Goal: Task Accomplishment & Management: Manage account settings

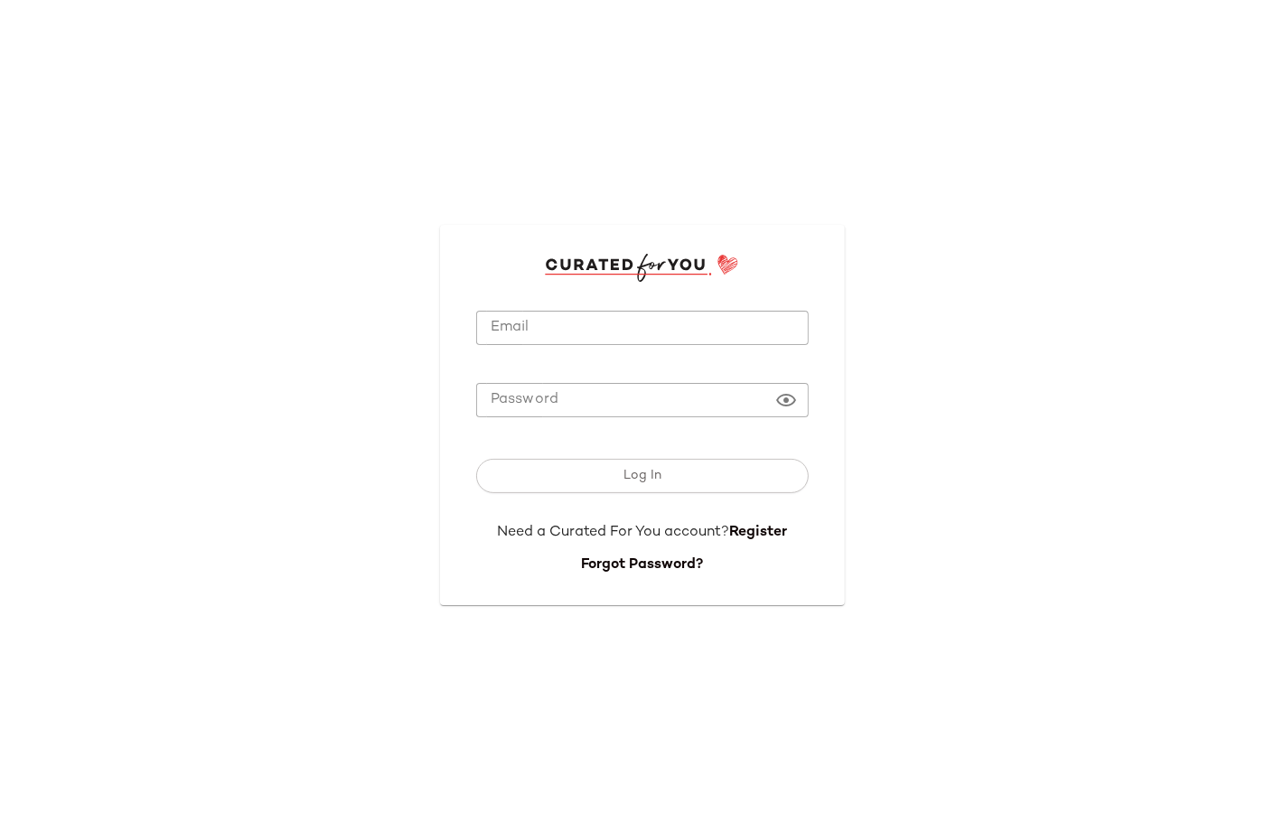
type input "**********"
click at [742, 328] on input "**********" at bounding box center [642, 328] width 333 height 35
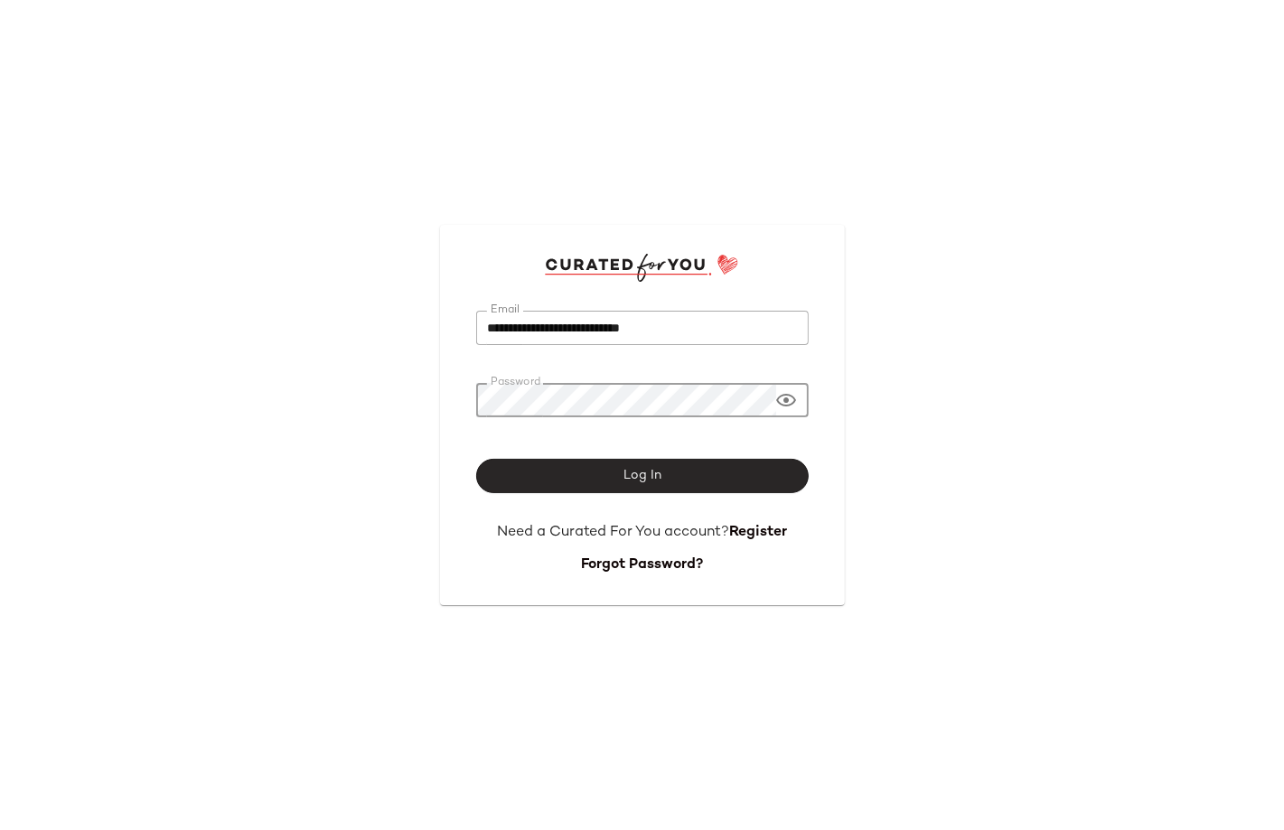
click at [671, 487] on button "Log In" at bounding box center [642, 476] width 333 height 34
click at [671, 487] on div "Log In" at bounding box center [642, 476] width 333 height 34
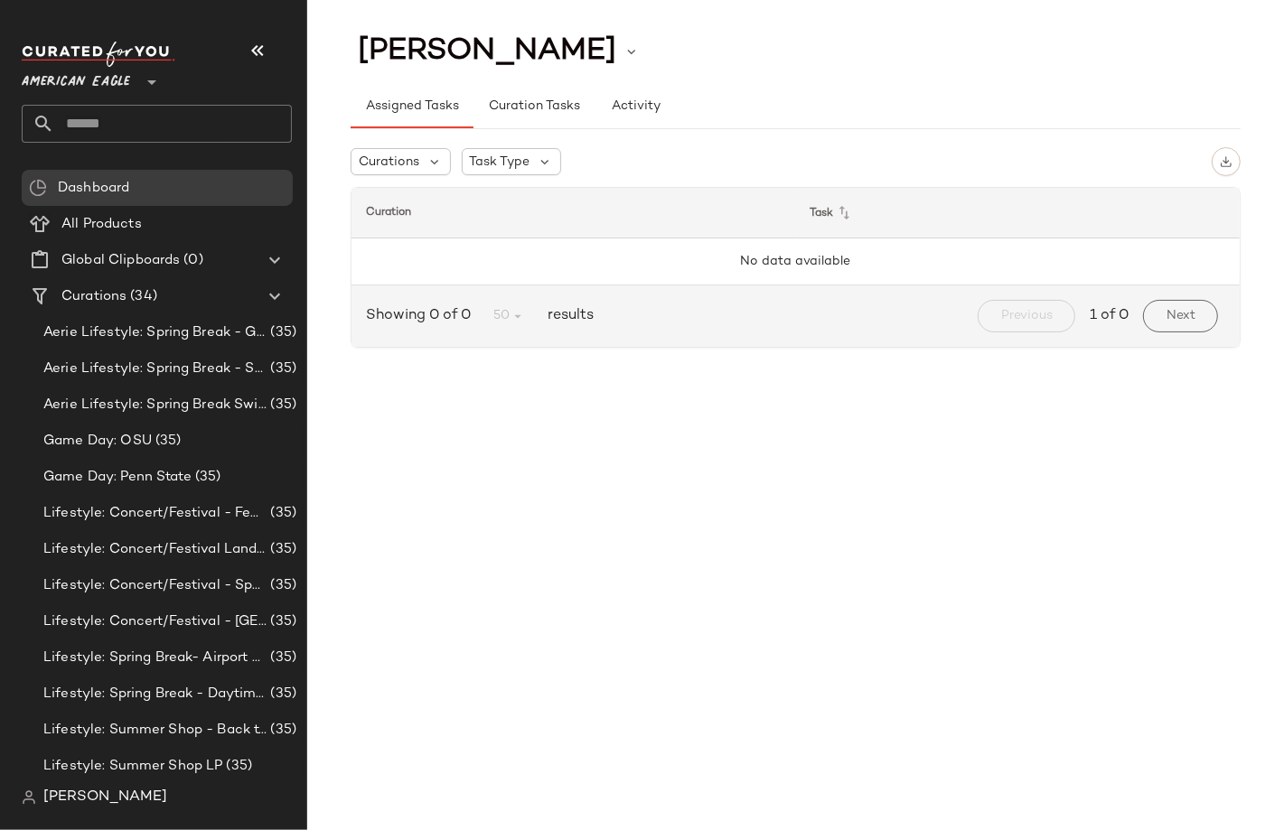
click at [141, 74] on icon at bounding box center [152, 82] width 22 height 22
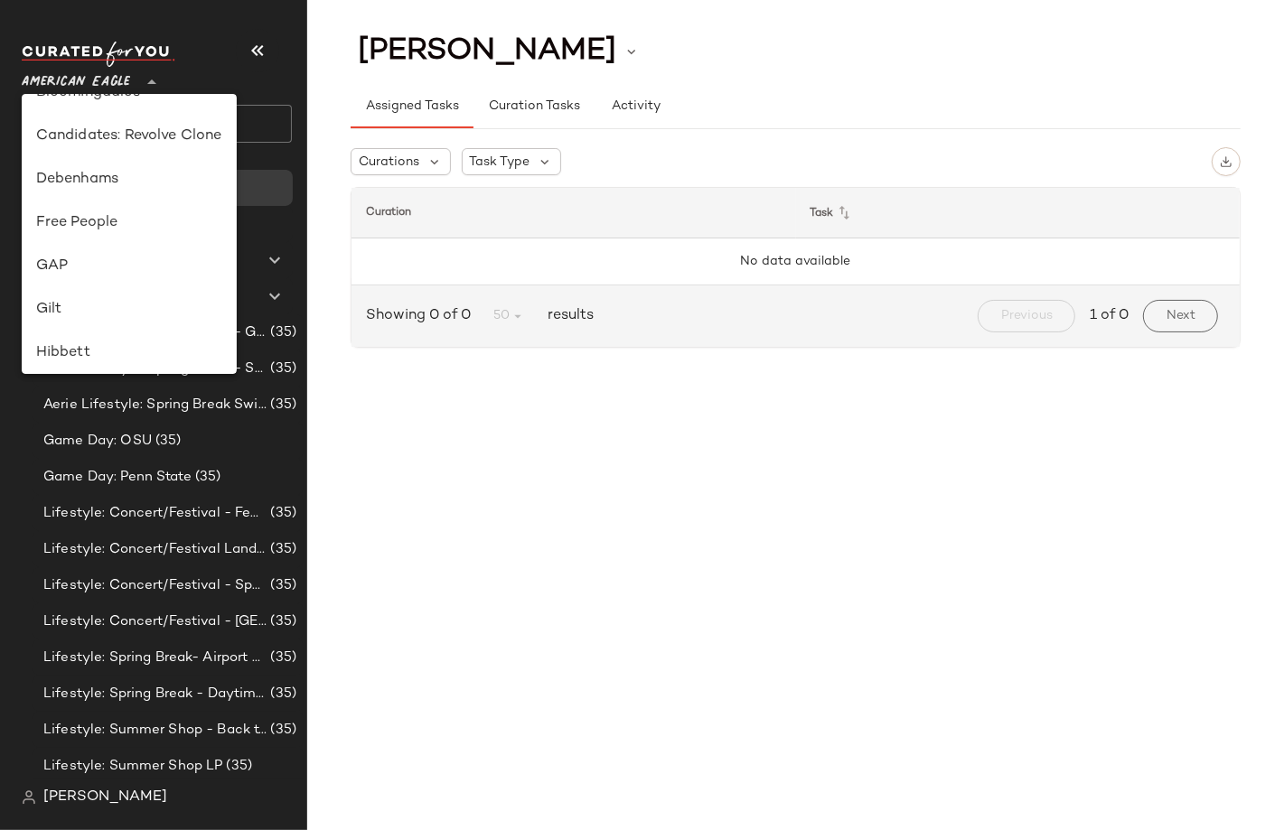
scroll to position [223, 0]
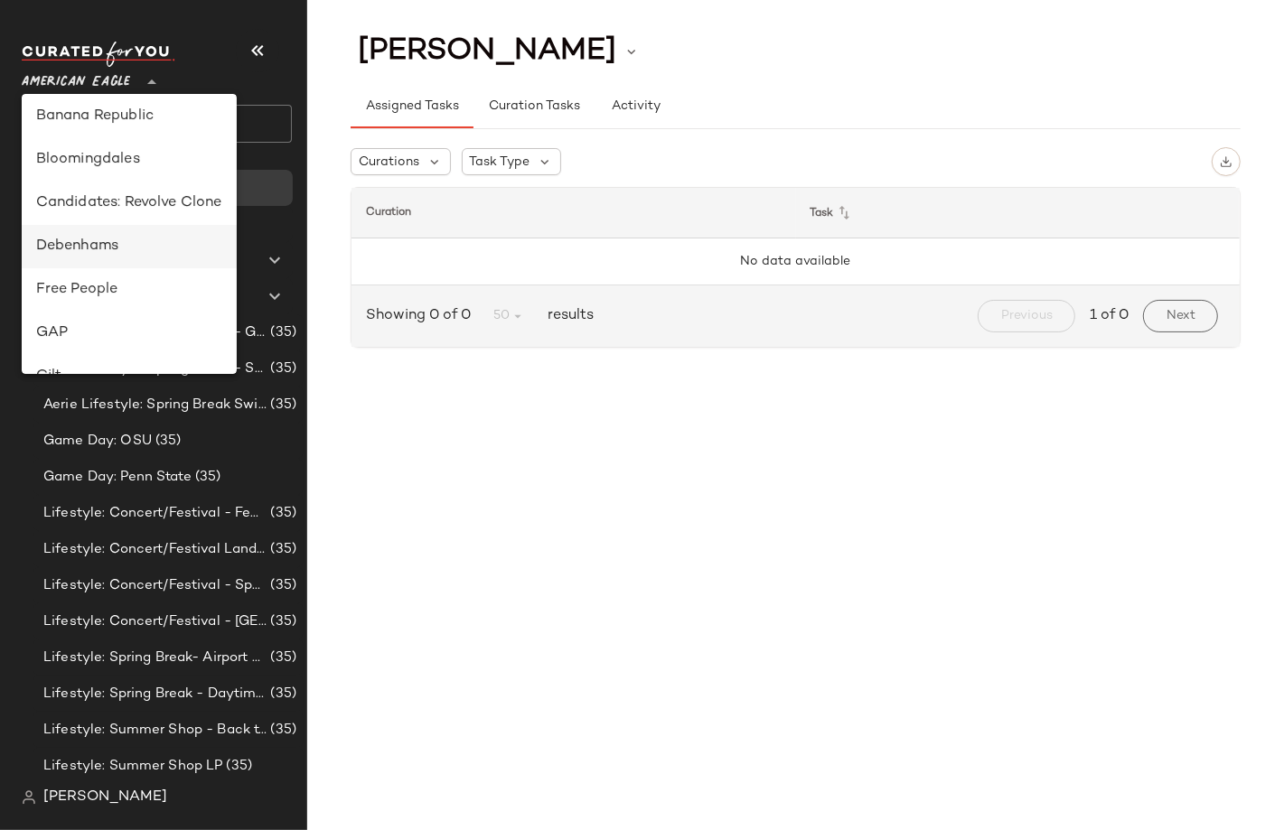
click at [108, 236] on div "Debenhams" at bounding box center [129, 247] width 186 height 22
type input "**"
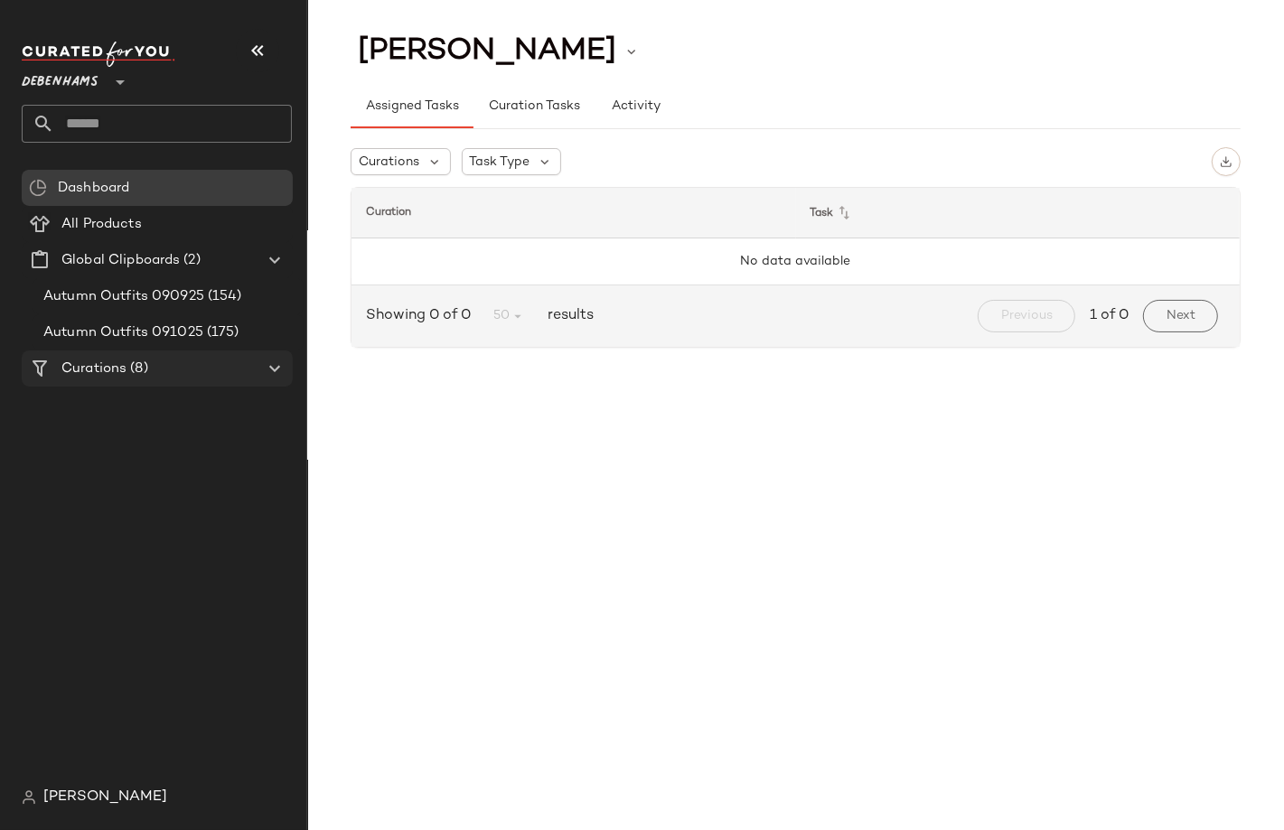
click at [156, 374] on div "Curations (8)" at bounding box center [158, 369] width 204 height 21
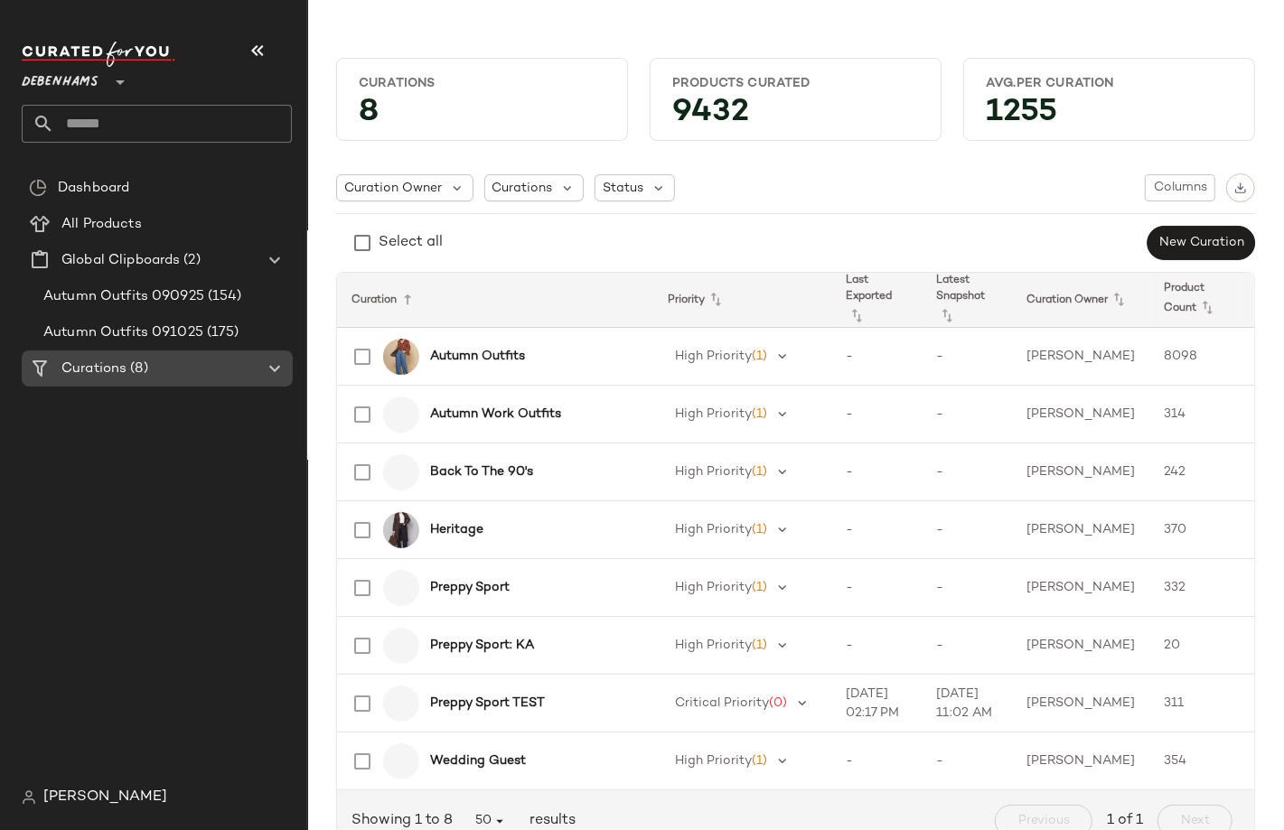
click at [274, 369] on icon at bounding box center [275, 369] width 22 height 22
click at [276, 368] on icon at bounding box center [275, 369] width 22 height 22
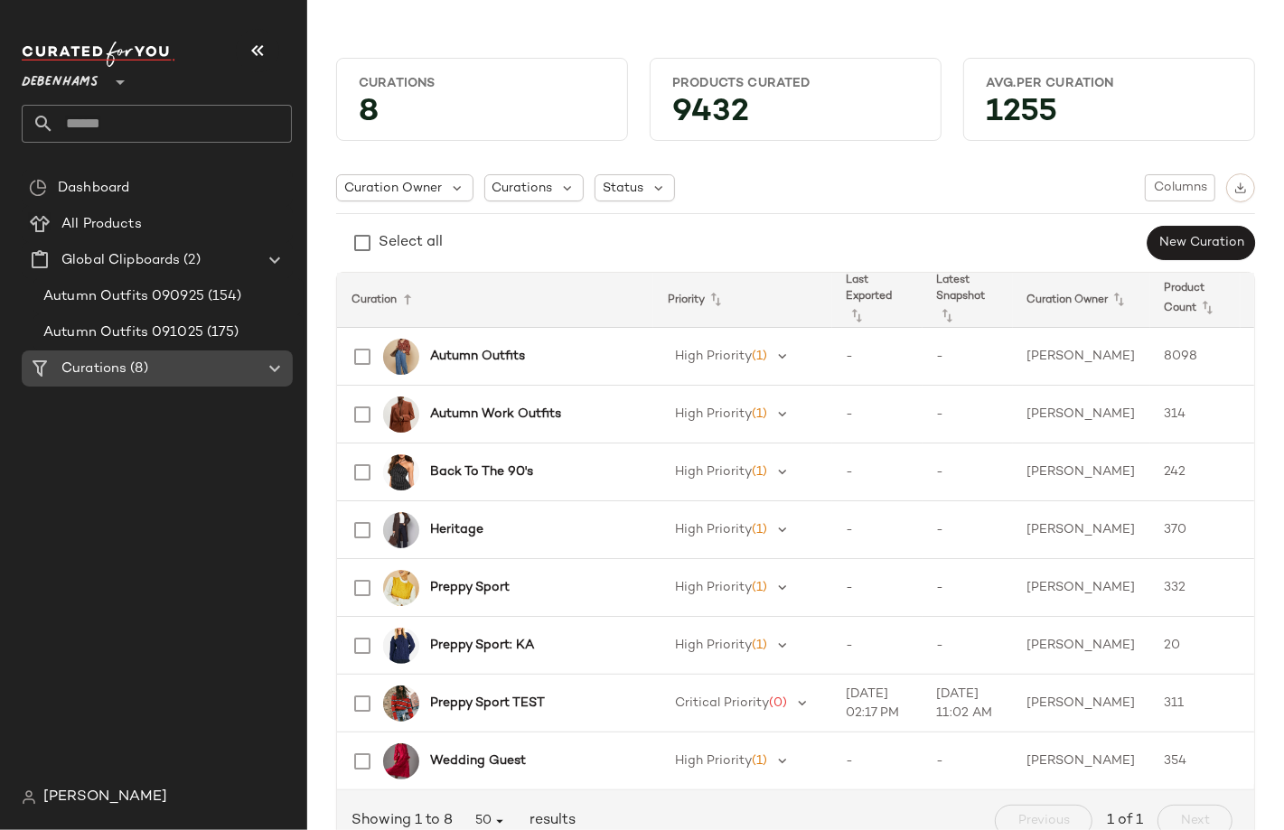
click at [62, 371] on span "Curations" at bounding box center [93, 369] width 65 height 21
click at [513, 351] on b "Autumn Outfits" at bounding box center [477, 356] width 95 height 19
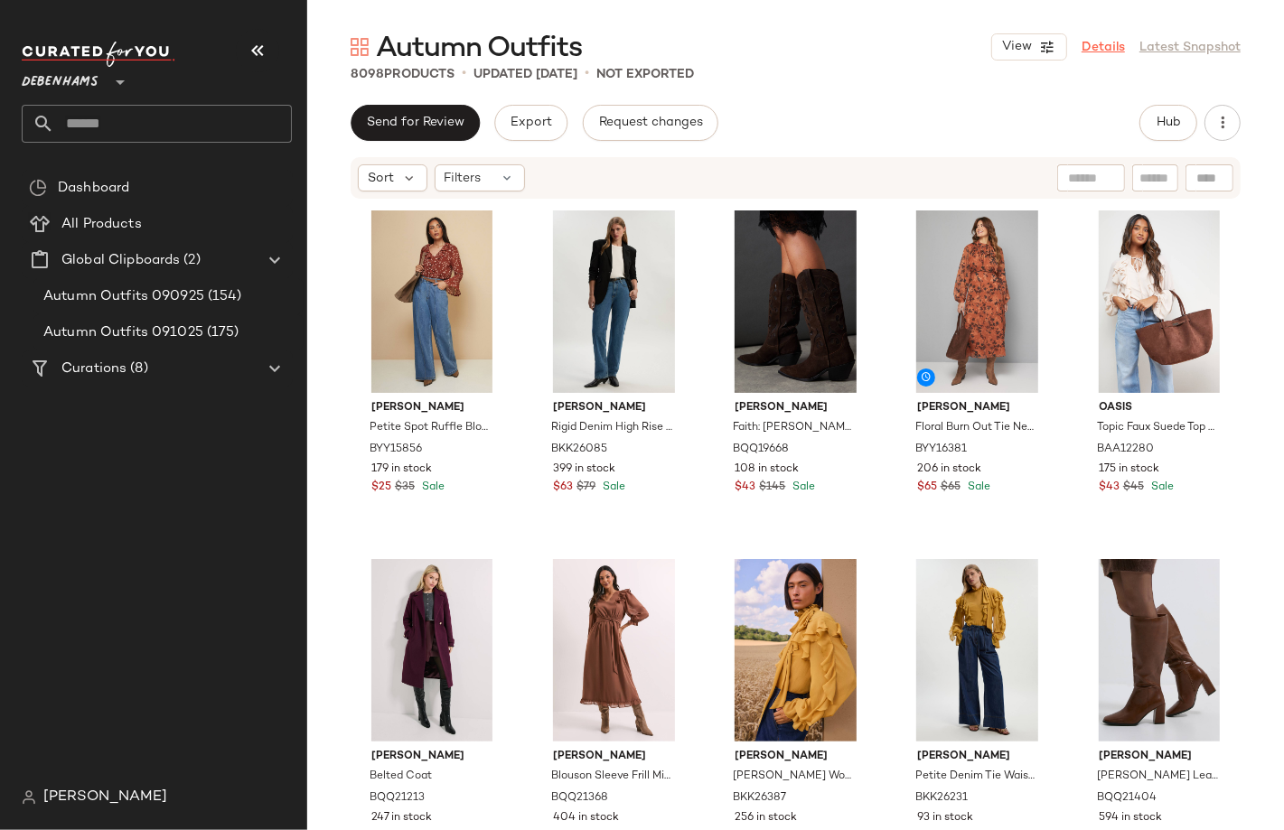
click at [1117, 45] on link "Details" at bounding box center [1103, 47] width 43 height 19
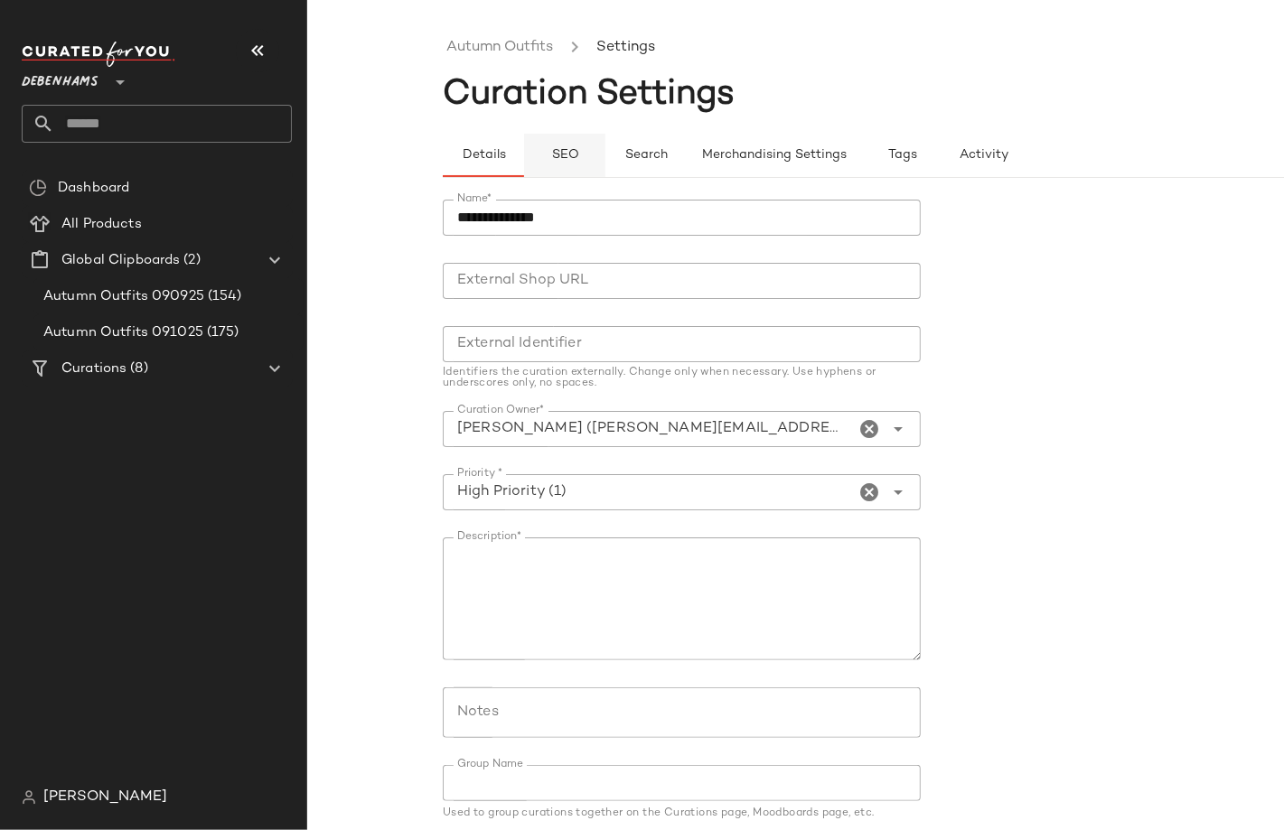
click at [567, 151] on span "SEO" at bounding box center [564, 155] width 28 height 14
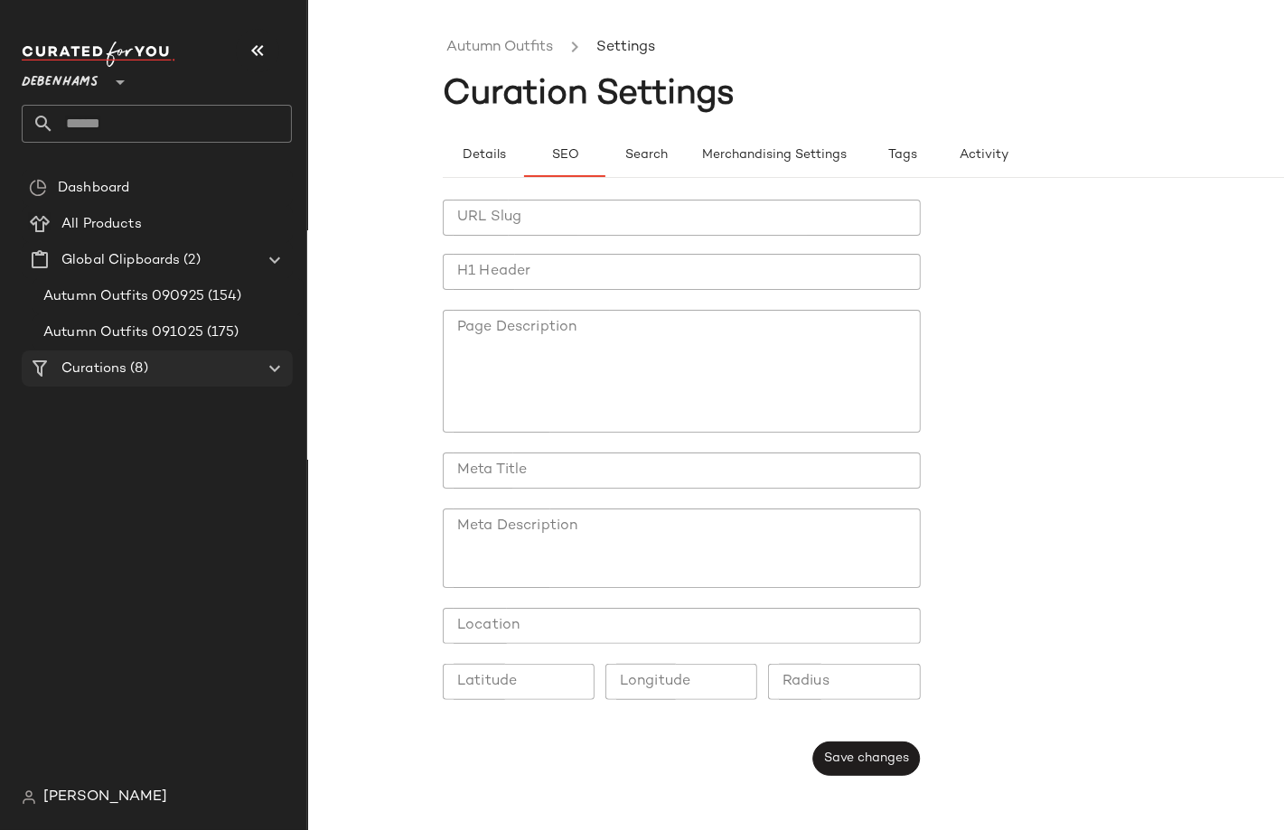
click at [264, 362] on icon at bounding box center [275, 369] width 22 height 22
click at [276, 365] on icon at bounding box center [275, 369] width 22 height 22
click at [173, 263] on span "Global Clipboards" at bounding box center [120, 260] width 118 height 21
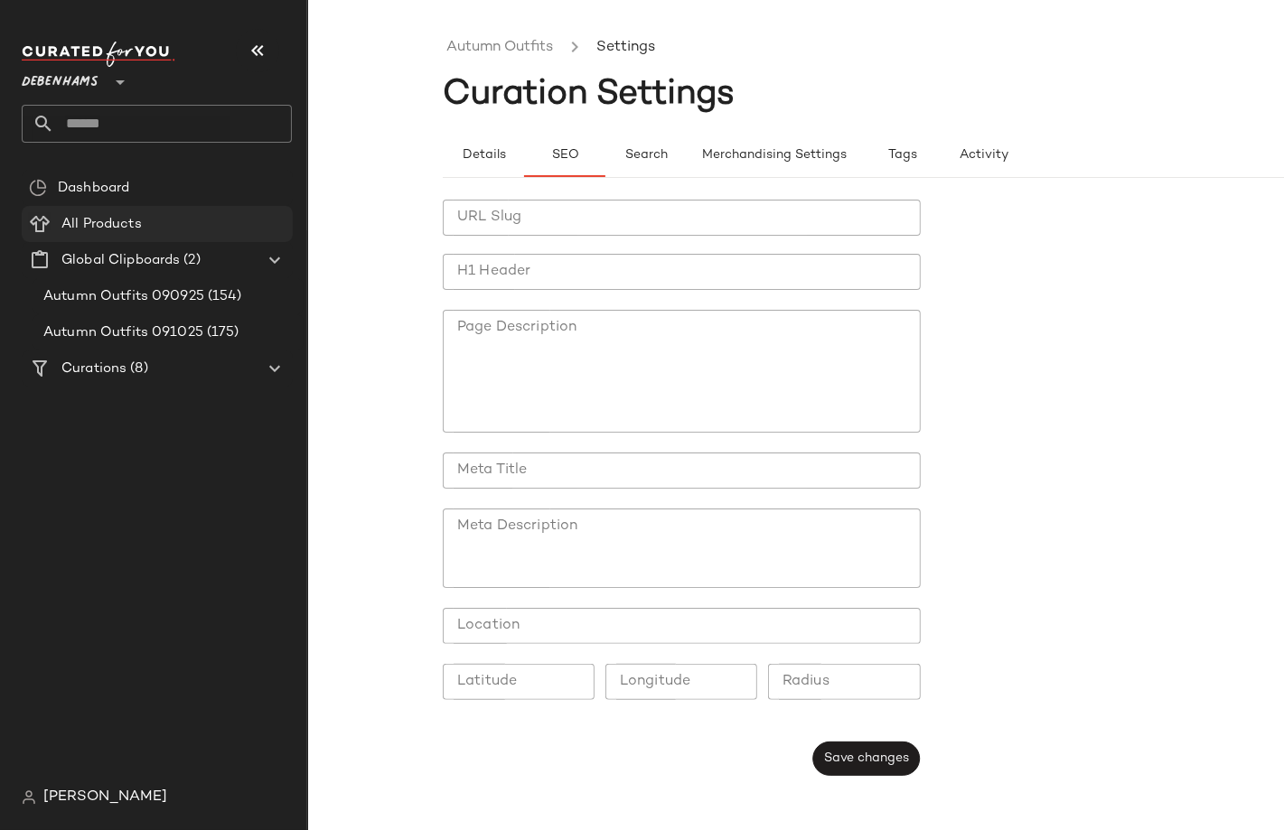
click at [168, 226] on div "All Products" at bounding box center [171, 224] width 230 height 21
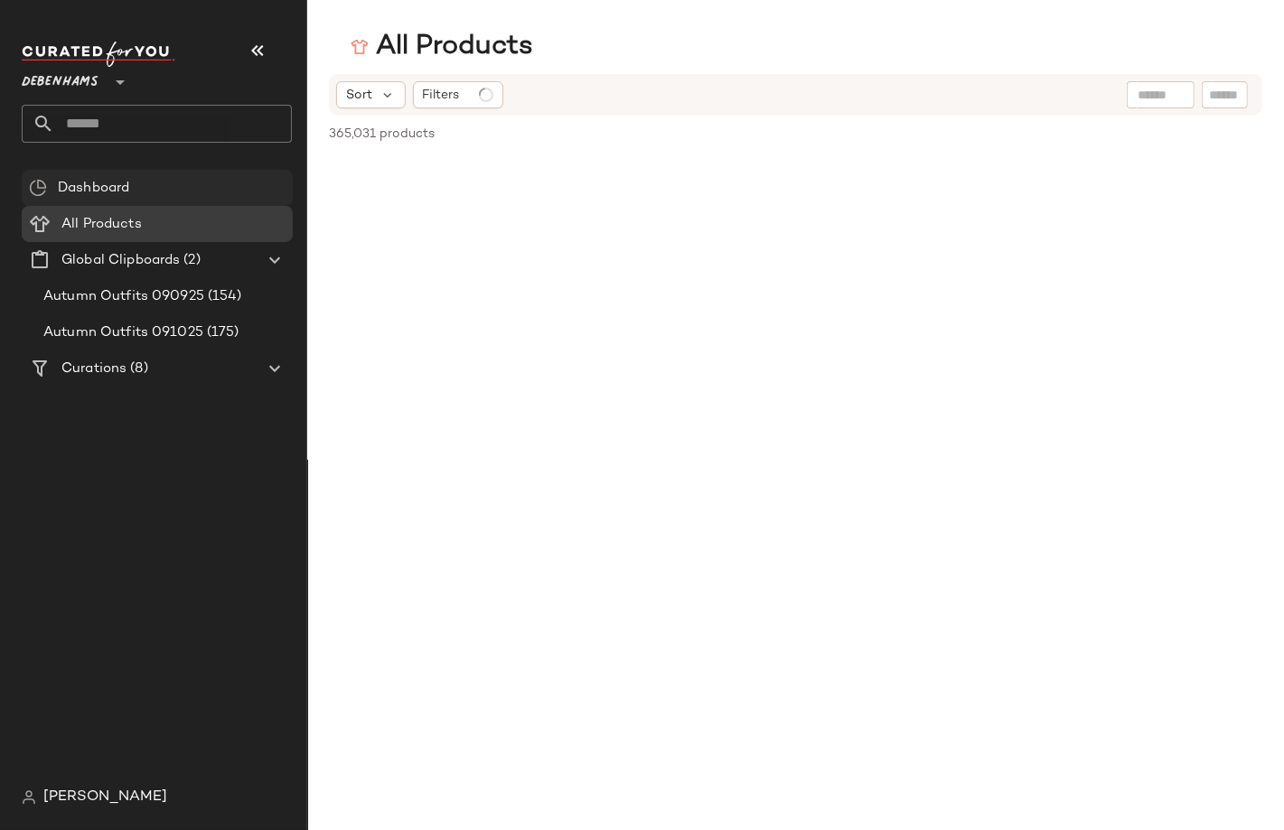
click at [167, 190] on div "Dashboard" at bounding box center [168, 188] width 233 height 21
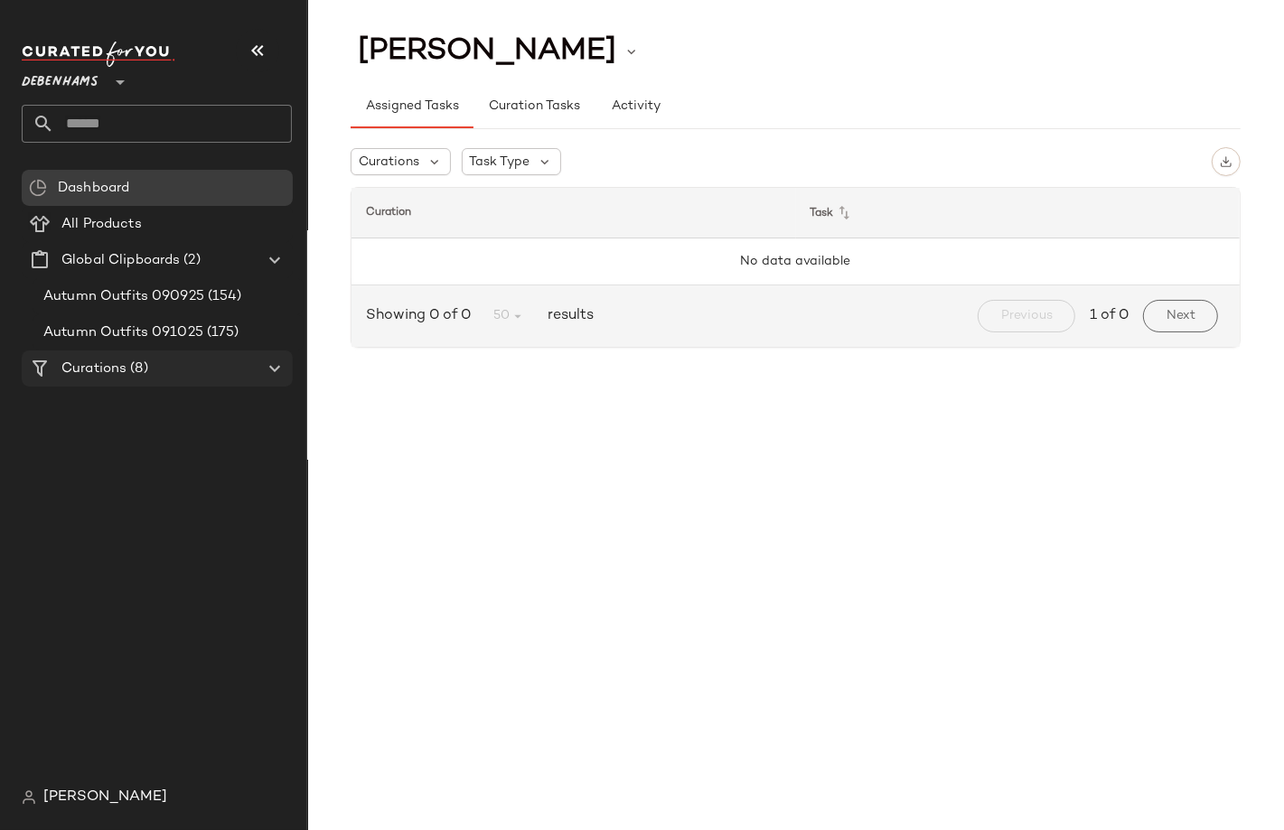
click at [149, 362] on div "Curations (8)" at bounding box center [158, 369] width 204 height 21
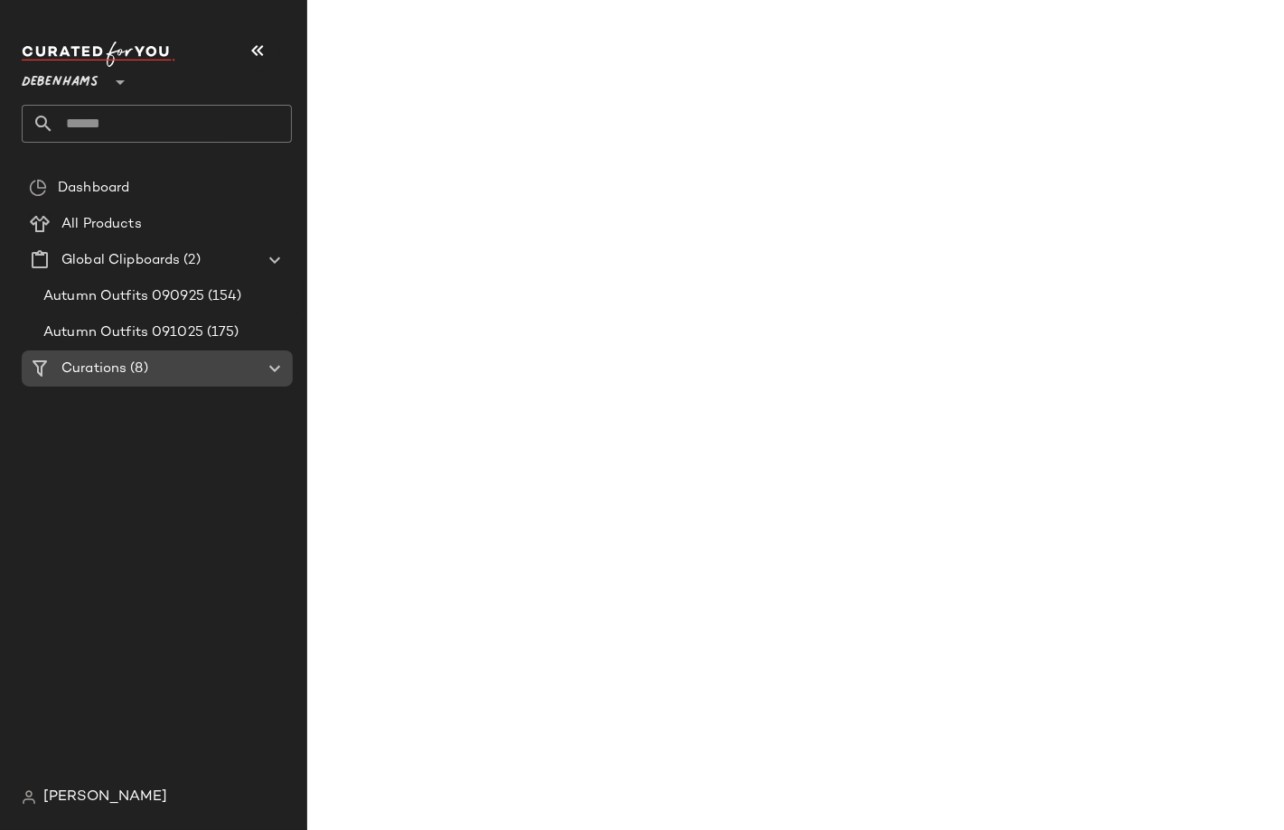
click at [149, 362] on div "Curations (8)" at bounding box center [158, 369] width 204 height 21
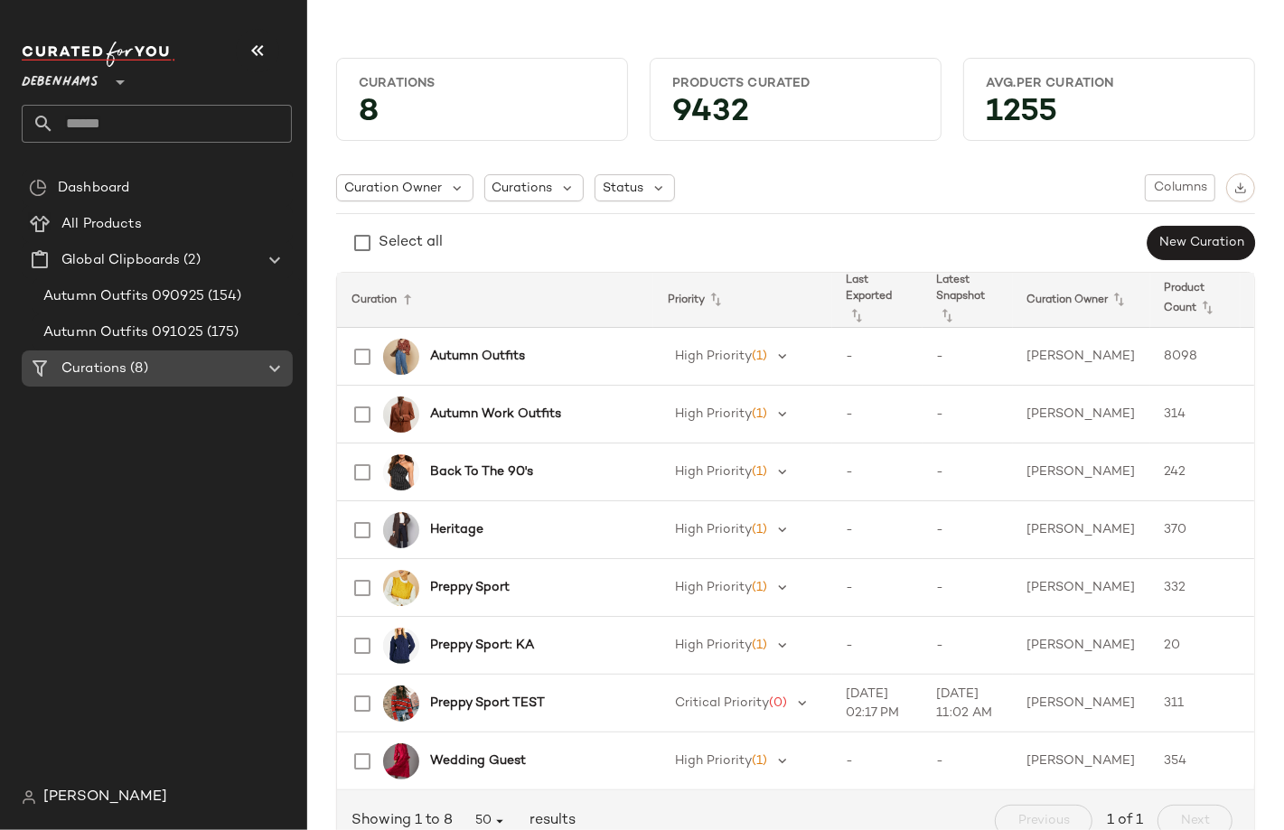
click at [280, 370] on icon at bounding box center [275, 369] width 22 height 22
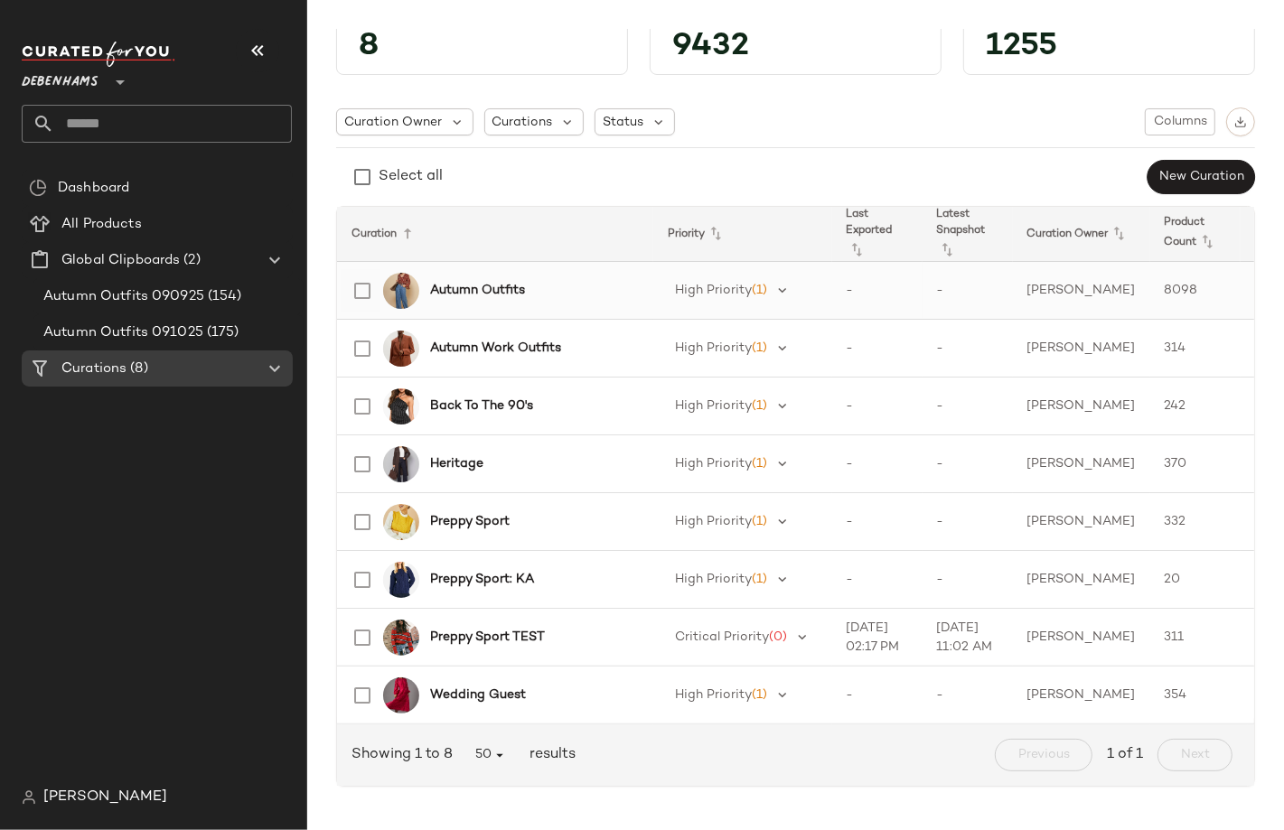
scroll to position [80, 0]
click at [498, 281] on b "Autumn Outfits" at bounding box center [477, 290] width 95 height 19
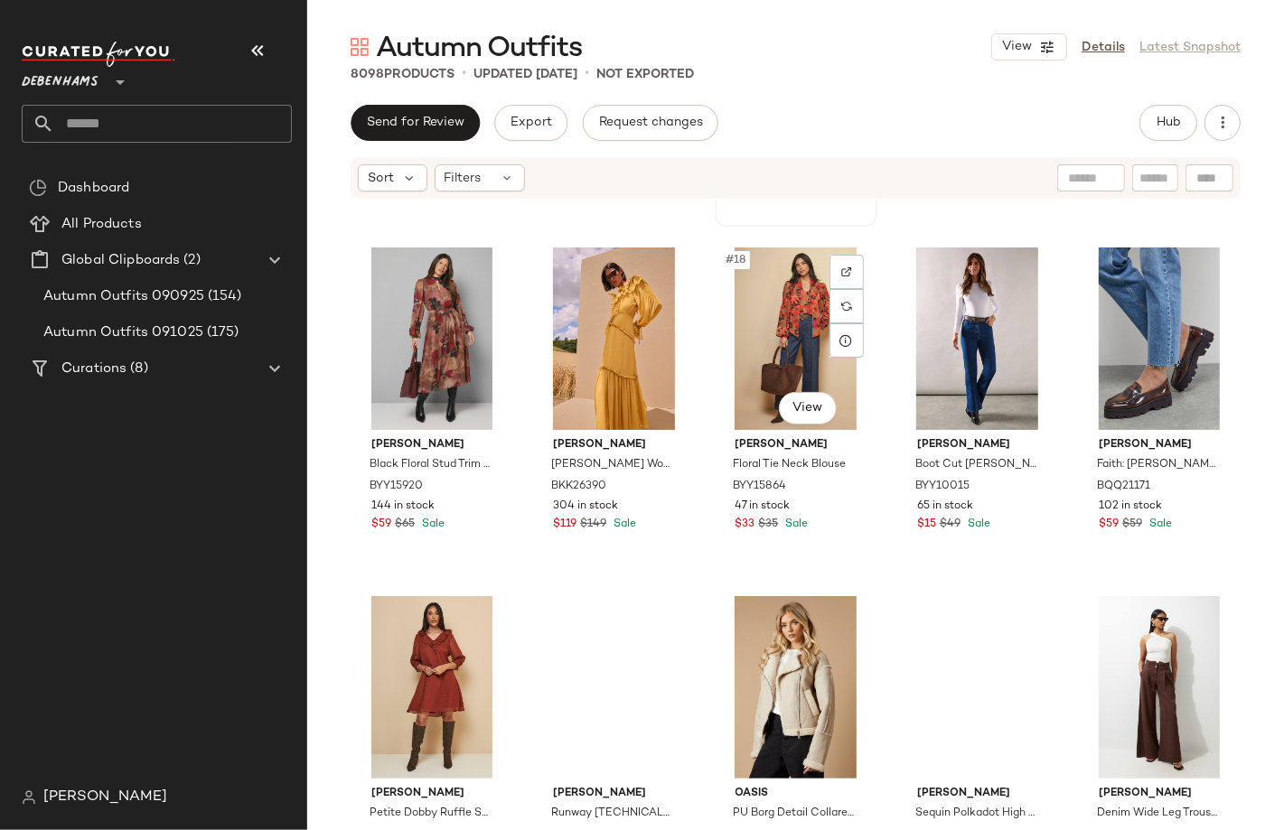
scroll to position [1040, 0]
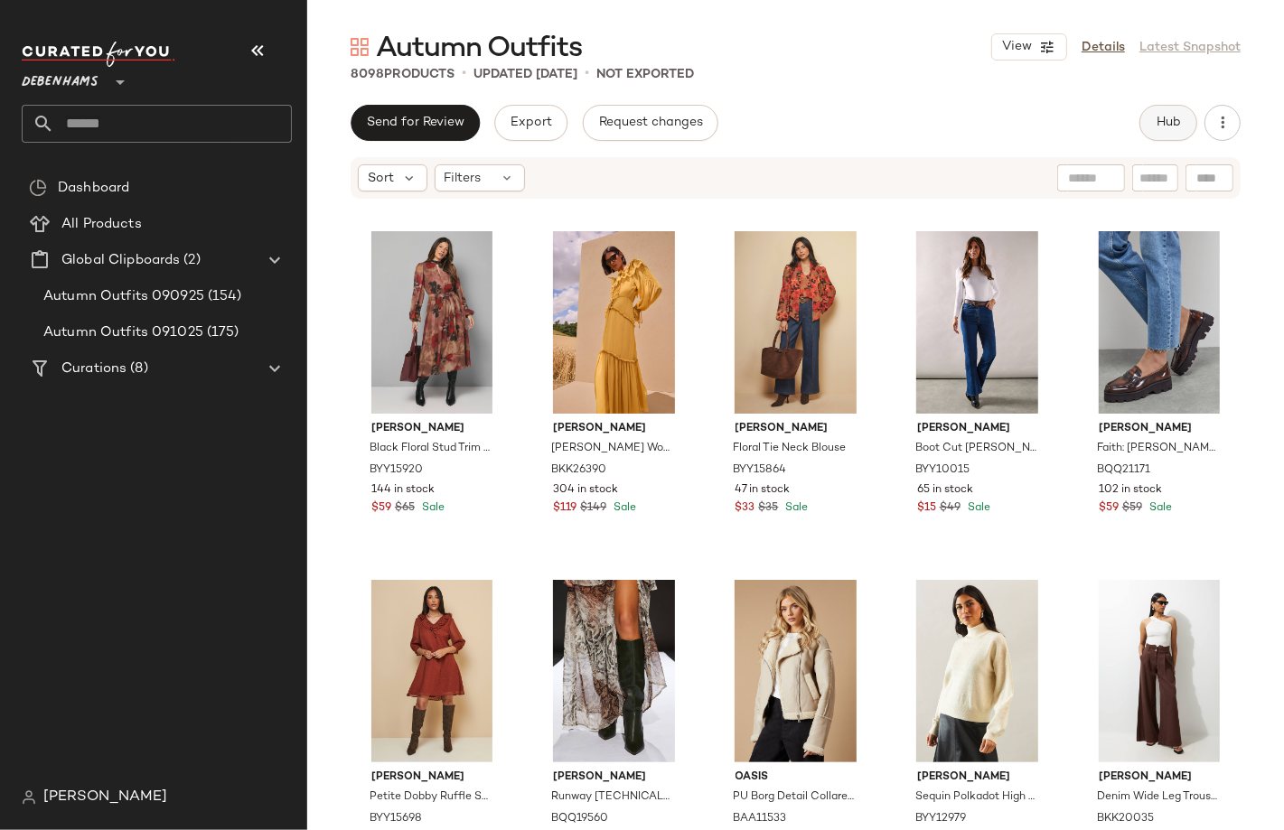
click at [1190, 136] on button "Hub" at bounding box center [1168, 123] width 58 height 36
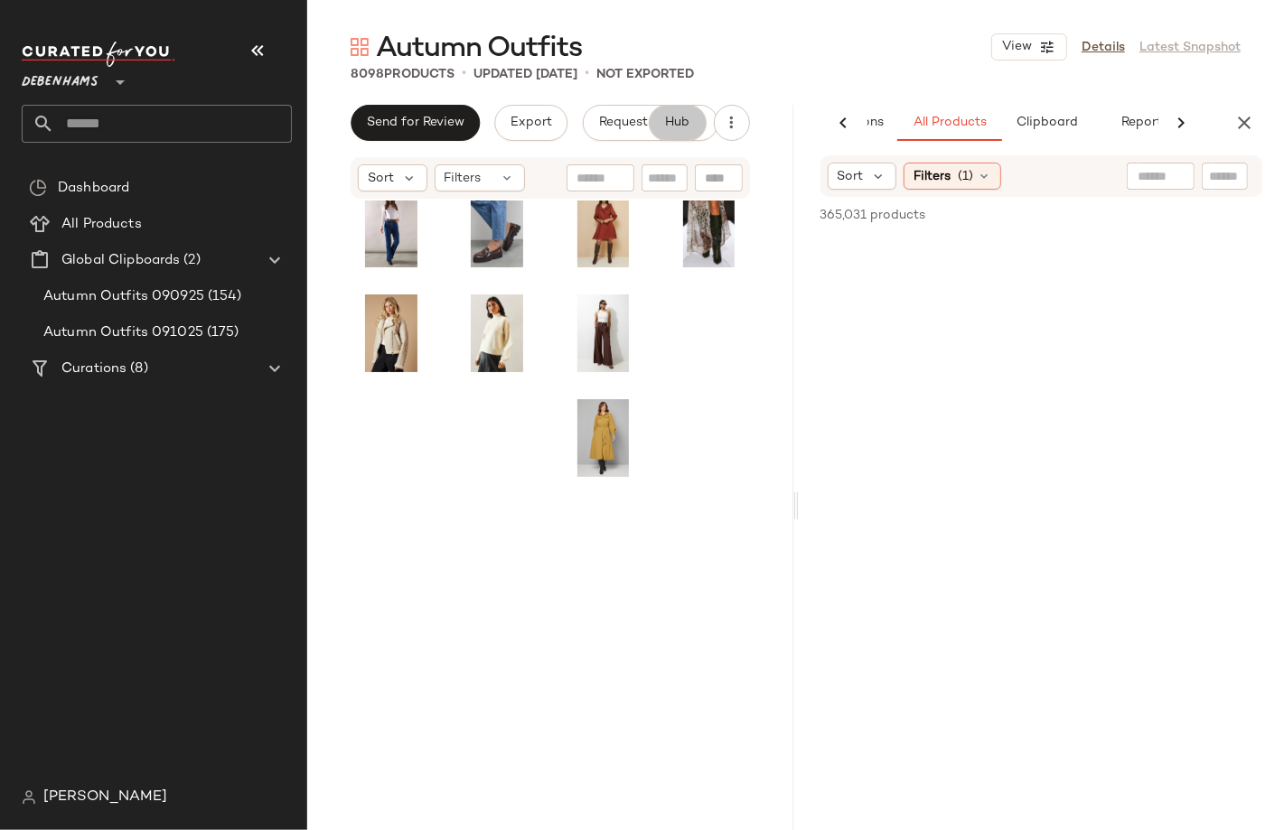
scroll to position [0, 129]
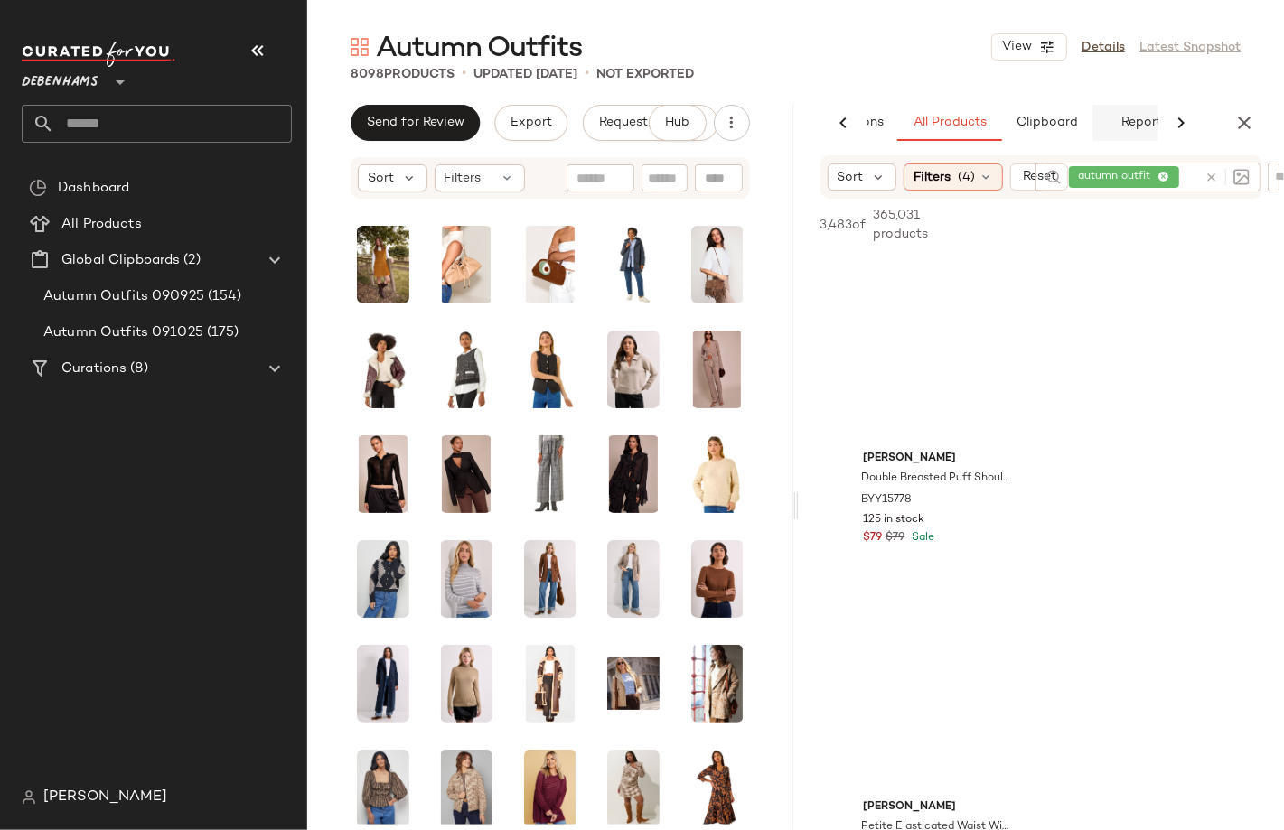
click at [1150, 126] on span "Reports" at bounding box center [1144, 123] width 48 height 14
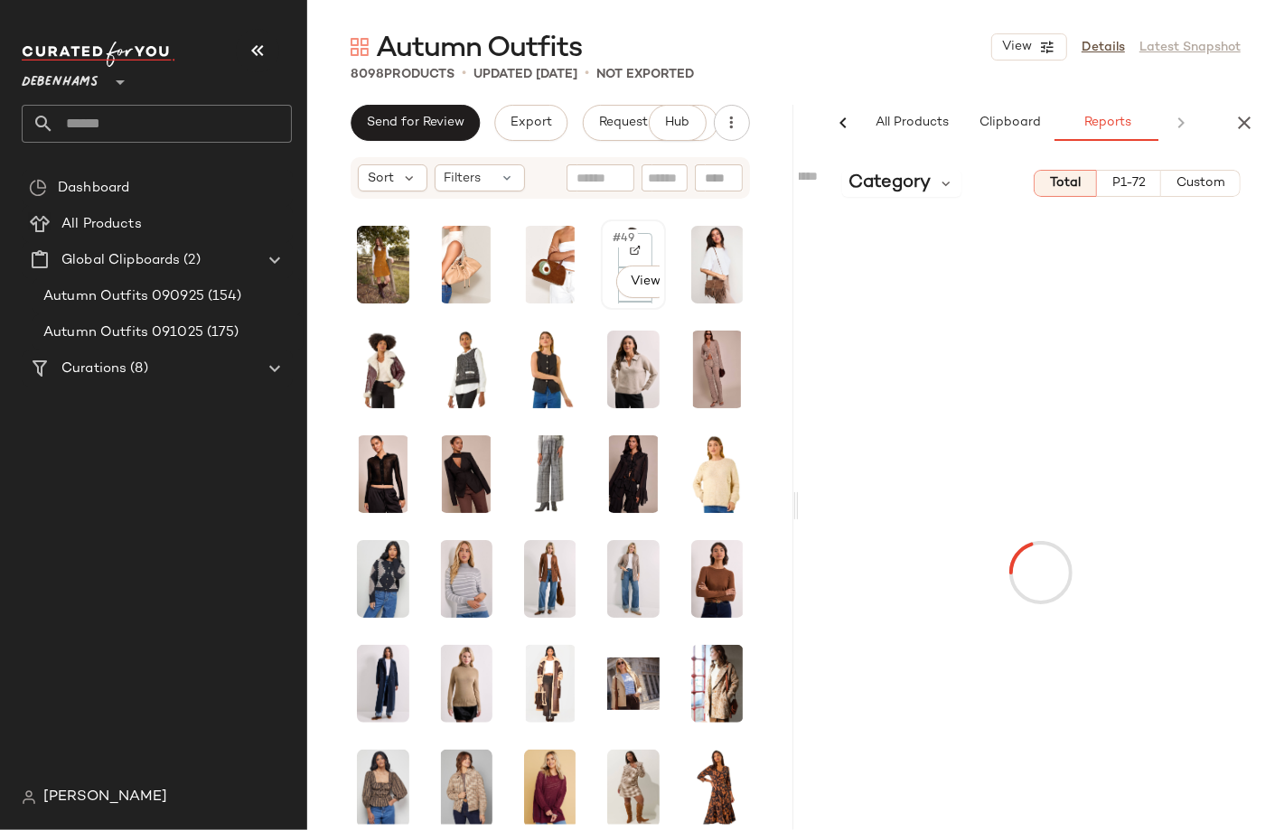
scroll to position [0, 167]
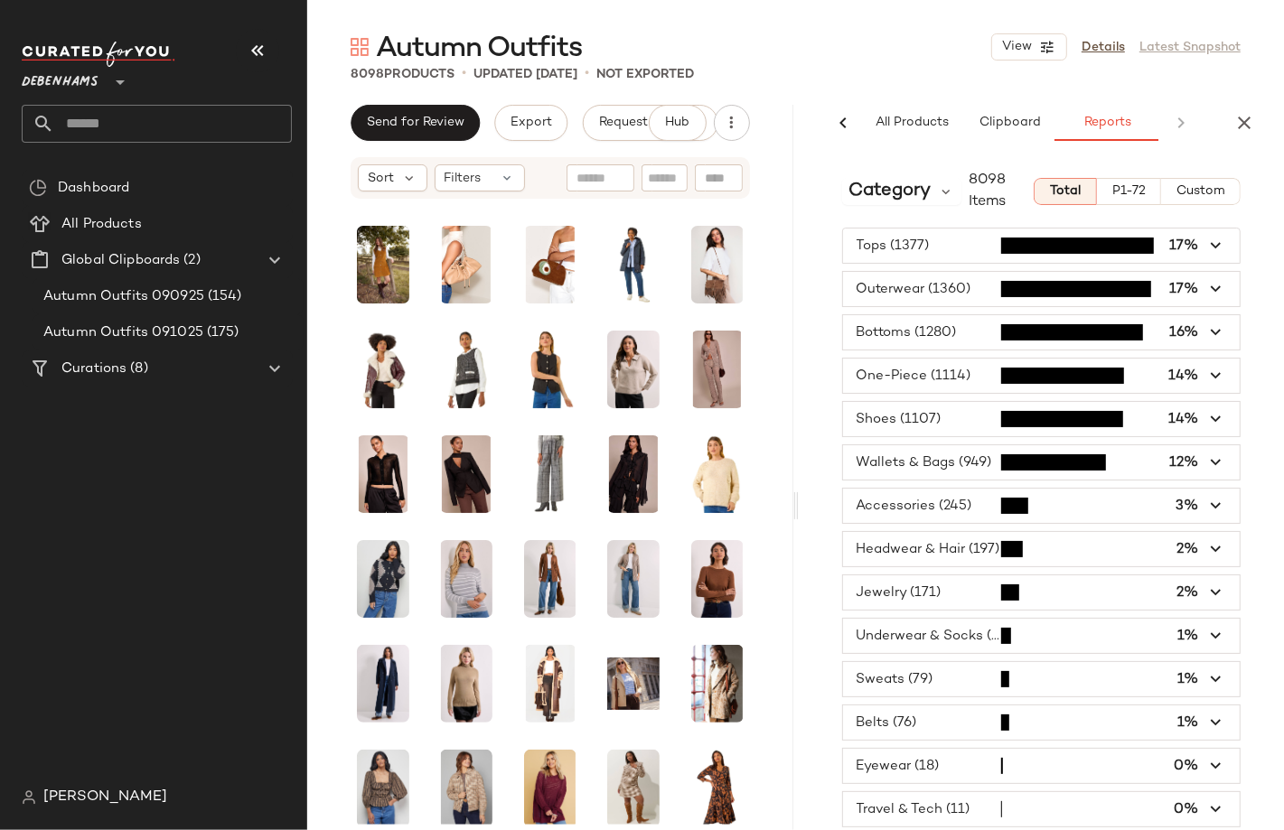
type button "report"
click at [914, 196] on span "Category" at bounding box center [890, 191] width 82 height 27
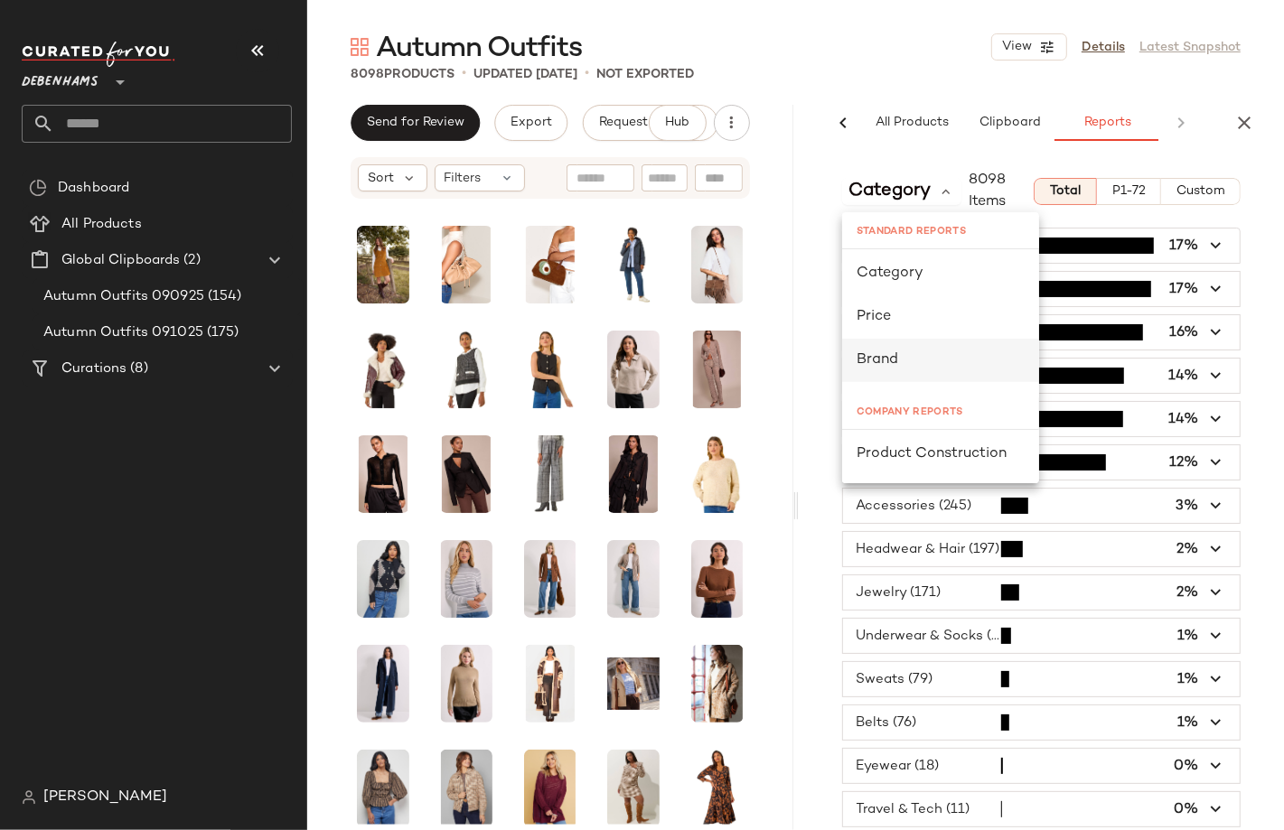
click at [897, 362] on div "Brand" at bounding box center [941, 361] width 168 height 22
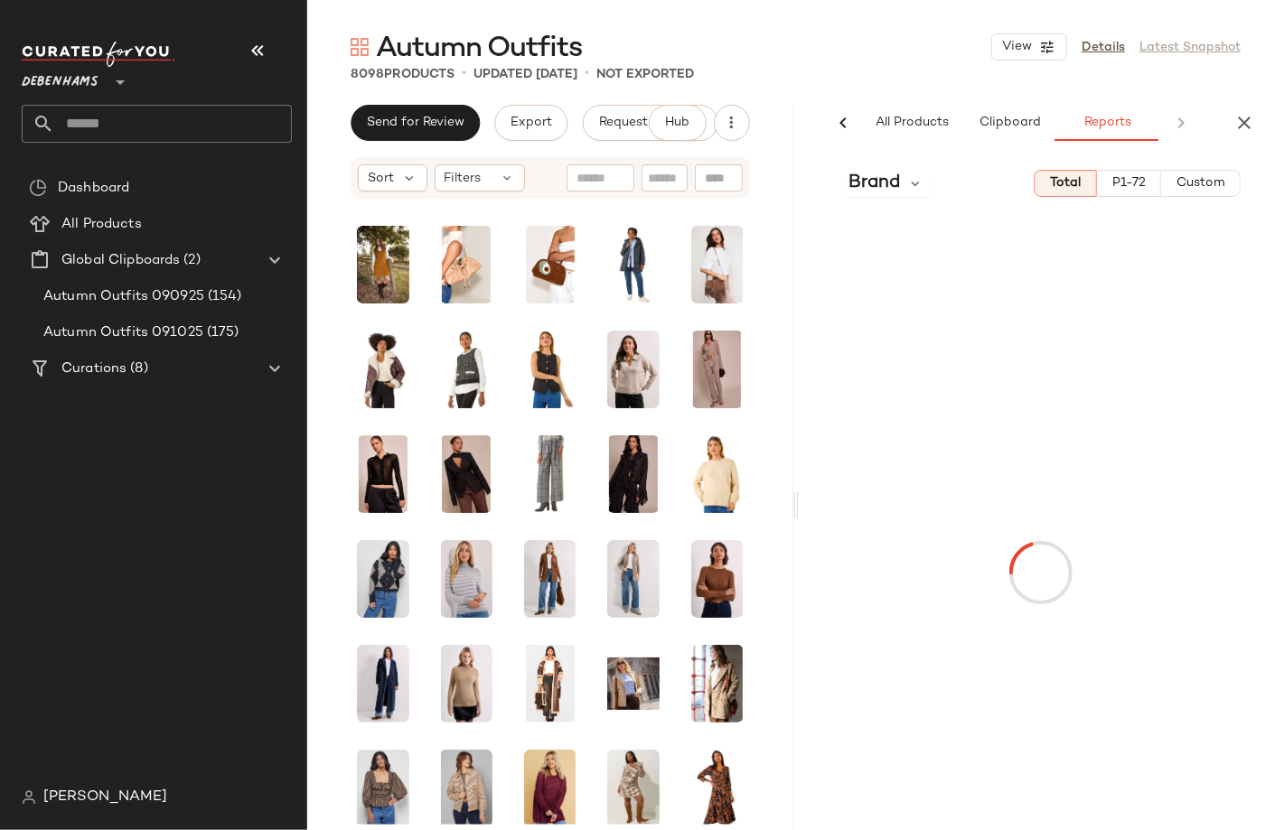
click at [925, 200] on div "Brand Total P1-72 Custom" at bounding box center [1042, 545] width 486 height 751
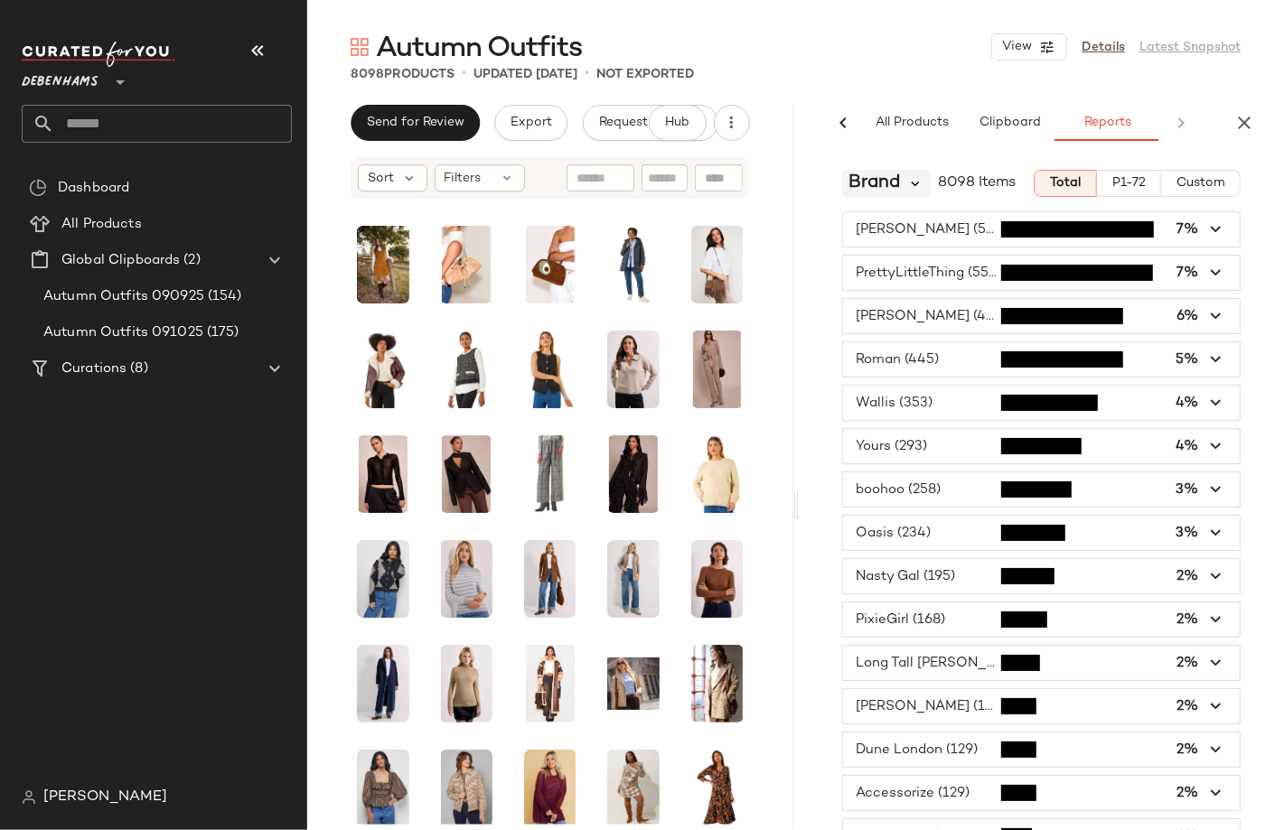
click at [912, 184] on icon at bounding box center [916, 183] width 16 height 16
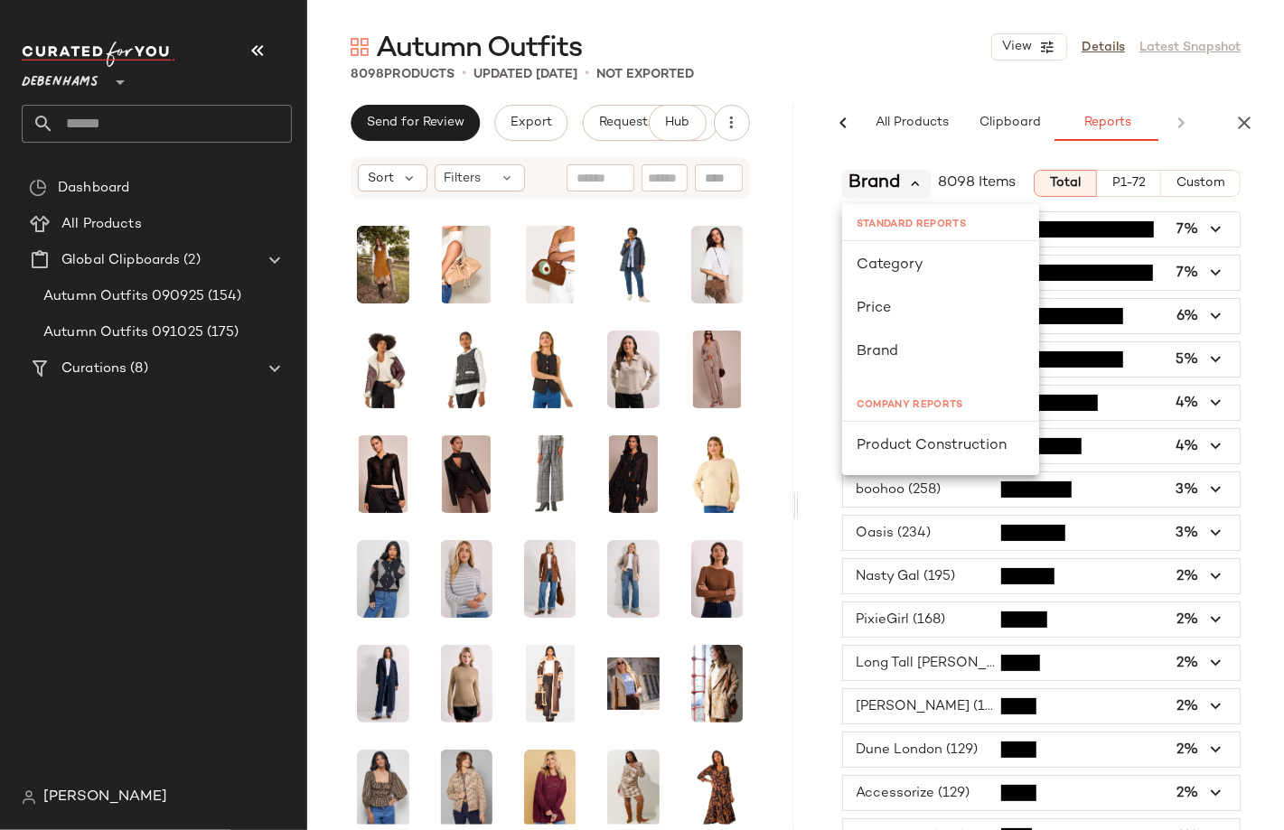
click at [912, 184] on icon at bounding box center [916, 183] width 16 height 16
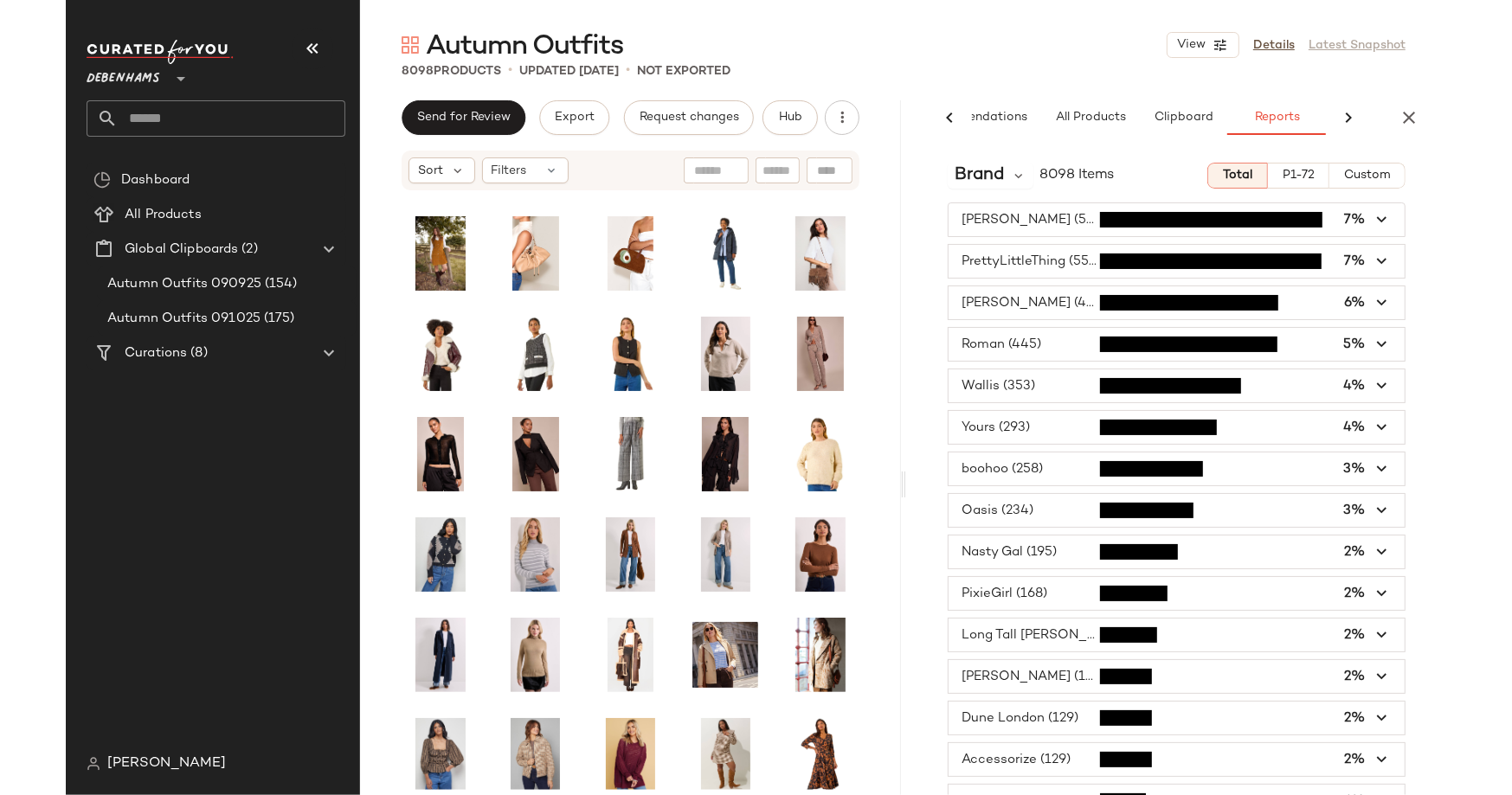
scroll to position [0, 20]
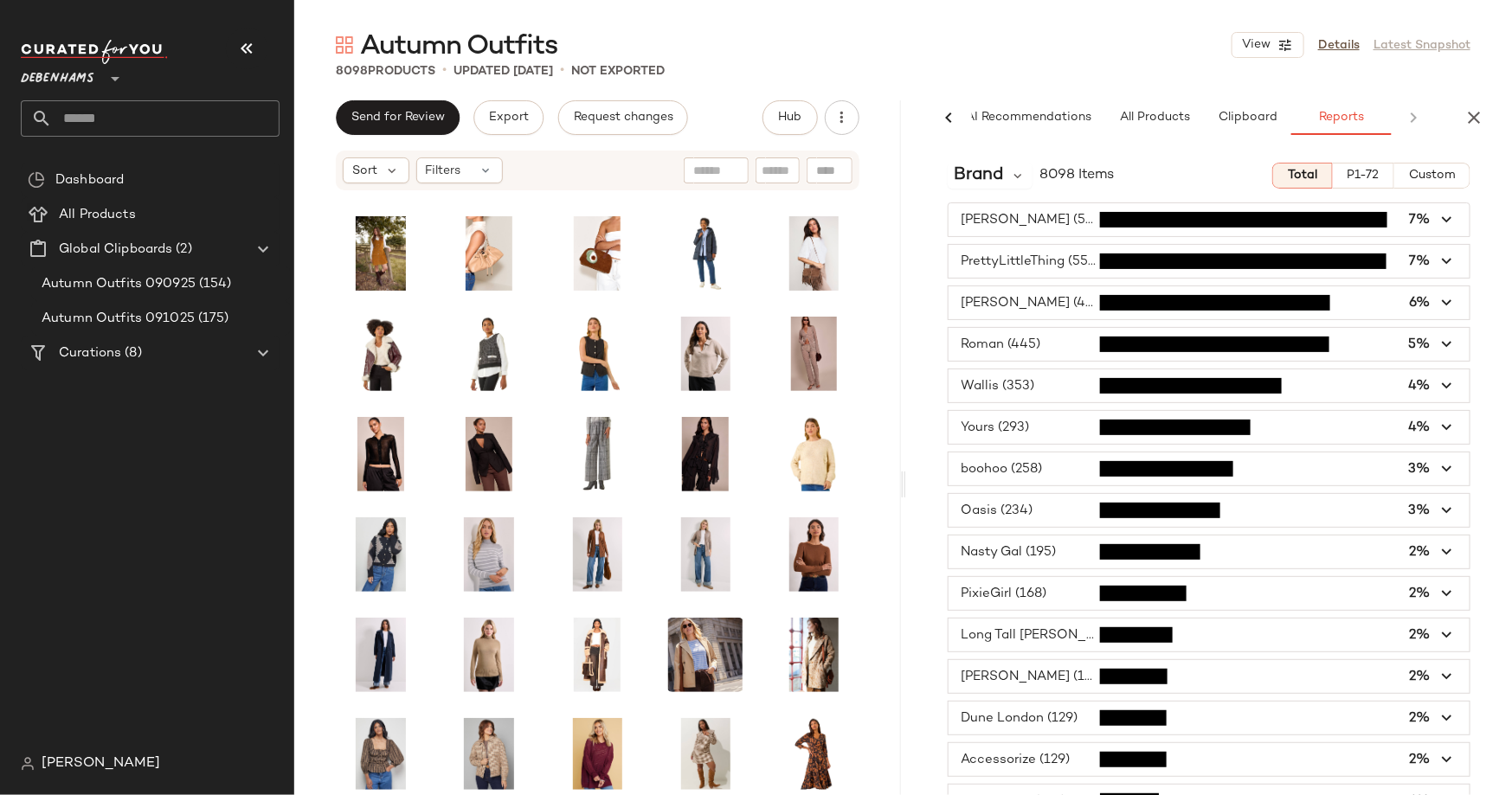
click at [950, 110] on icon at bounding box center [949, 118] width 21 height 21
click at [898, 191] on div "Sort Filters" at bounding box center [597, 170] width 606 height 43
click at [958, 112] on div "AI Recommendations All Products Clipboard Reports" at bounding box center [1182, 118] width 552 height 34
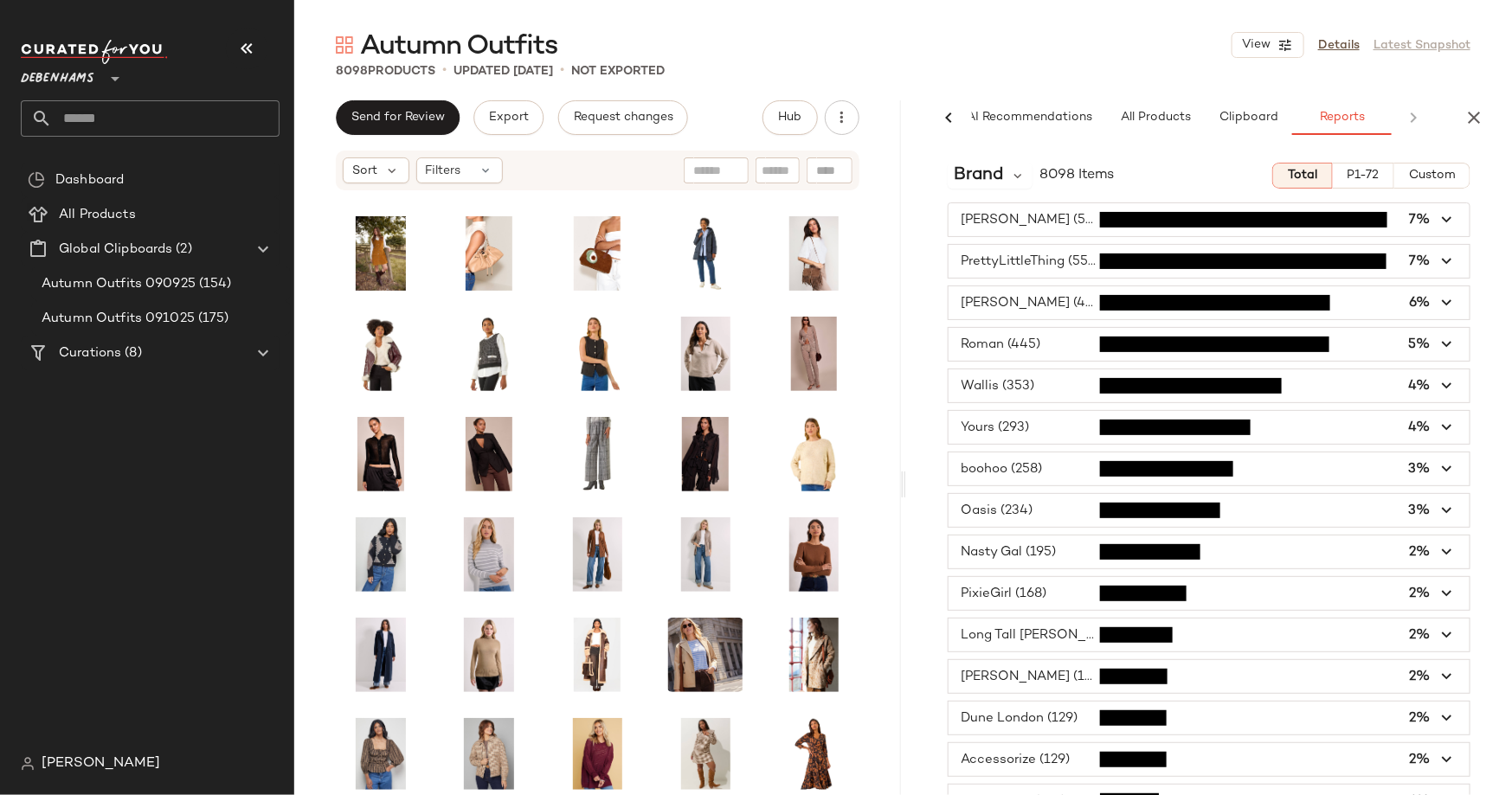
click at [950, 118] on icon at bounding box center [949, 118] width 21 height 21
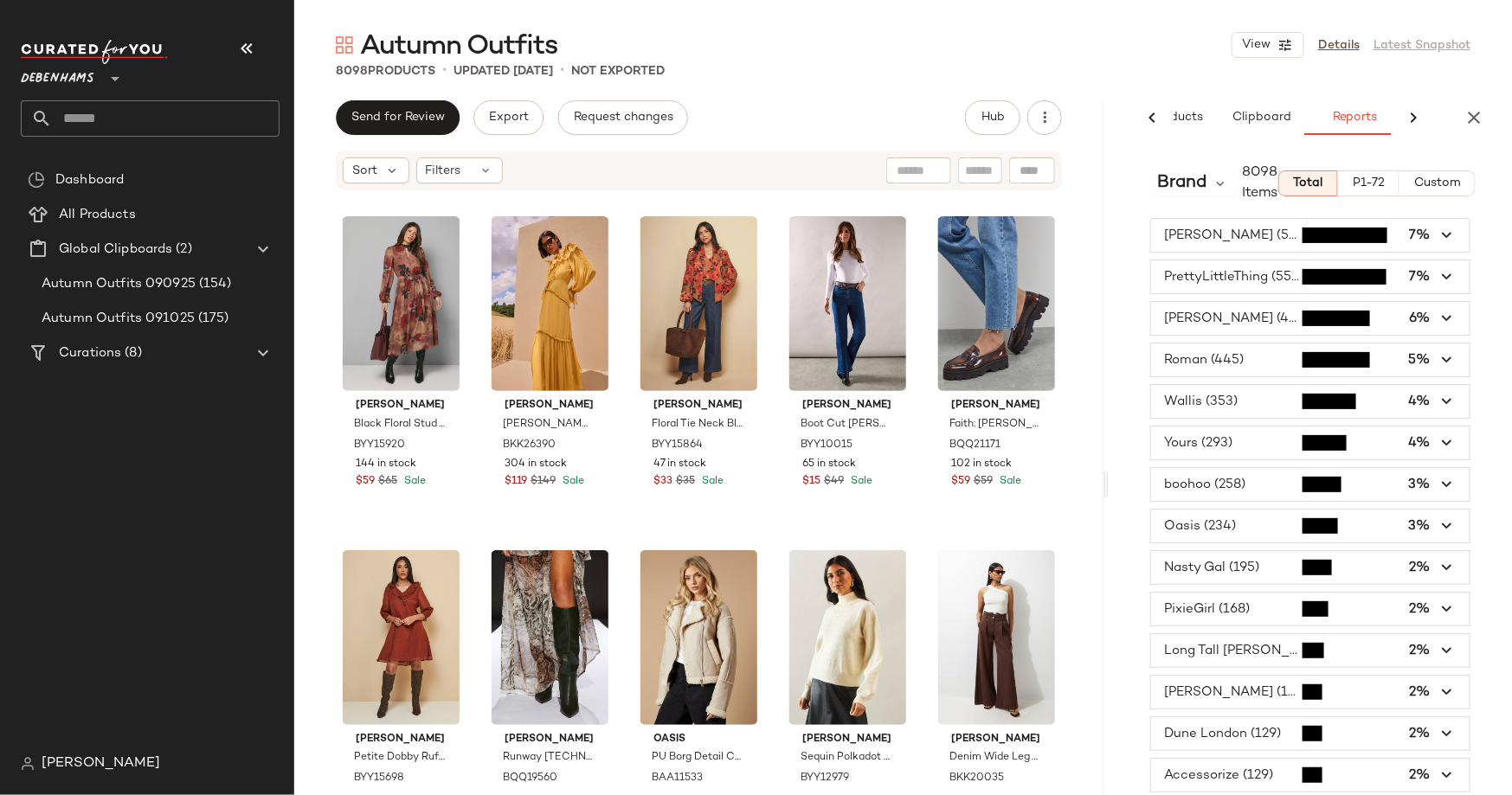
scroll to position [0, 222]
drag, startPoint x: 902, startPoint y: 209, endPoint x: 1330, endPoint y: 159, distance: 430.9
click at [1229, 159] on div "Autumn Outfits View Details Latest Snapshot 8098 Products • updated [DATE] • No…" at bounding box center [902, 411] width 1217 height 767
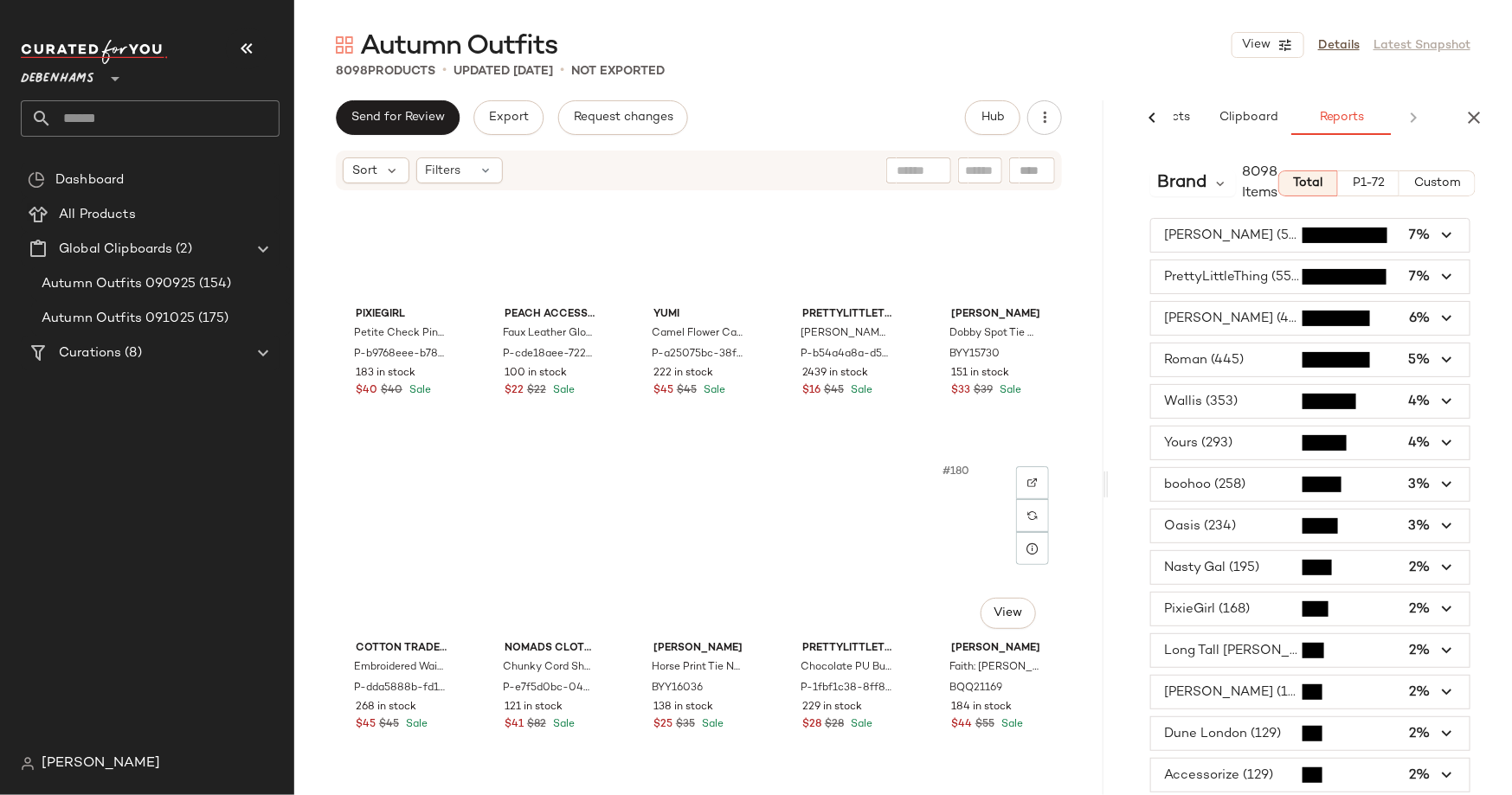
scroll to position [11589, 0]
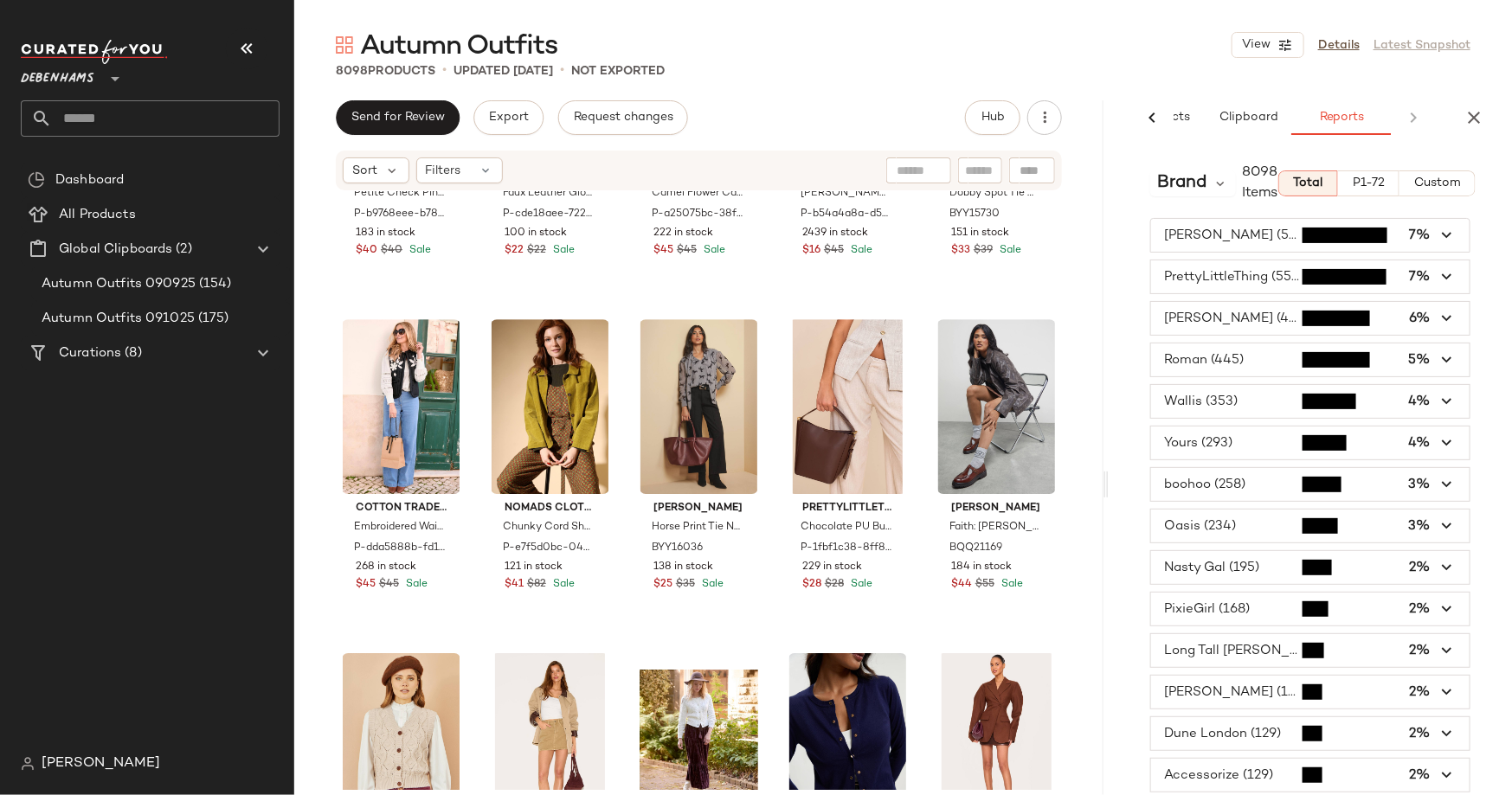
click at [347, 73] on span "8098" at bounding box center [351, 72] width 32 height 13
copy span "8098"
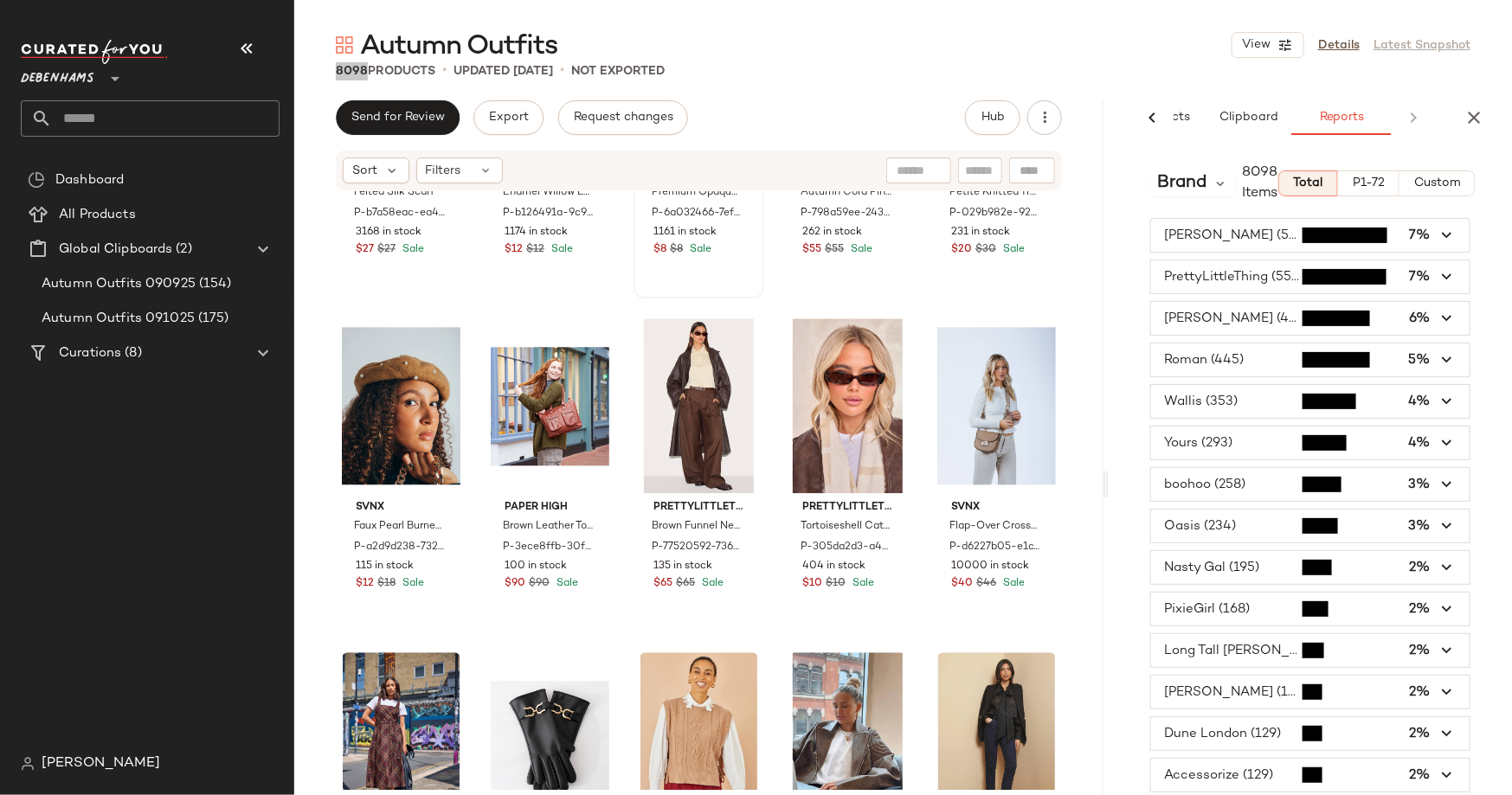
scroll to position [11065, 0]
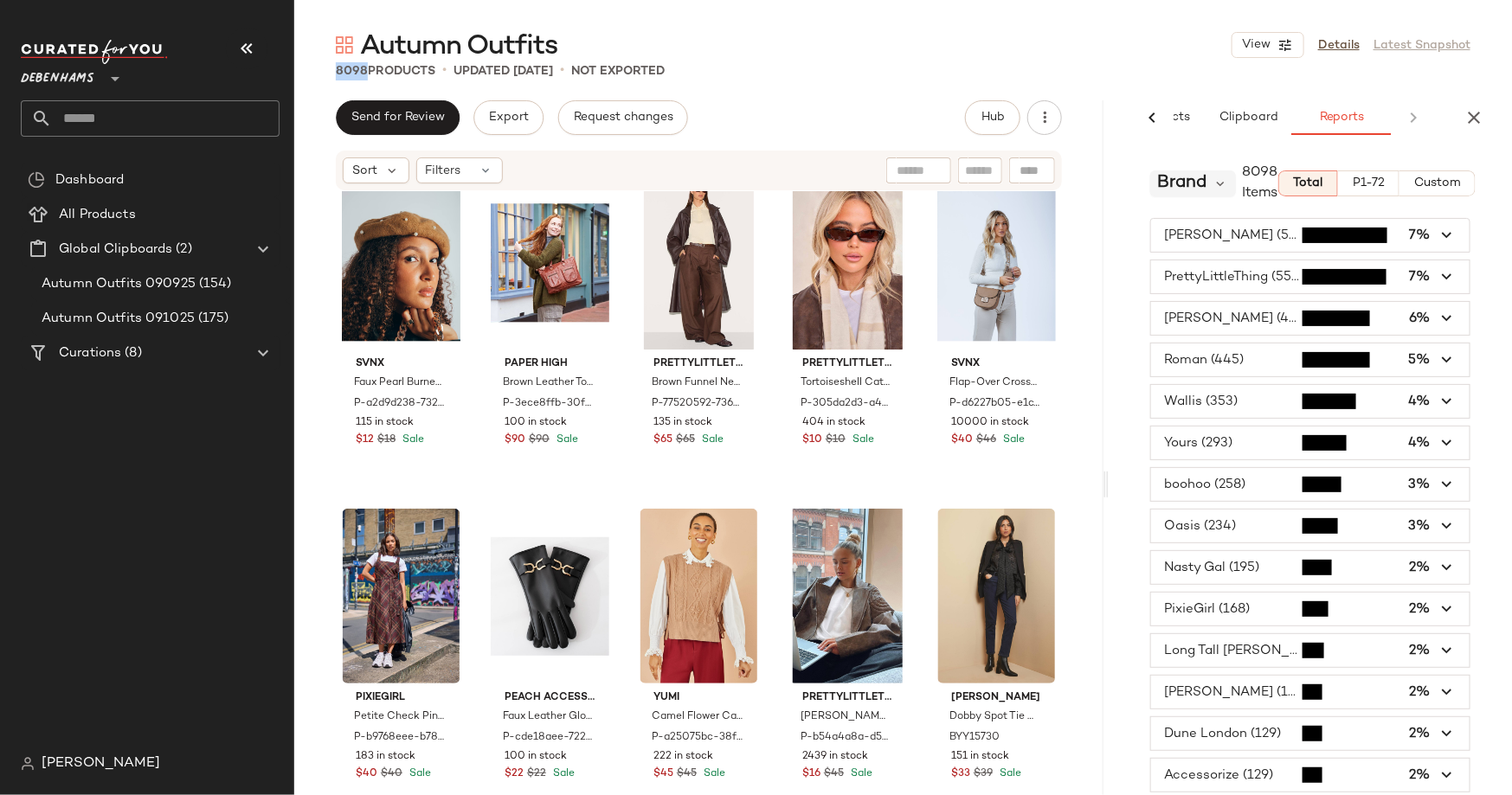
click at [1198, 189] on span "Brand" at bounding box center [1182, 183] width 50 height 26
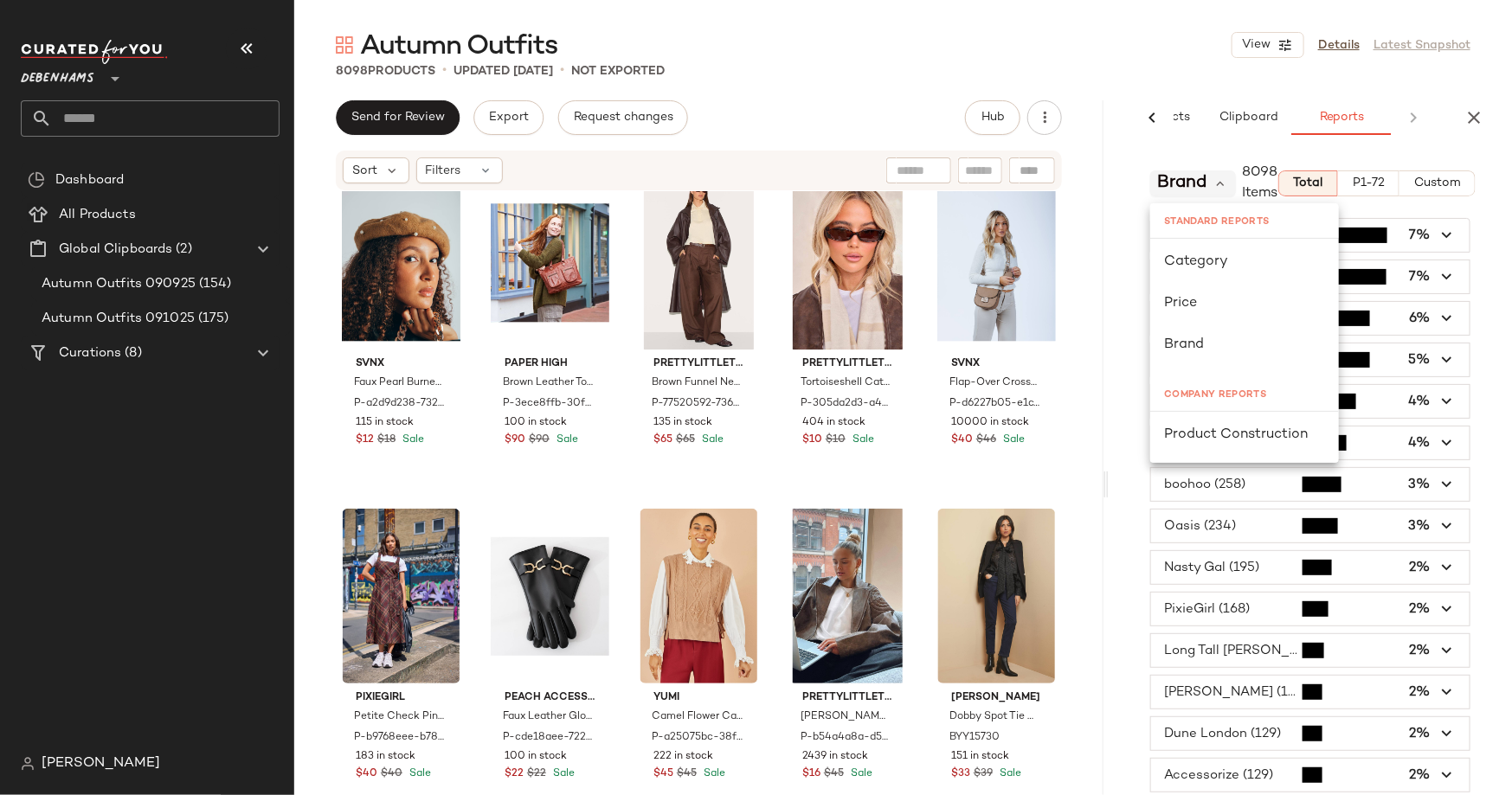
click at [1204, 187] on span "Brand" at bounding box center [1182, 183] width 50 height 26
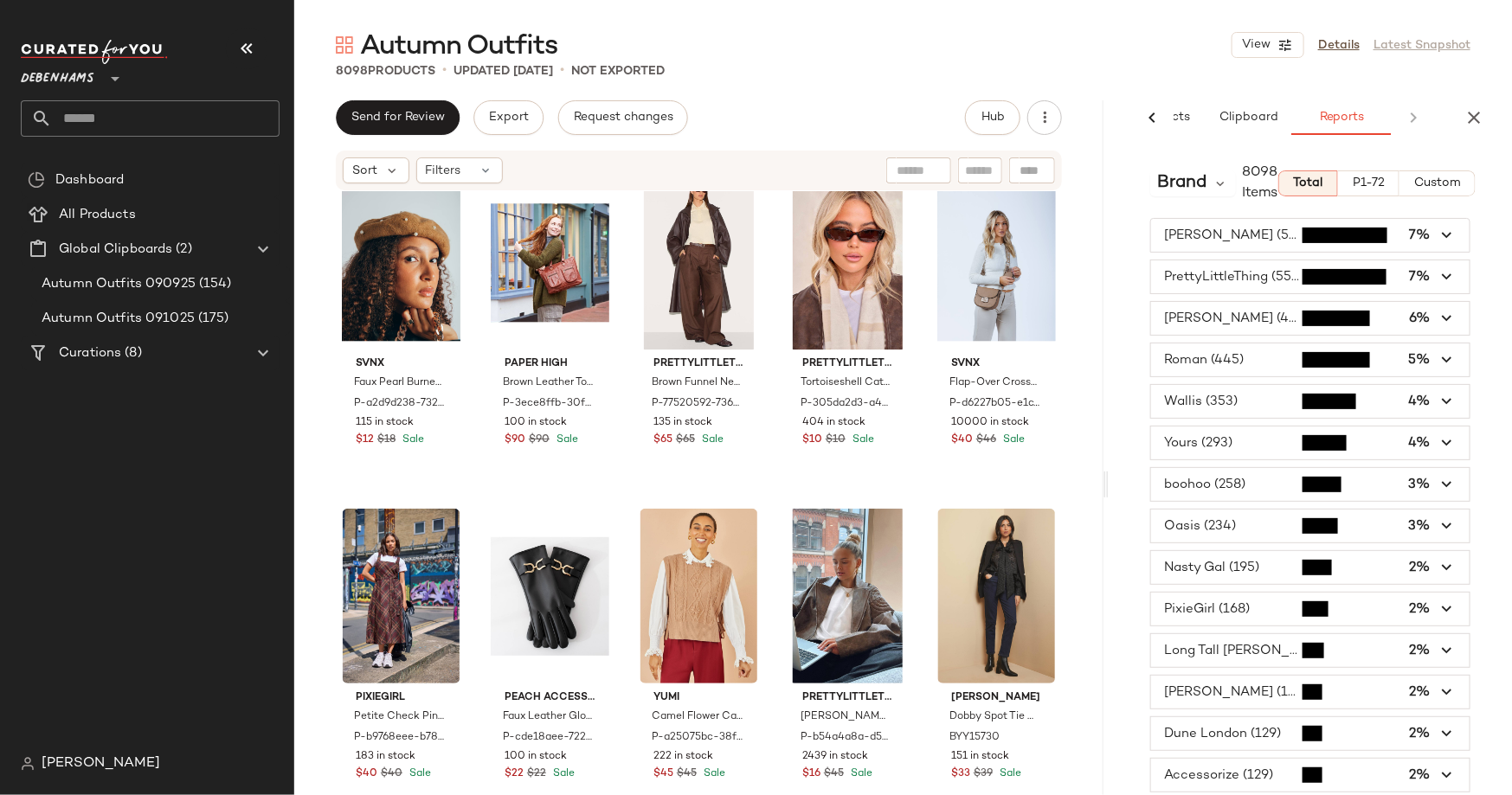
click at [1214, 238] on span "button" at bounding box center [1310, 236] width 319 height 33
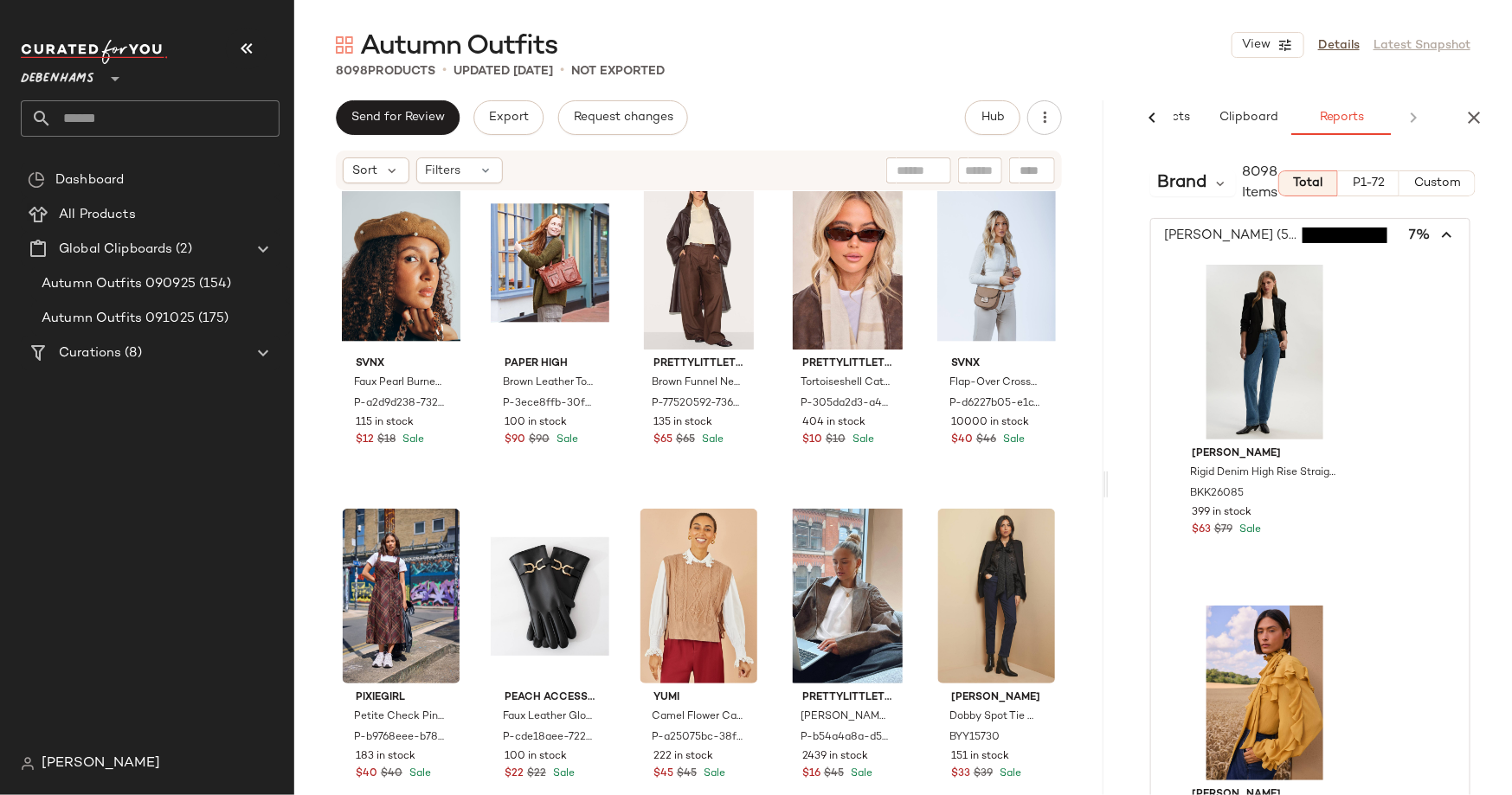
click at [1214, 238] on span "button" at bounding box center [1310, 236] width 319 height 33
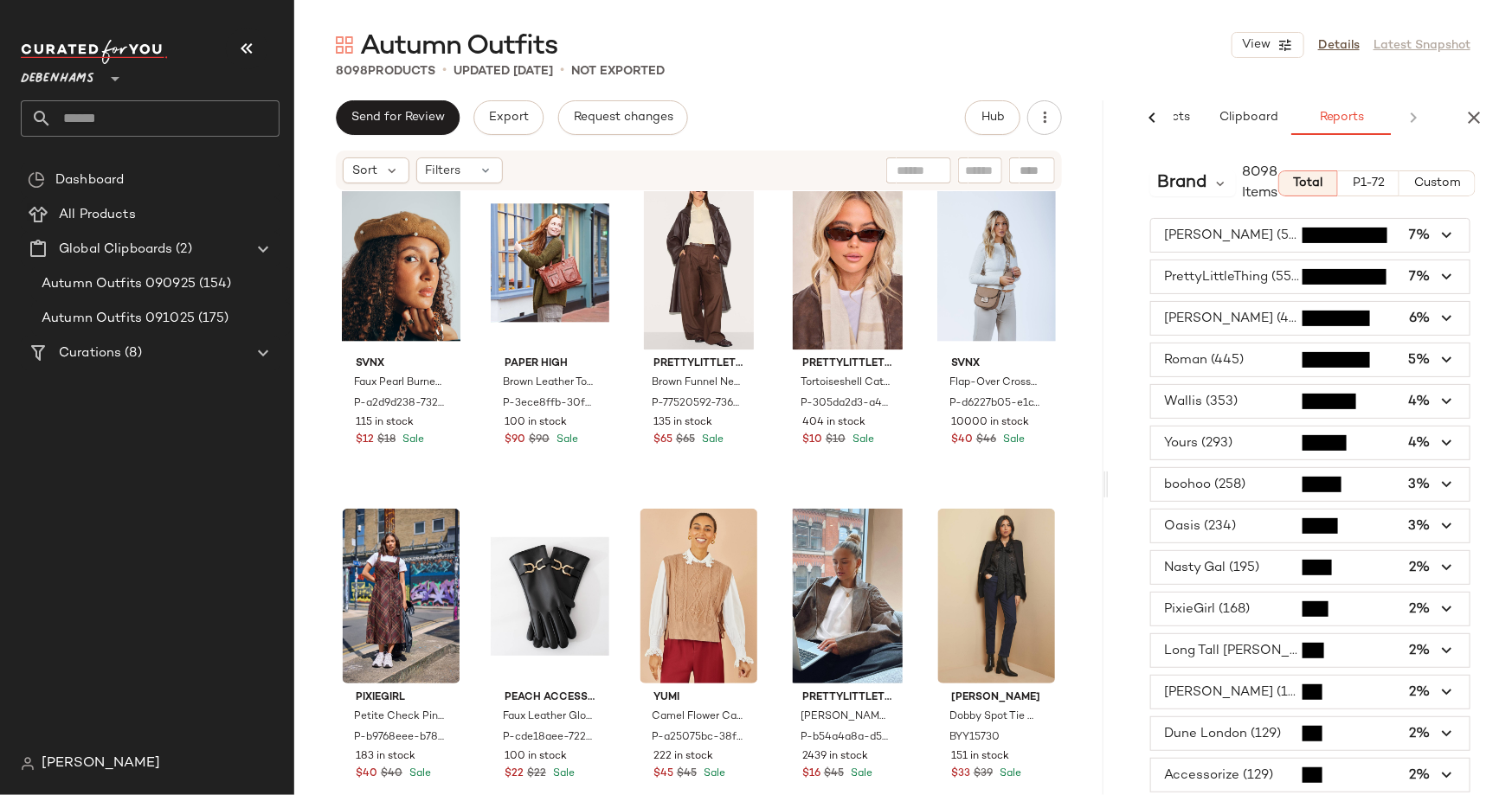
click at [1214, 238] on span "button" at bounding box center [1310, 236] width 319 height 33
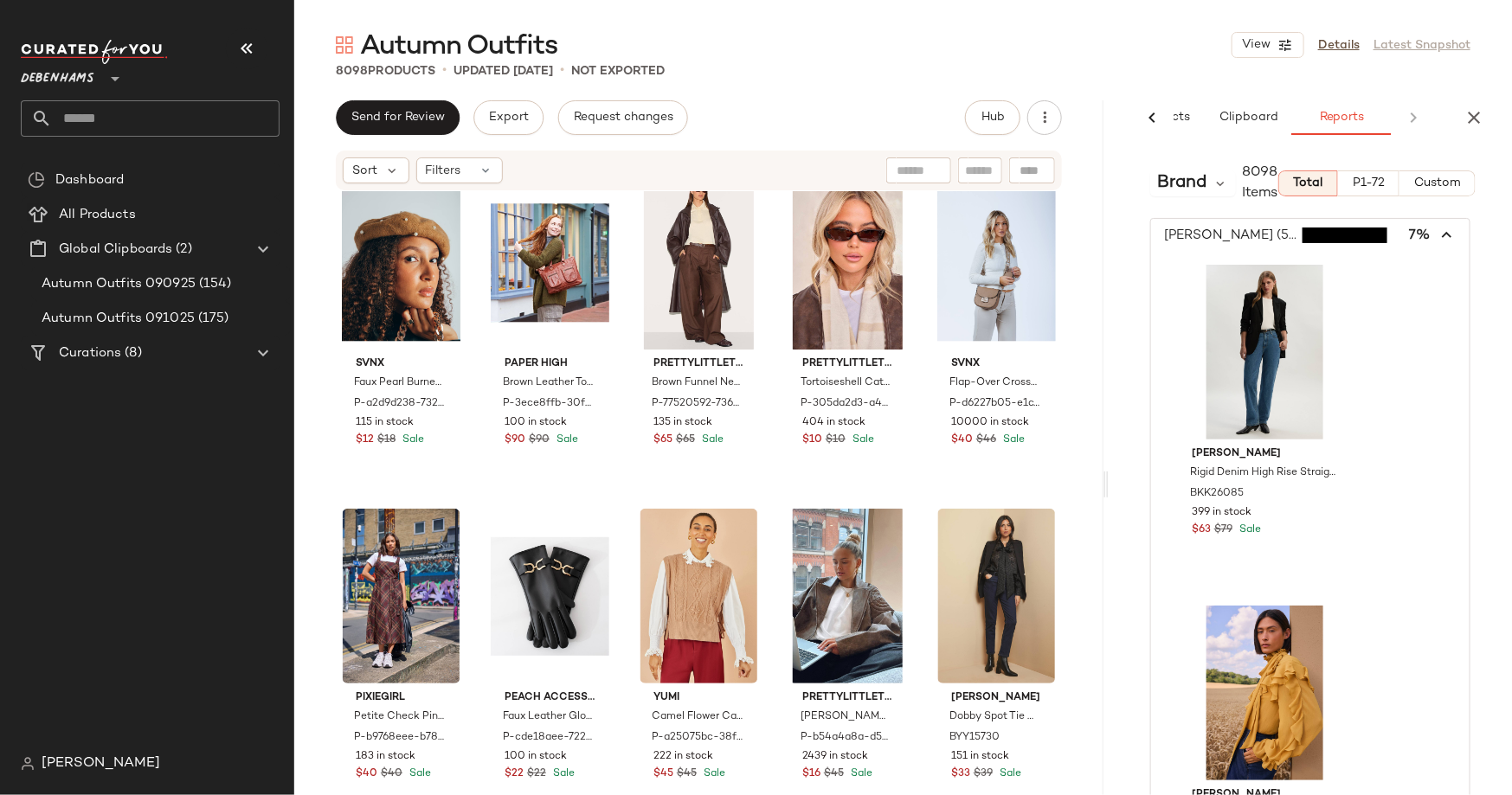
click at [1214, 238] on span "button" at bounding box center [1310, 236] width 319 height 33
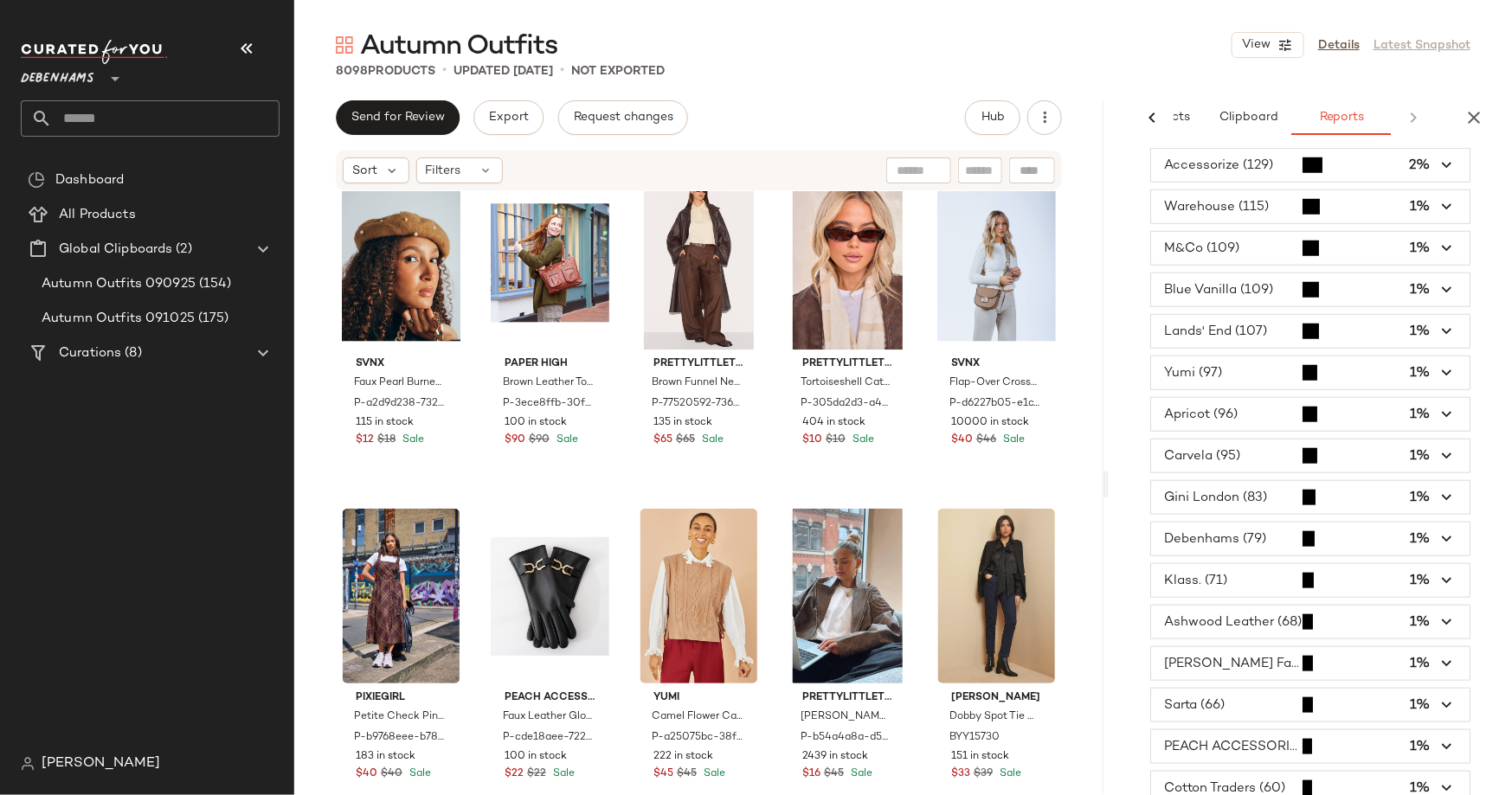
scroll to position [1179, 0]
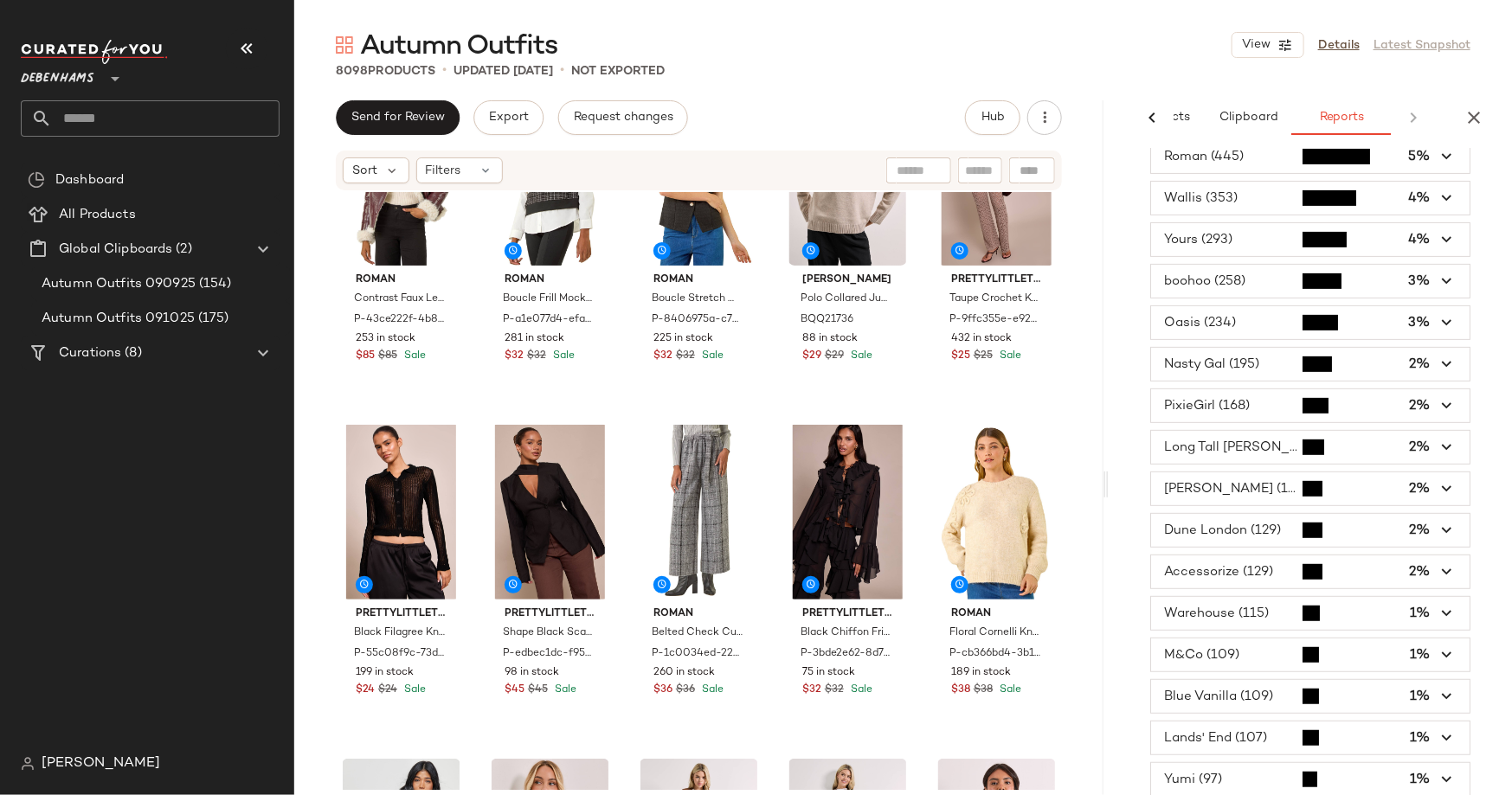
scroll to position [0, 0]
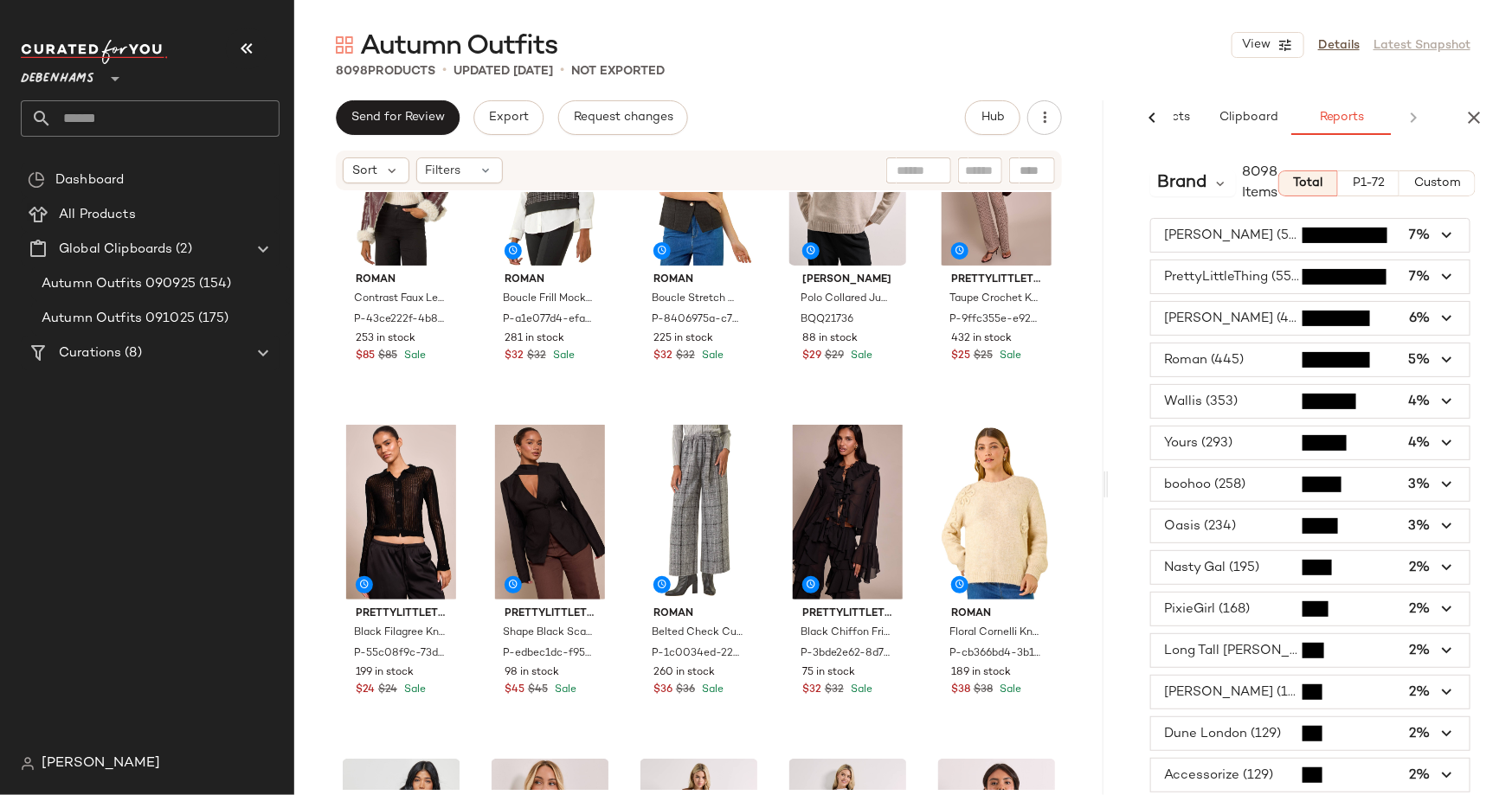
click at [1229, 479] on span "button" at bounding box center [1310, 485] width 319 height 33
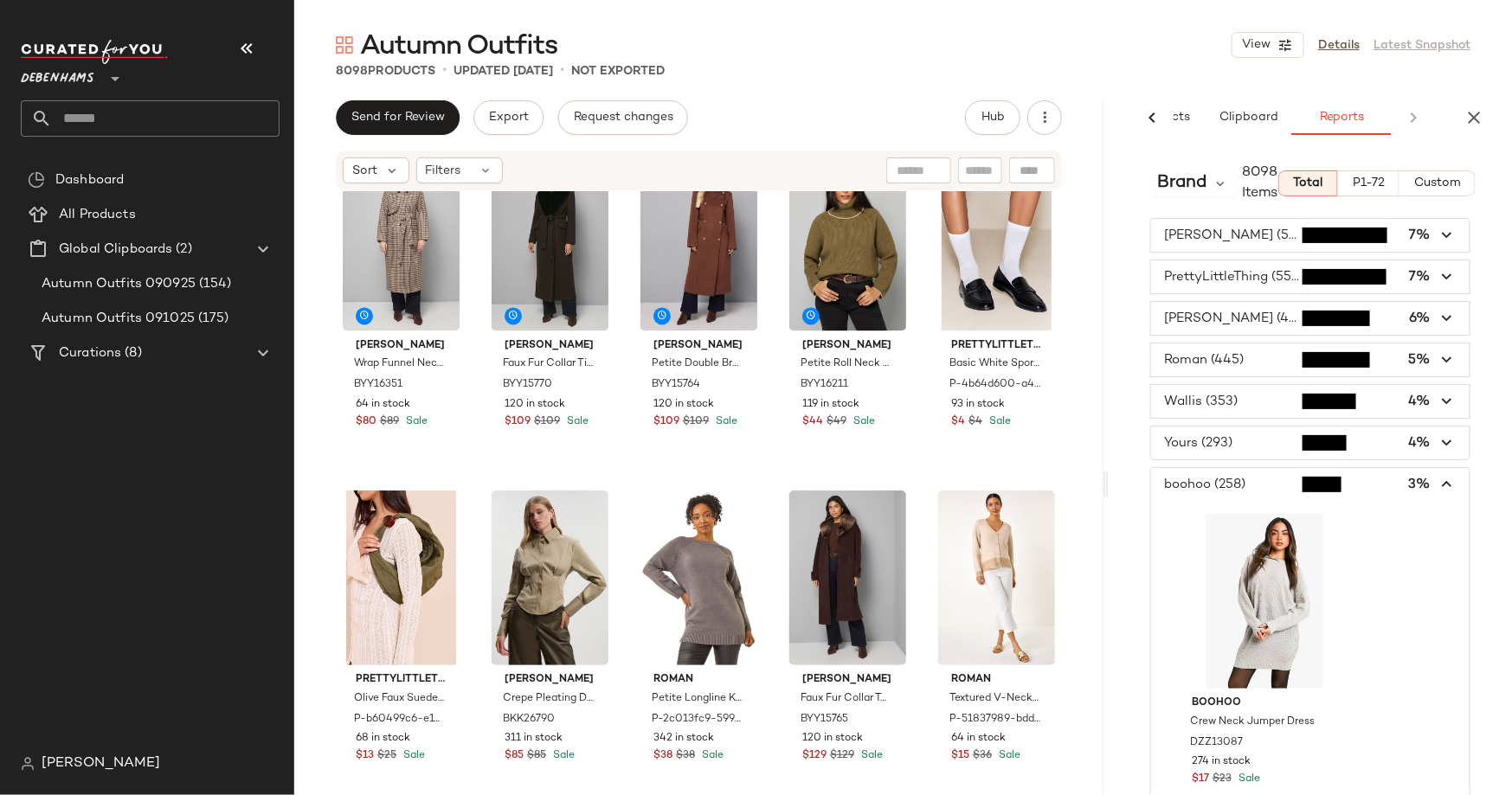
click at [1229, 480] on span "button" at bounding box center [1310, 485] width 319 height 33
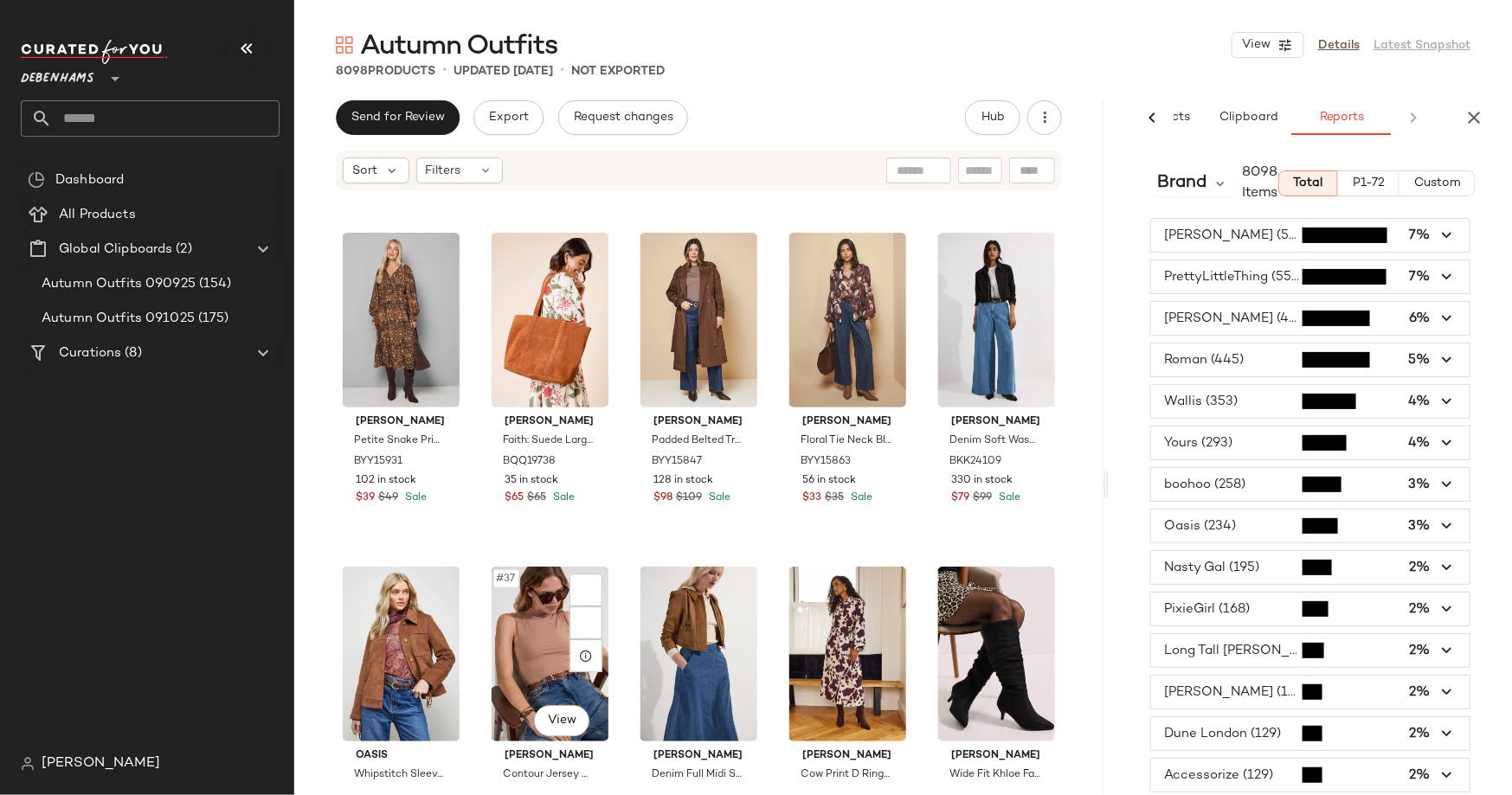
scroll to position [2141, 0]
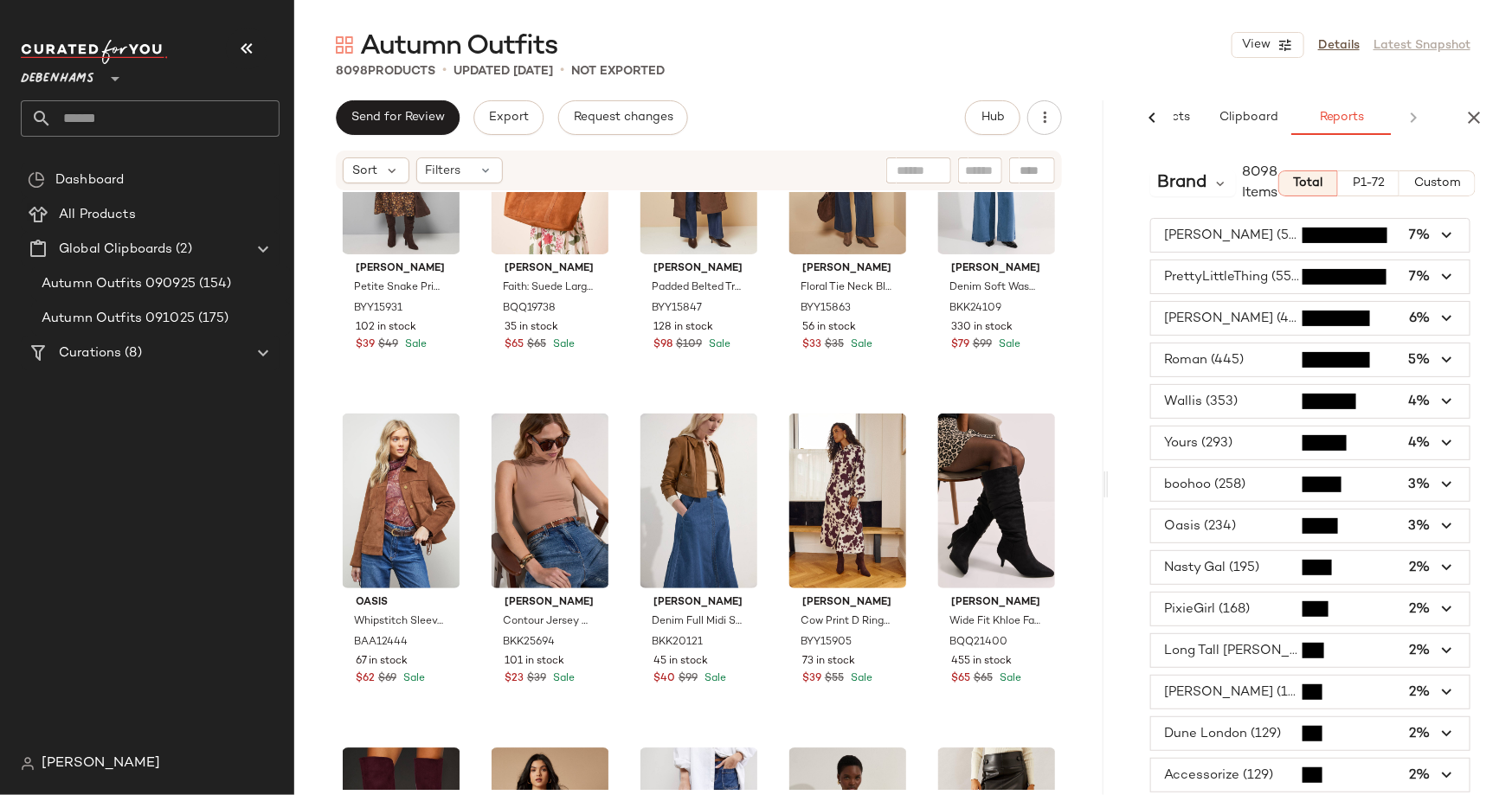
click at [51, 777] on div "[PERSON_NAME]" at bounding box center [157, 764] width 273 height 34
click at [61, 764] on span "[PERSON_NAME]" at bounding box center [101, 764] width 119 height 21
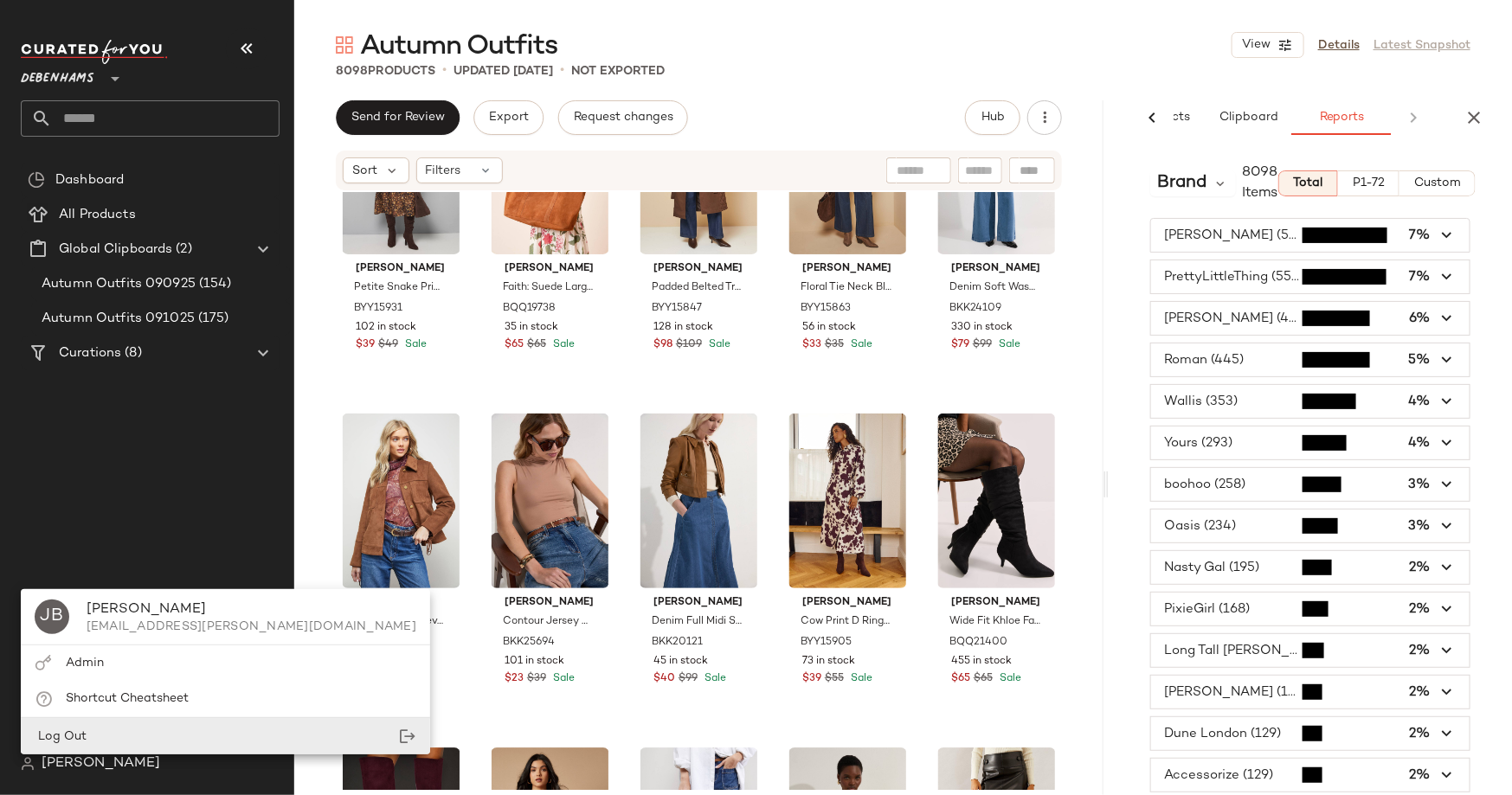
click at [88, 730] on div "Log Out" at bounding box center [225, 737] width 409 height 35
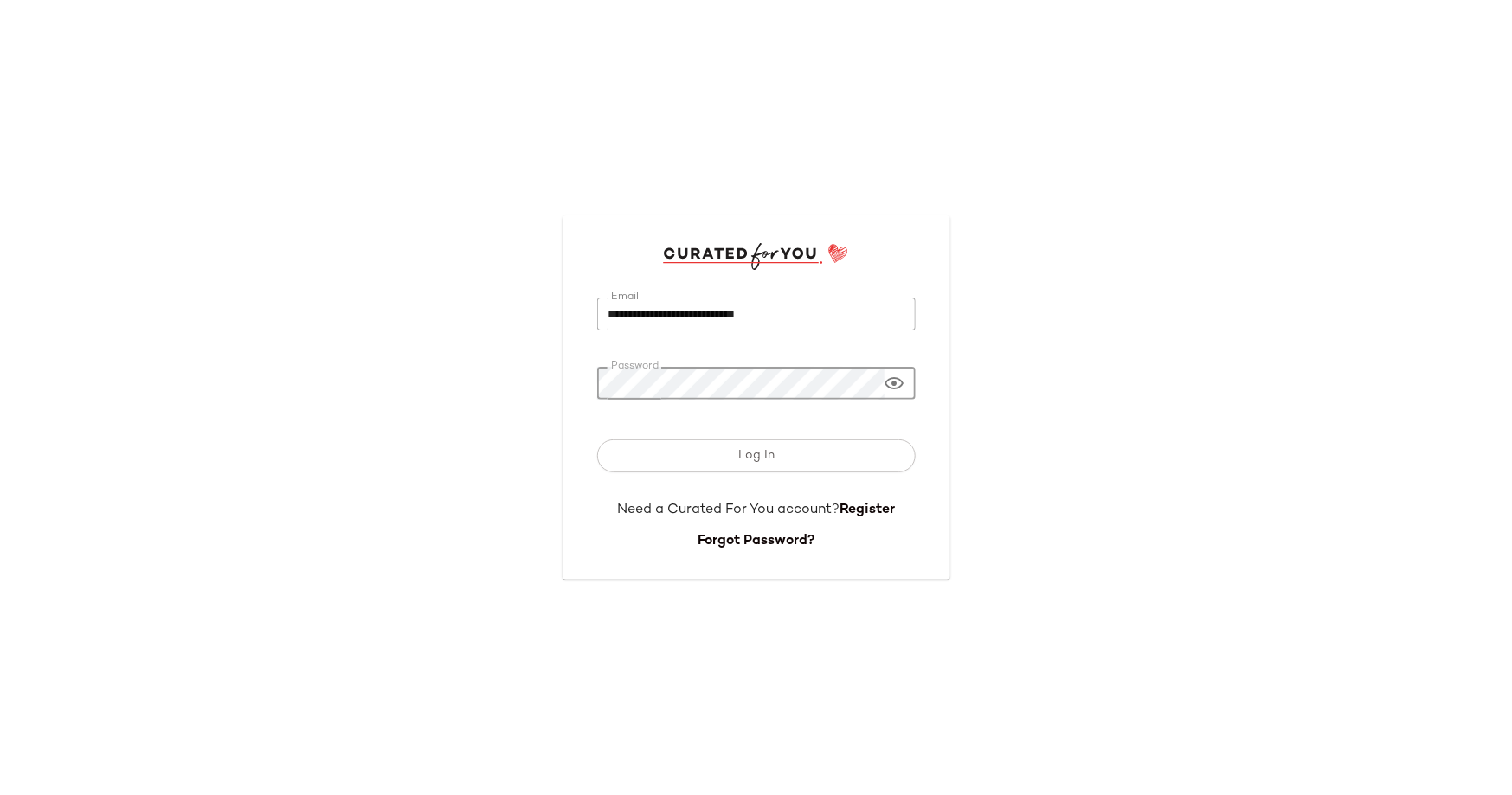
click at [623, 304] on input "**********" at bounding box center [756, 314] width 319 height 34
type input "**********"
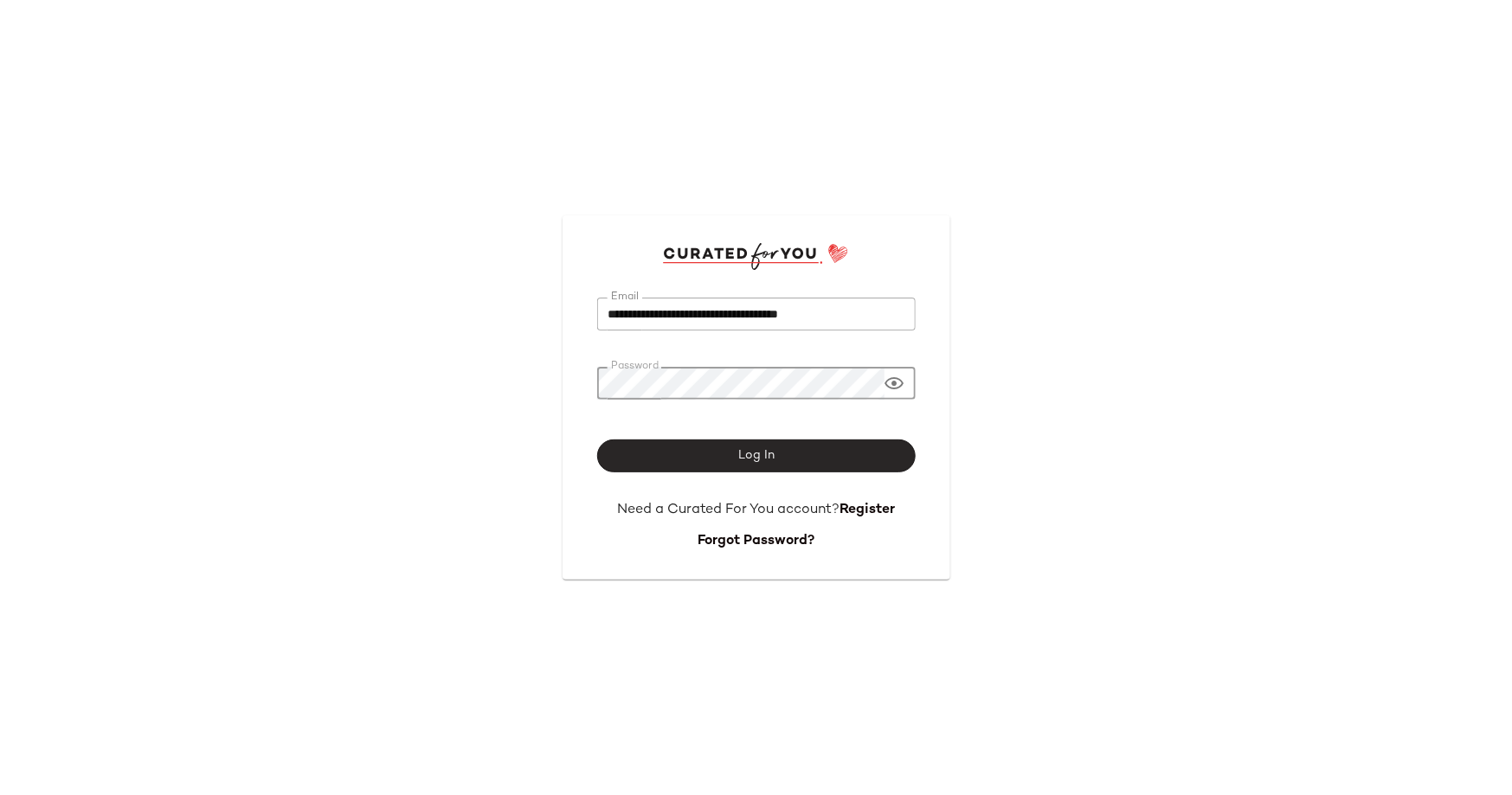
click at [812, 444] on button "Log In" at bounding box center [756, 456] width 319 height 33
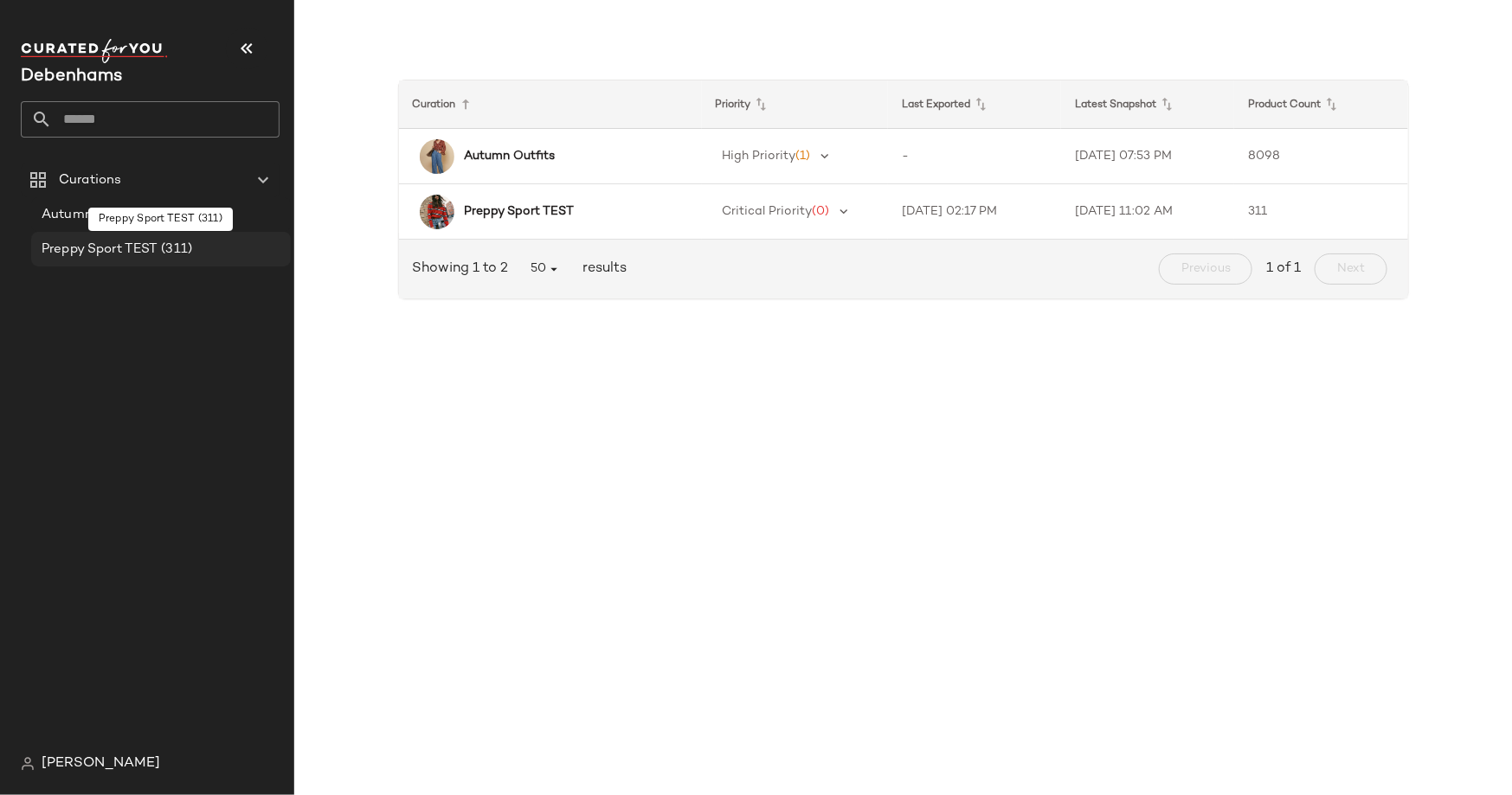
click at [191, 243] on span "(311)" at bounding box center [174, 249] width 34 height 20
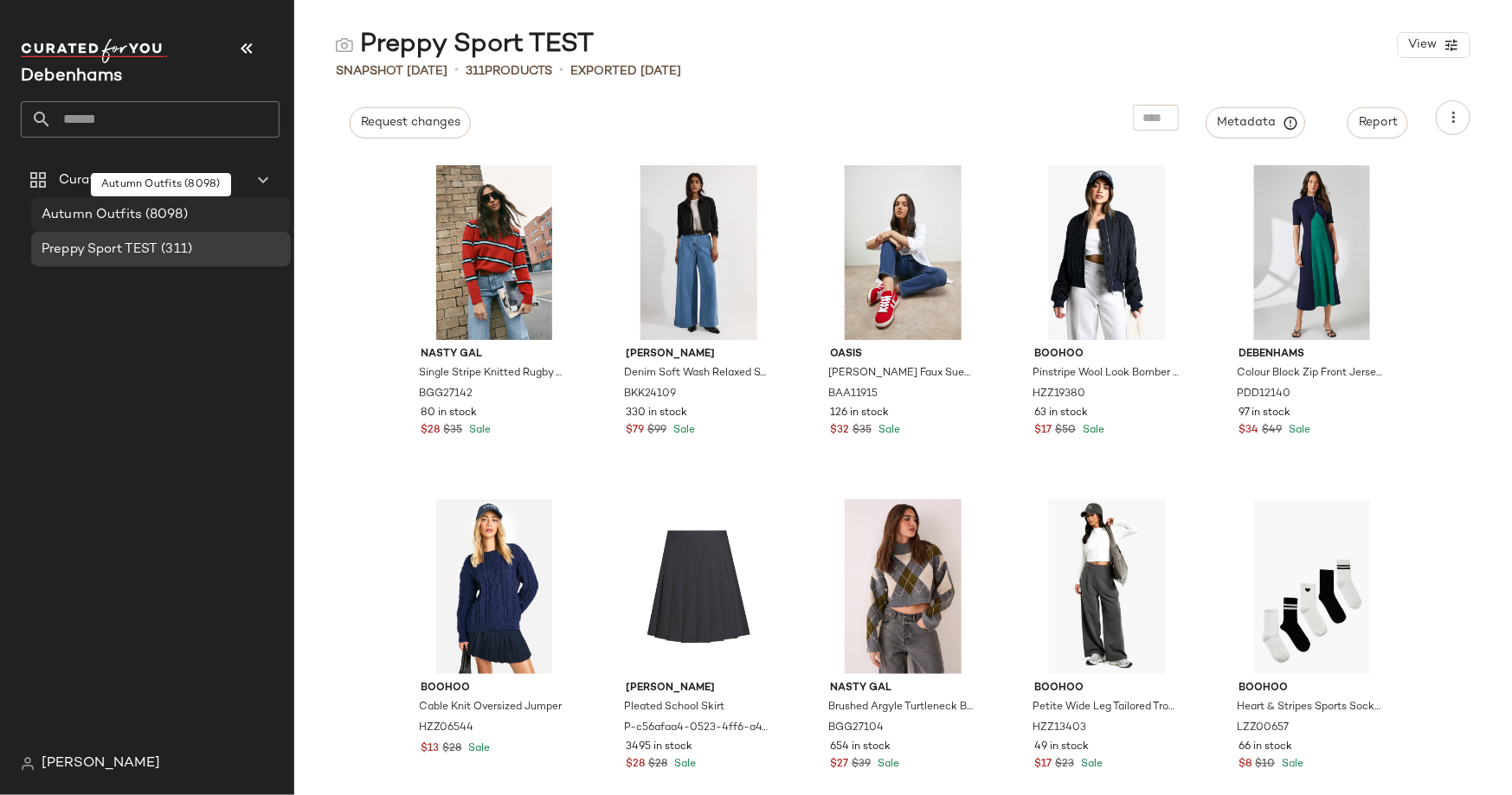
click at [195, 210] on div "Autumn Outfits (8098)" at bounding box center [160, 215] width 247 height 20
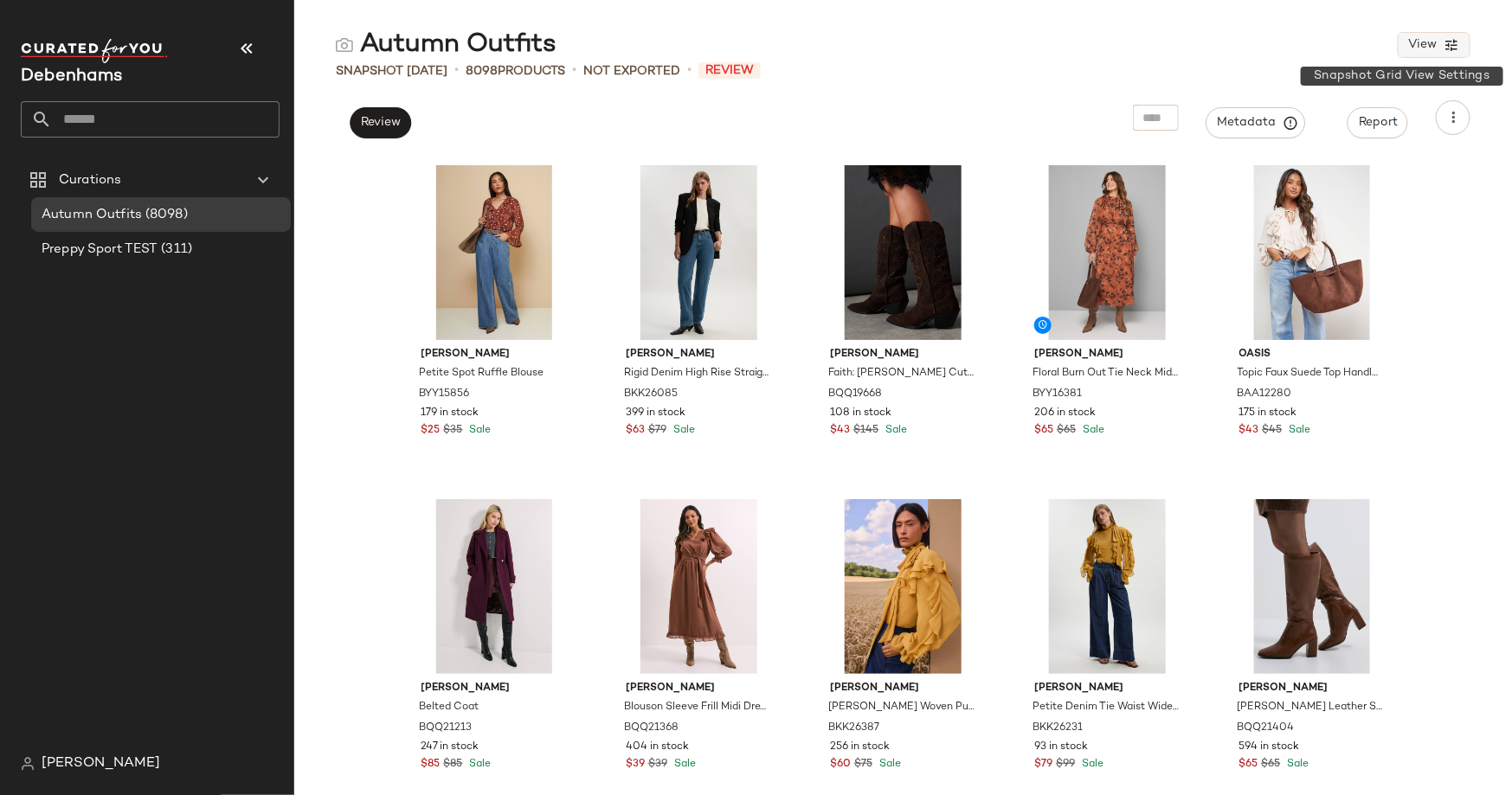
click at [1229, 42] on span "View" at bounding box center [1421, 45] width 30 height 13
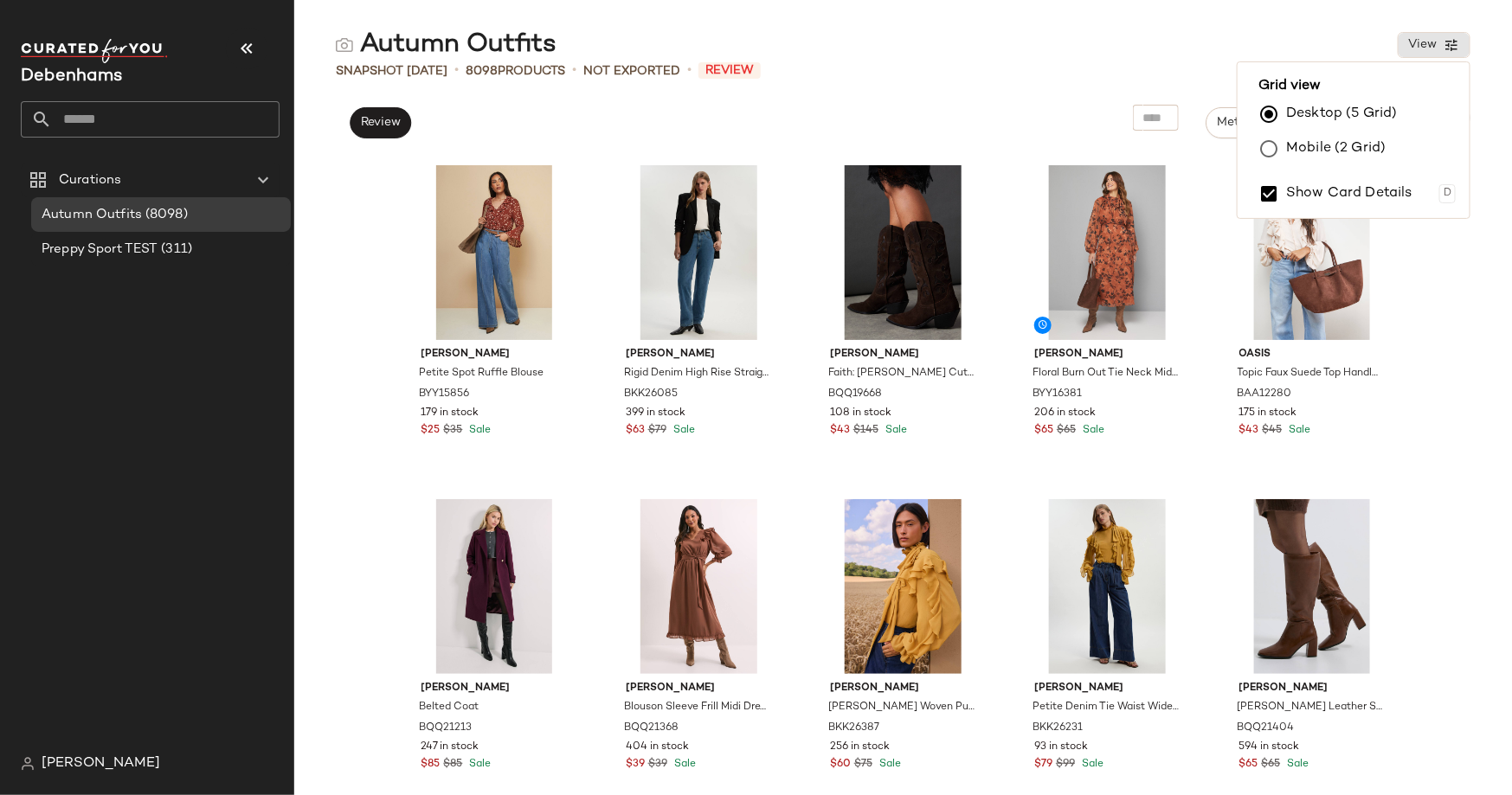
click at [1229, 40] on div "Autumn Outfits View" at bounding box center [902, 45] width 1217 height 34
click at [78, 771] on span "[PERSON_NAME]" at bounding box center [101, 764] width 119 height 21
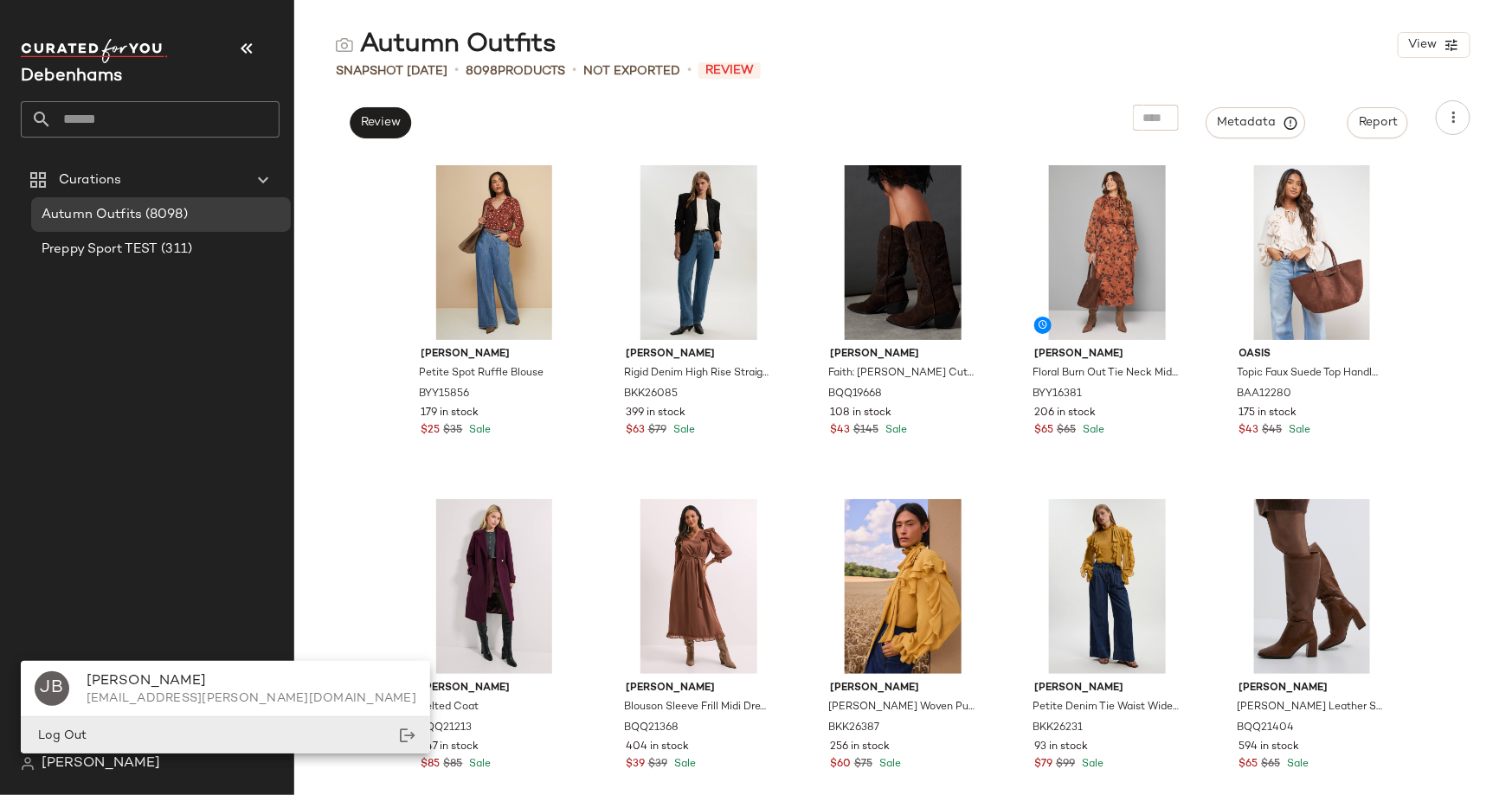
click at [99, 734] on div "Log Out" at bounding box center [225, 736] width 409 height 35
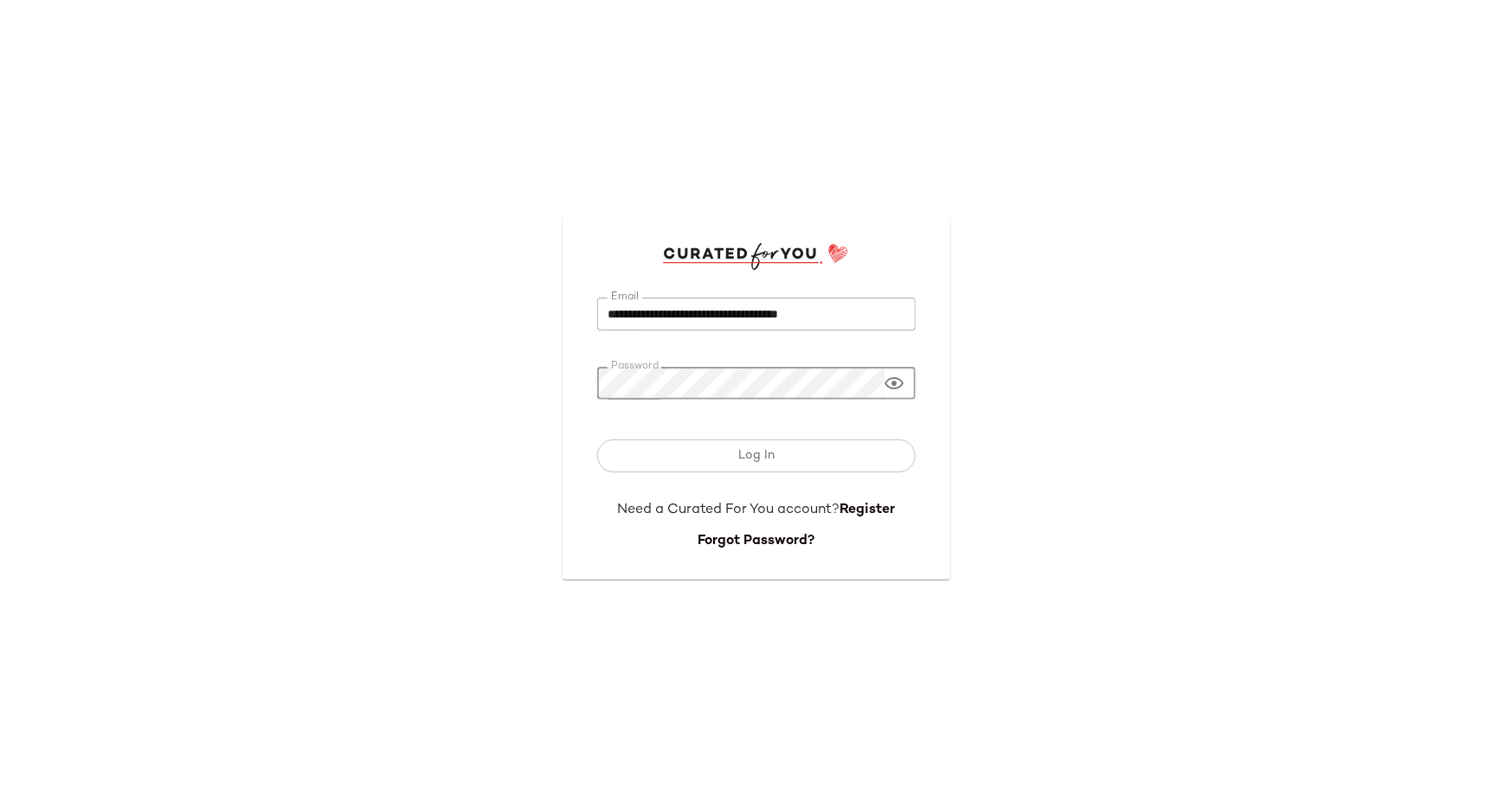
click at [685, 300] on input "**********" at bounding box center [756, 314] width 319 height 34
type input "**********"
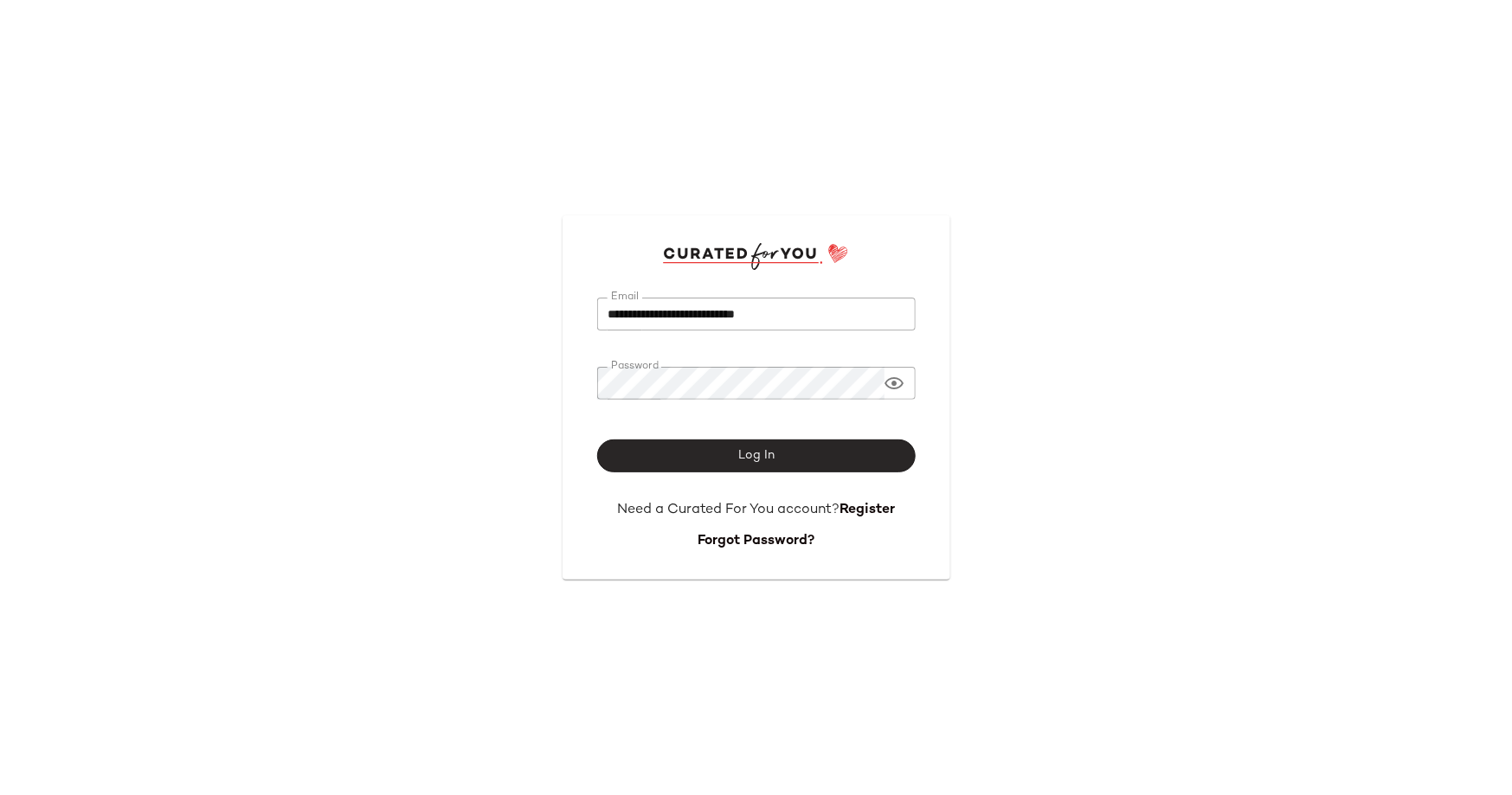
click at [784, 459] on button "Log In" at bounding box center [756, 456] width 319 height 33
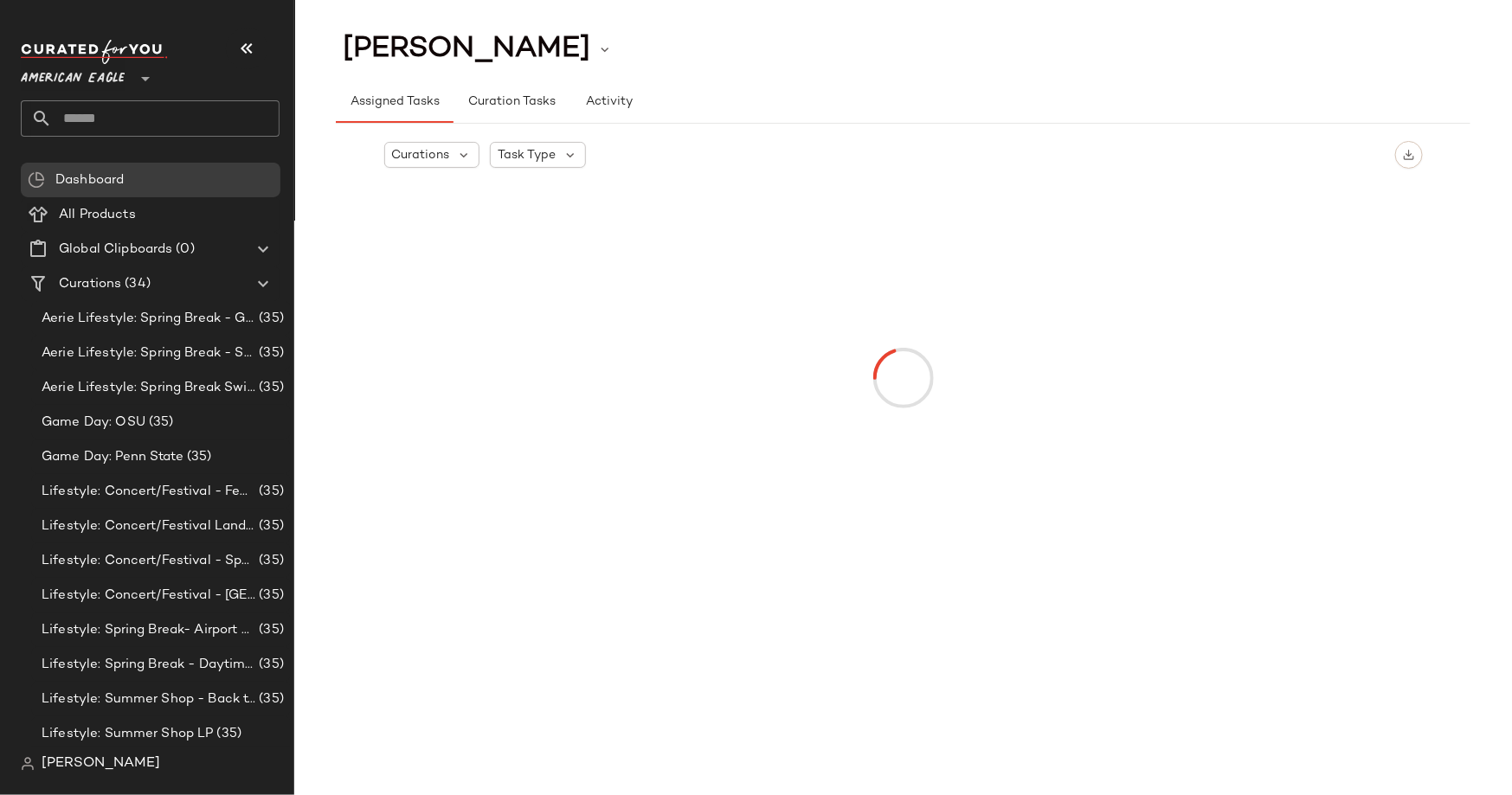
click at [124, 74] on span "American Eagle" at bounding box center [73, 74] width 103 height 32
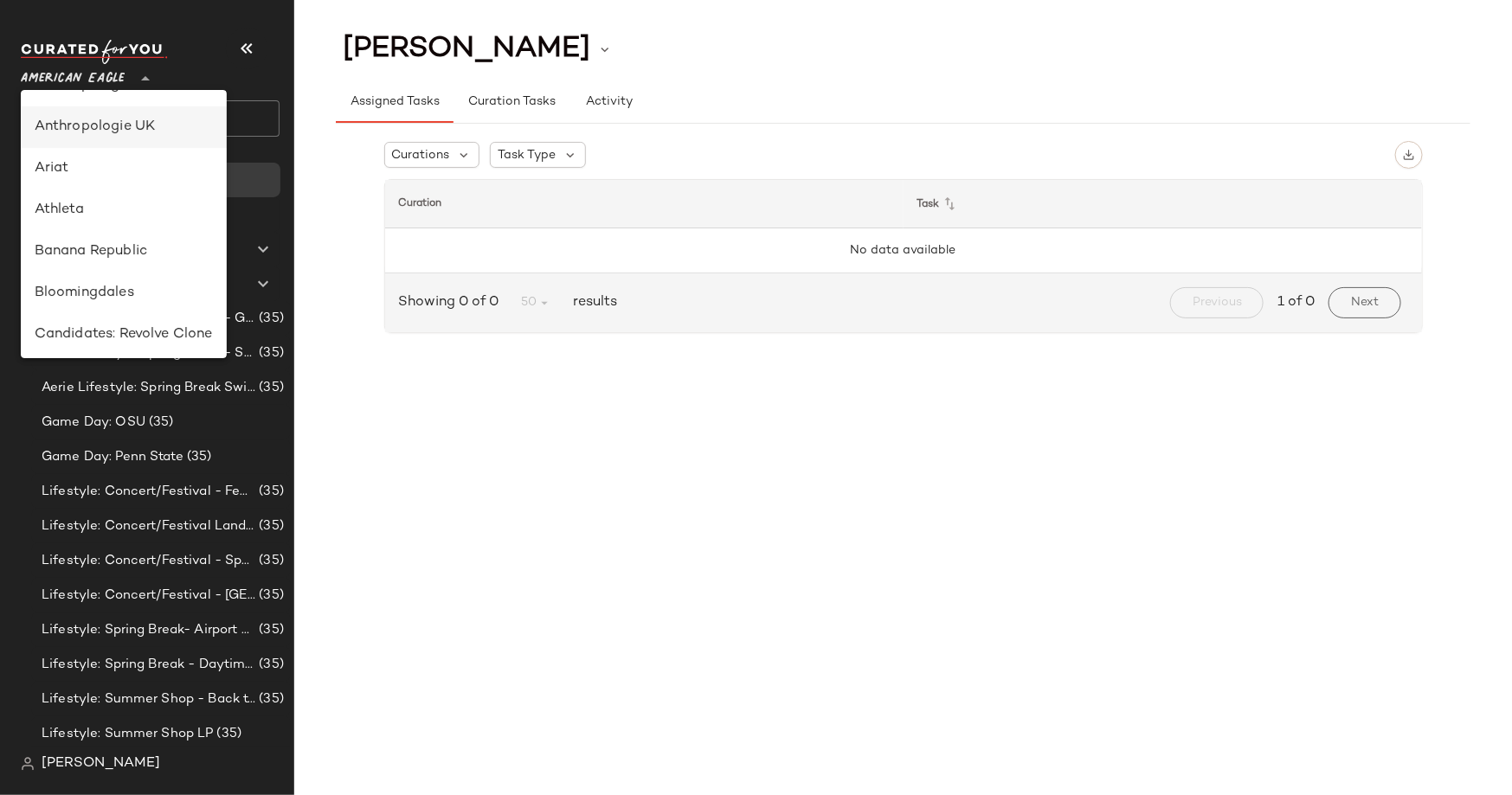
scroll to position [248, 0]
click at [130, 209] on div "Debenhams" at bounding box center [124, 202] width 178 height 21
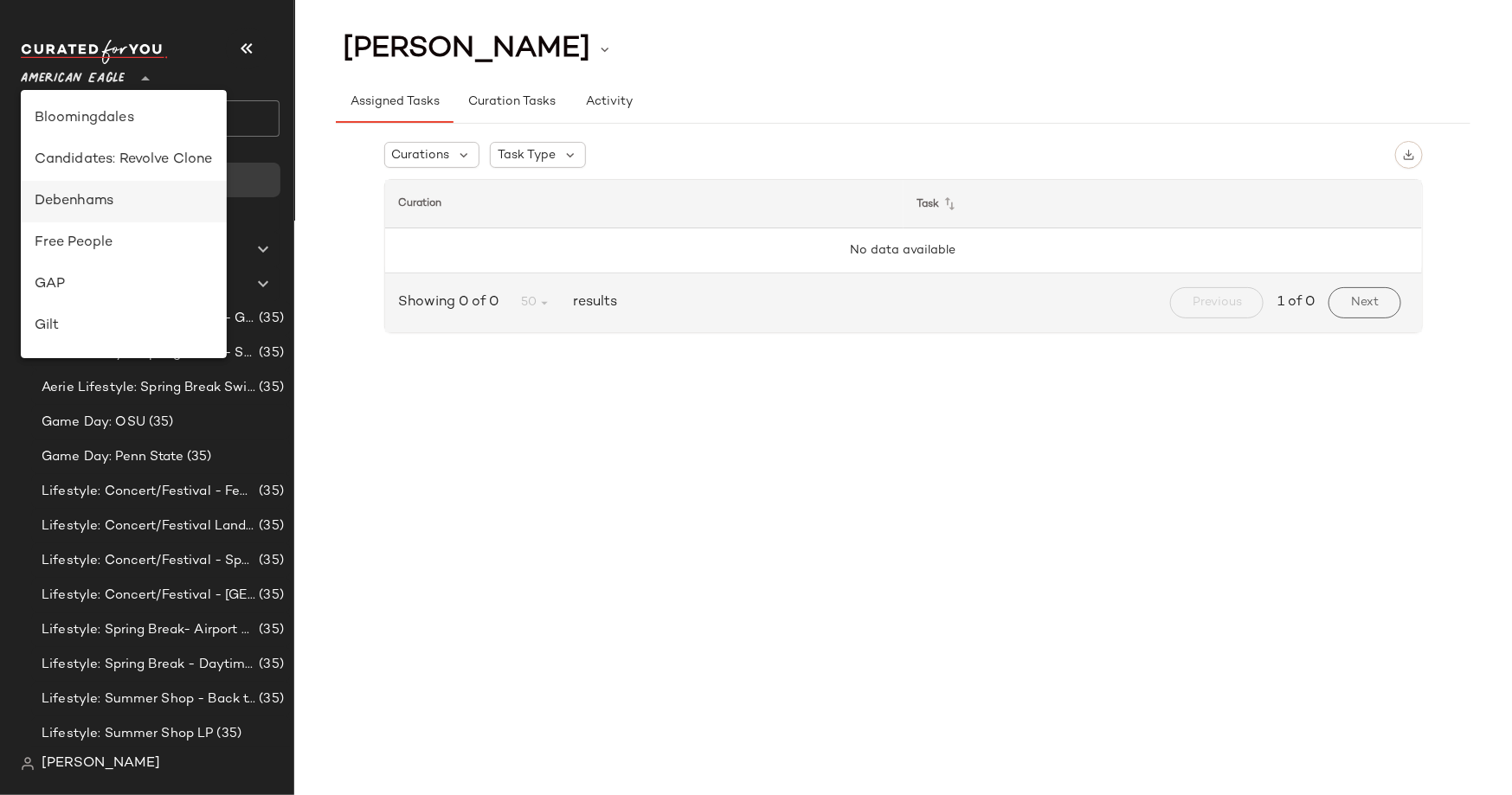
type input "**"
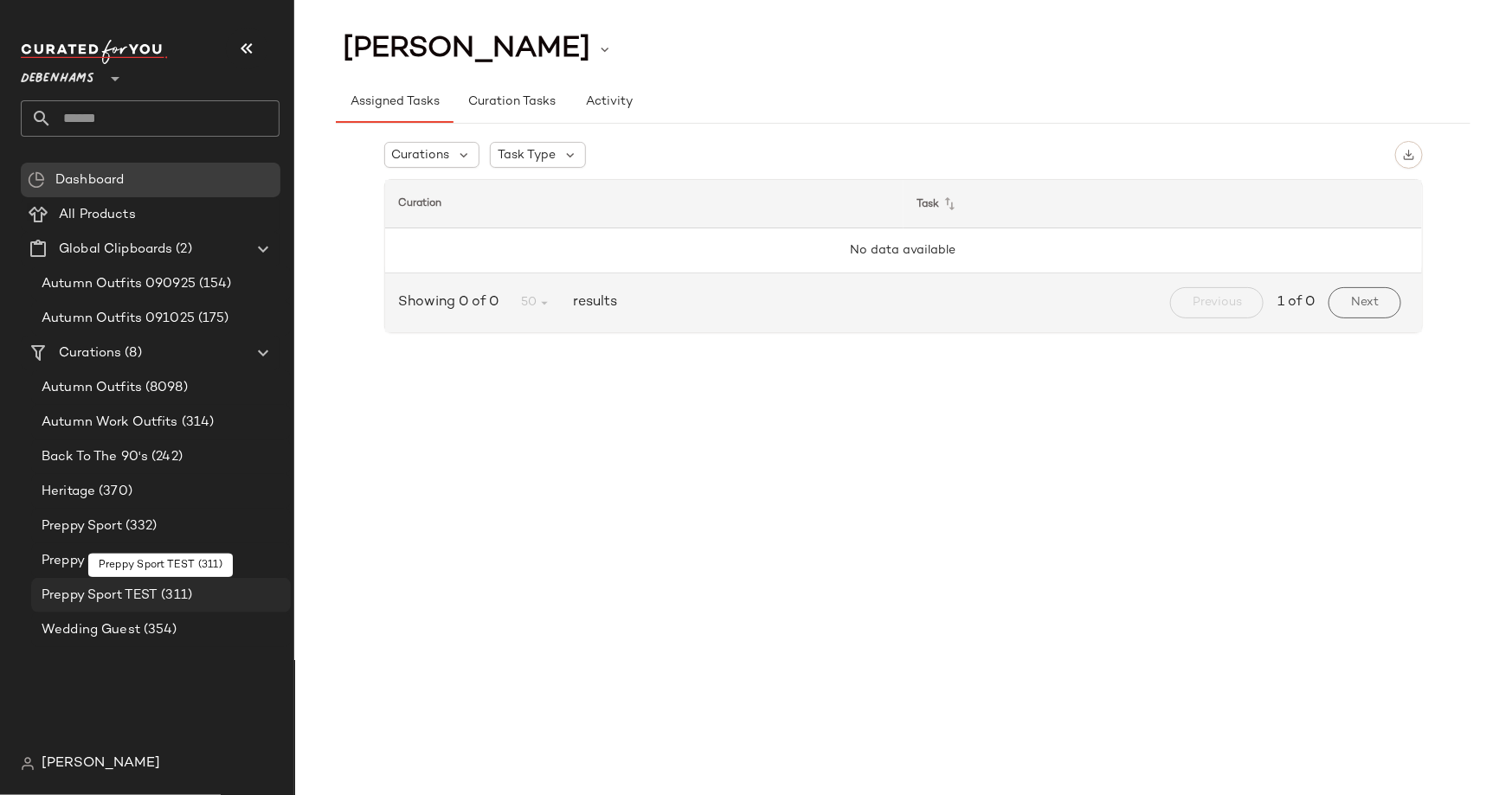
click at [127, 602] on span "Preppy Sport TEST" at bounding box center [99, 596] width 116 height 20
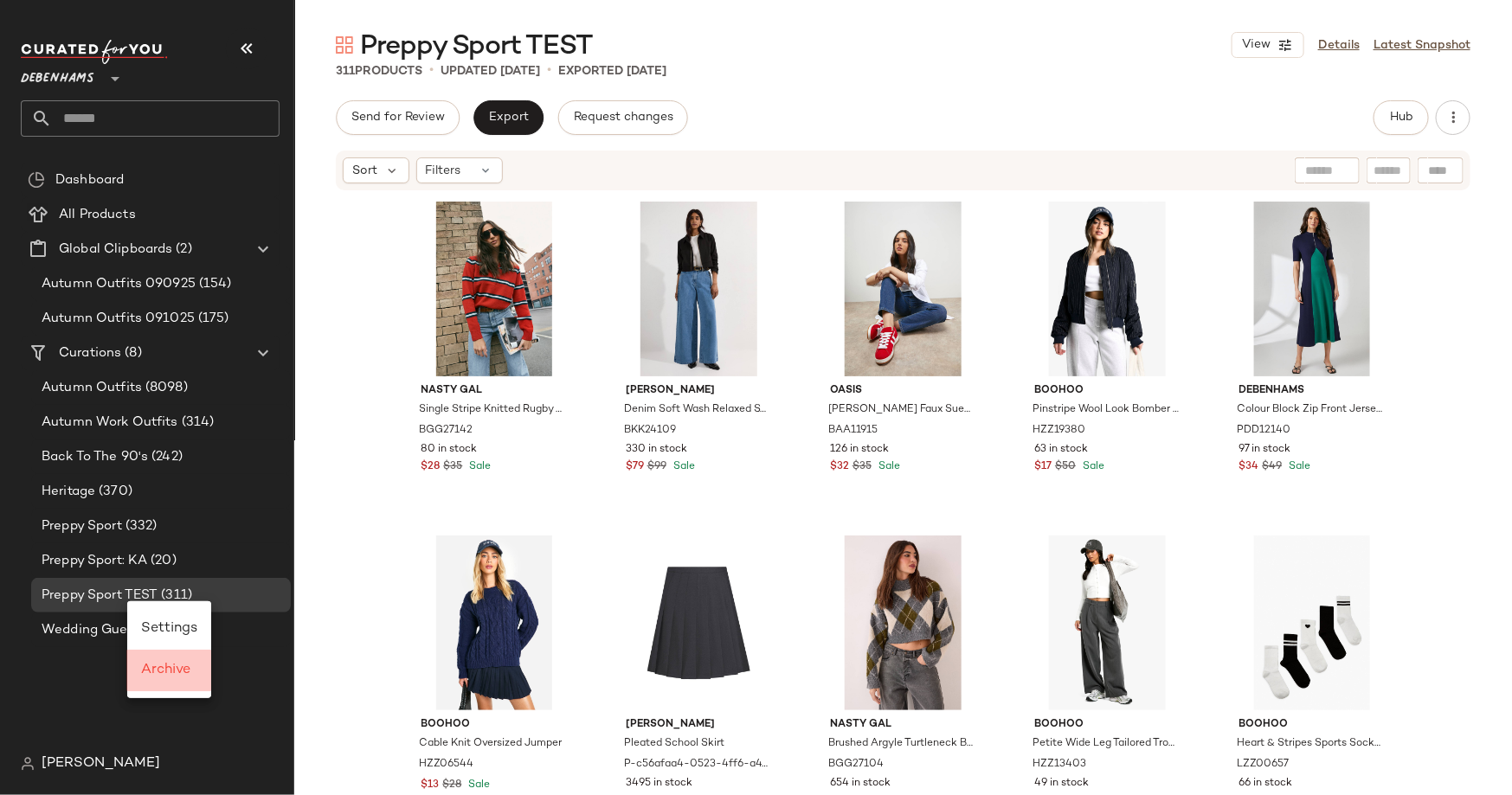
click at [145, 674] on span "Archive" at bounding box center [166, 670] width 50 height 14
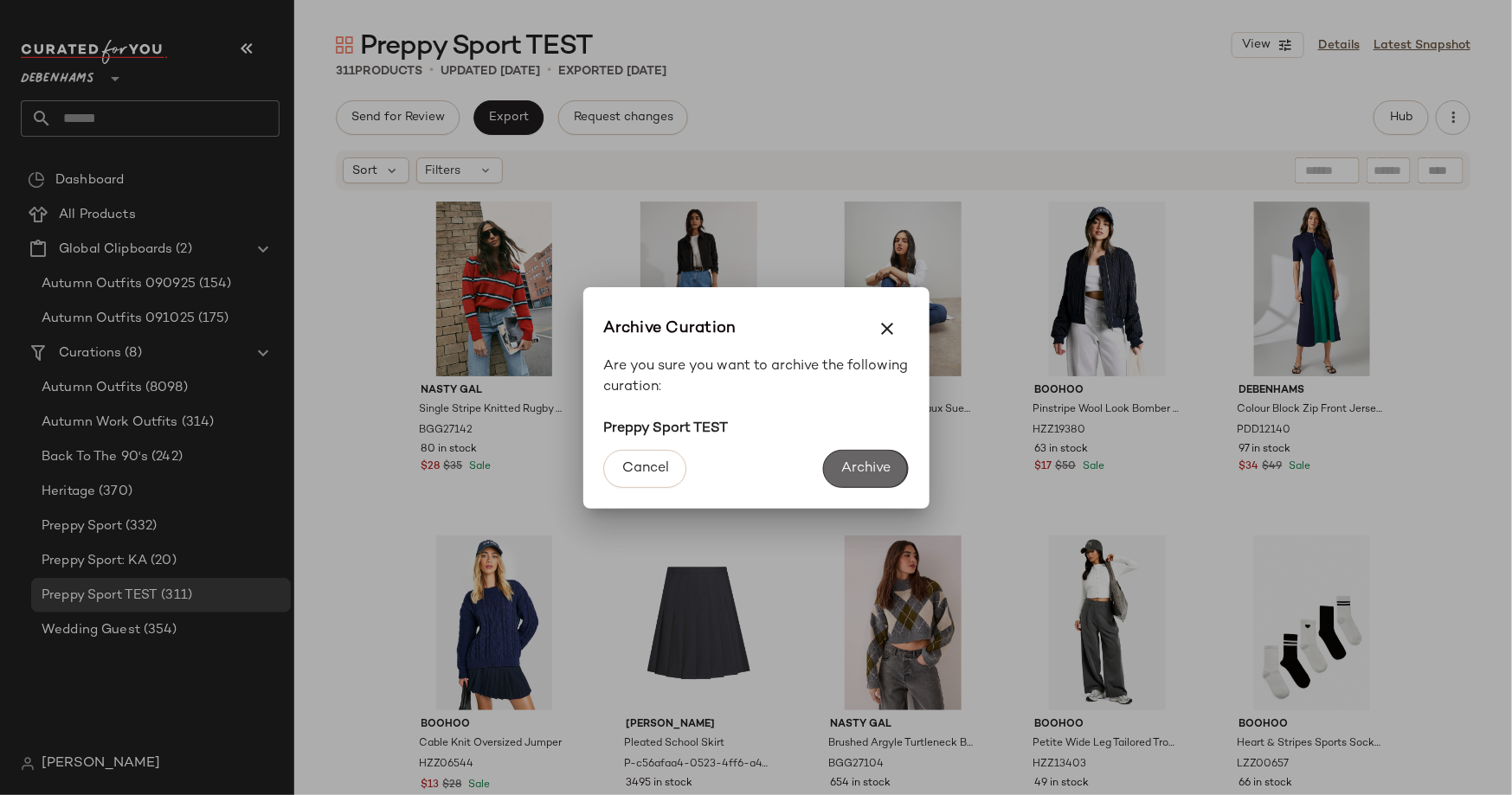
click at [861, 459] on button "Archive" at bounding box center [865, 469] width 85 height 38
